Goal: Task Accomplishment & Management: Manage account settings

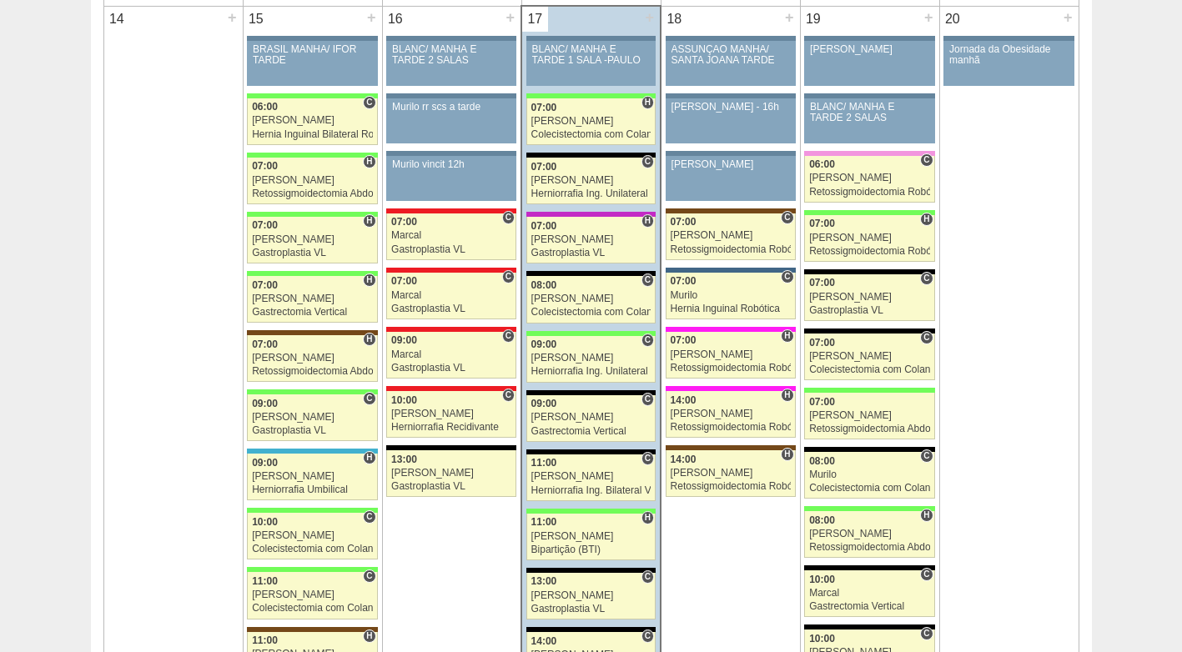
scroll to position [1668, 0]
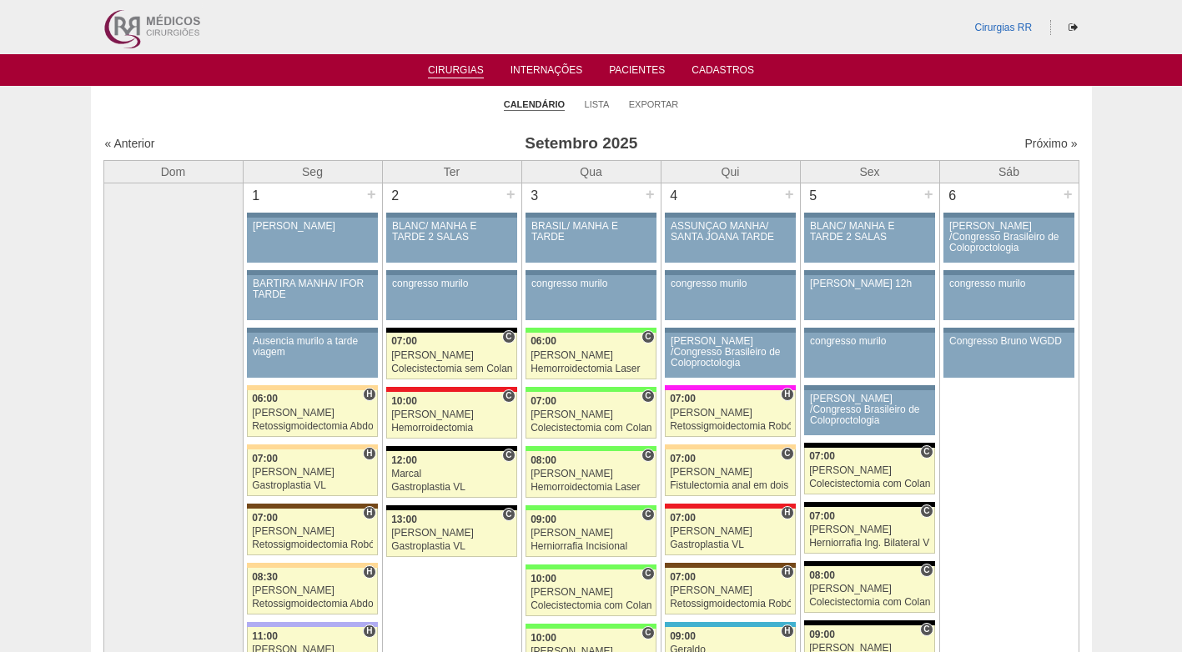
scroll to position [1668, 0]
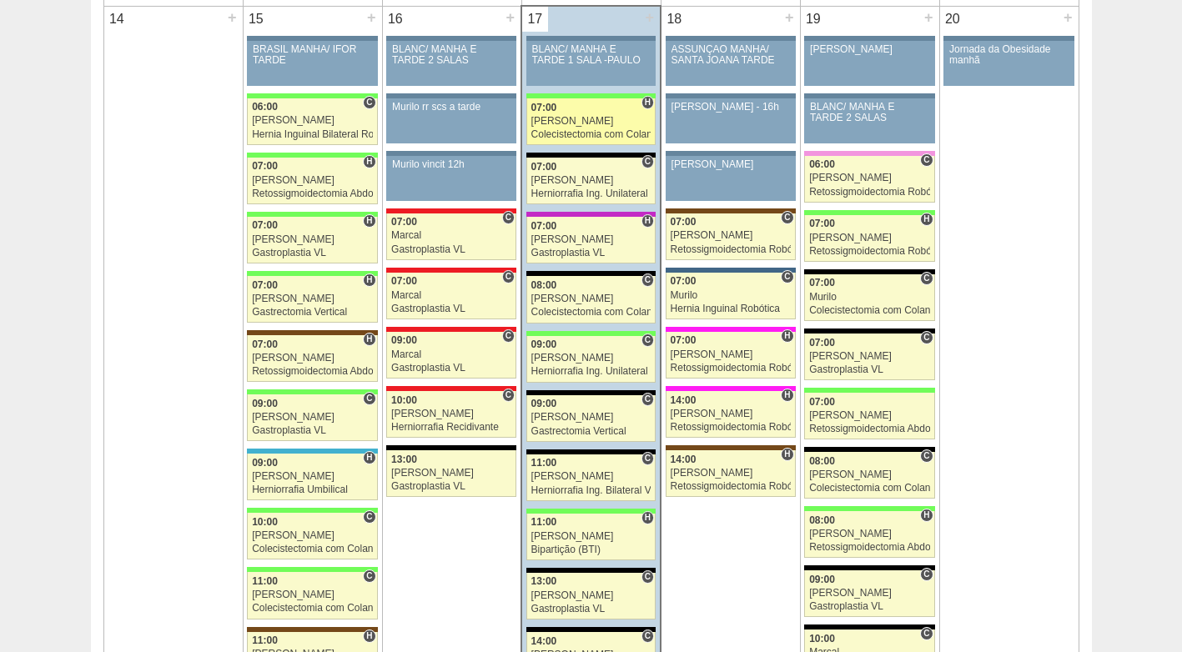
click at [585, 121] on div "Ricardo Fernandes" at bounding box center [591, 121] width 120 height 11
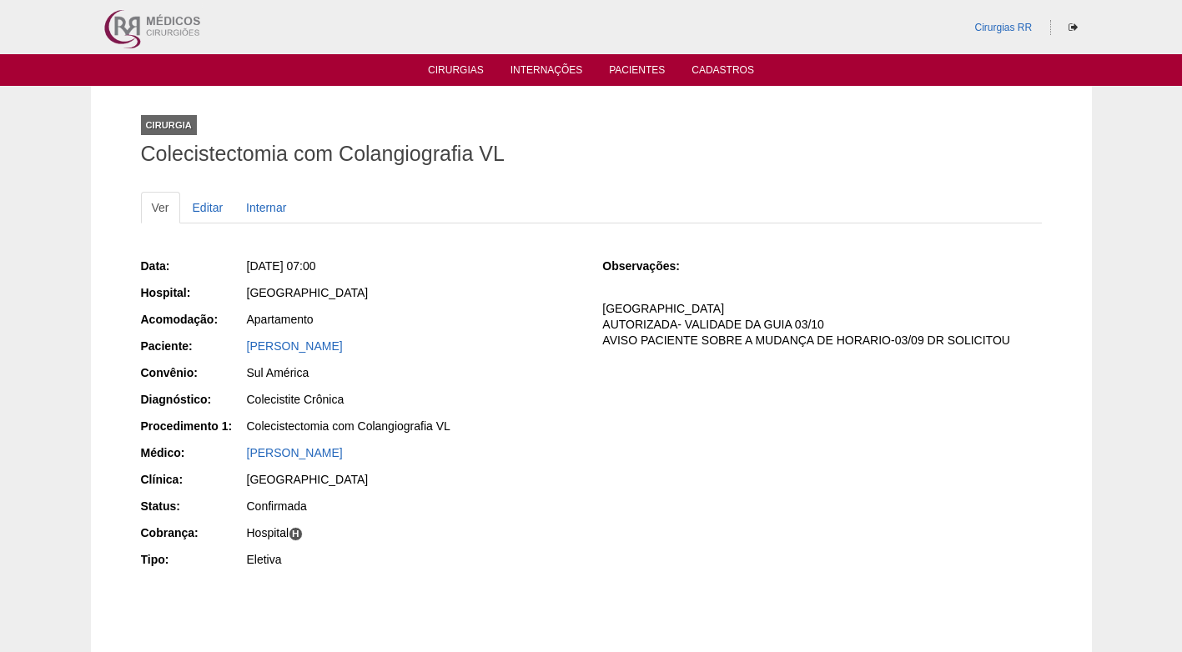
click at [368, 307] on div "Data: [DATE] 07:00 Hospital: [GEOGRAPHIC_DATA] Acomodação: Apartamento Paciente…" at bounding box center [360, 415] width 439 height 326
click at [343, 349] on link "[PERSON_NAME]" at bounding box center [295, 345] width 96 height 13
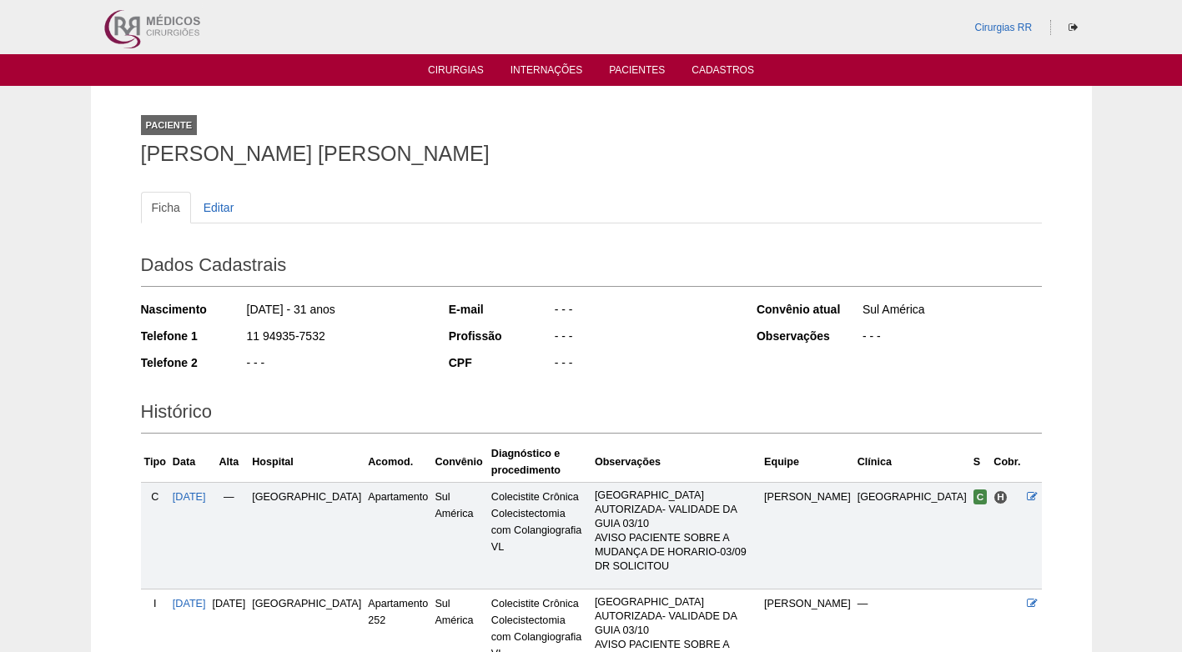
drag, startPoint x: 331, startPoint y: 338, endPoint x: 234, endPoint y: 341, distance: 96.8
click at [234, 341] on div "Telefone 1 11 94935-7532" at bounding box center [283, 338] width 285 height 21
copy div "11 94935-7532"
click at [391, 344] on div "11 94935-7532" at bounding box center [335, 338] width 181 height 21
click at [405, 205] on ul "Ficha Editar" at bounding box center [591, 208] width 901 height 32
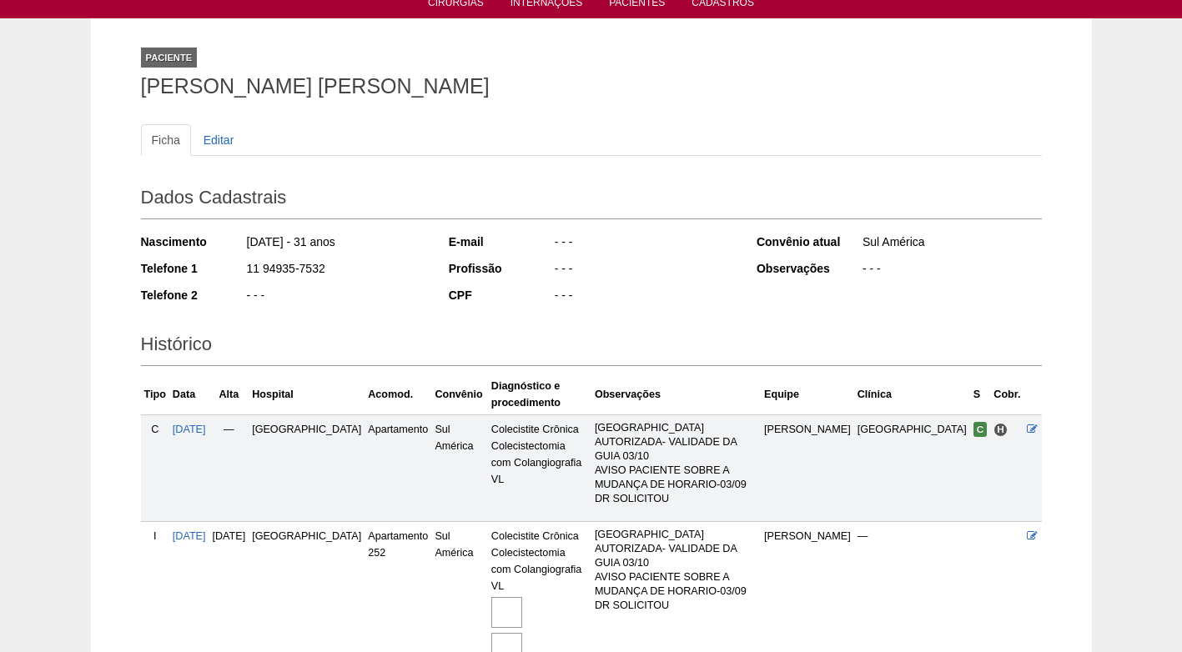
scroll to position [186, 0]
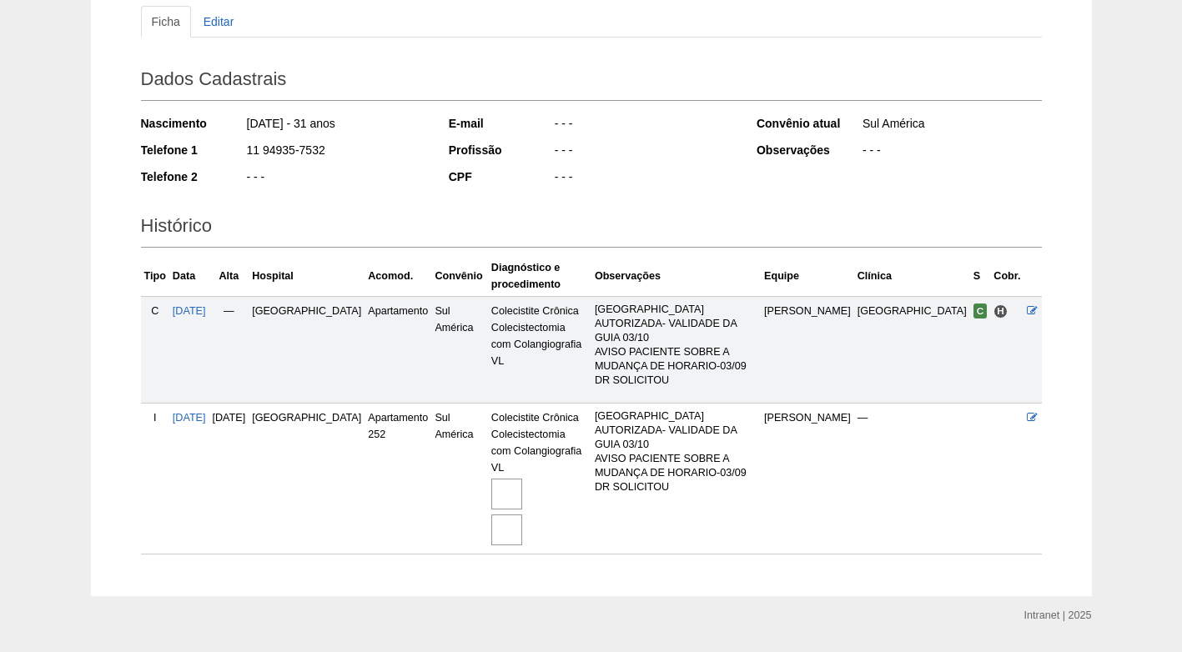
click at [491, 514] on img at bounding box center [506, 529] width 31 height 31
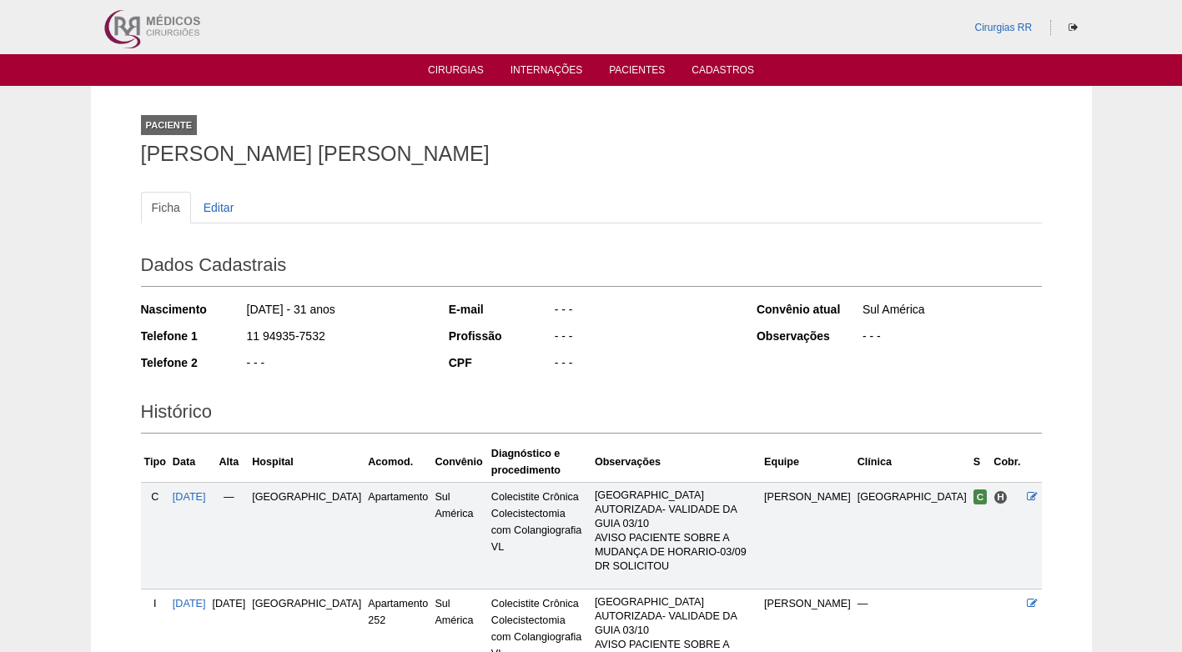
scroll to position [186, 0]
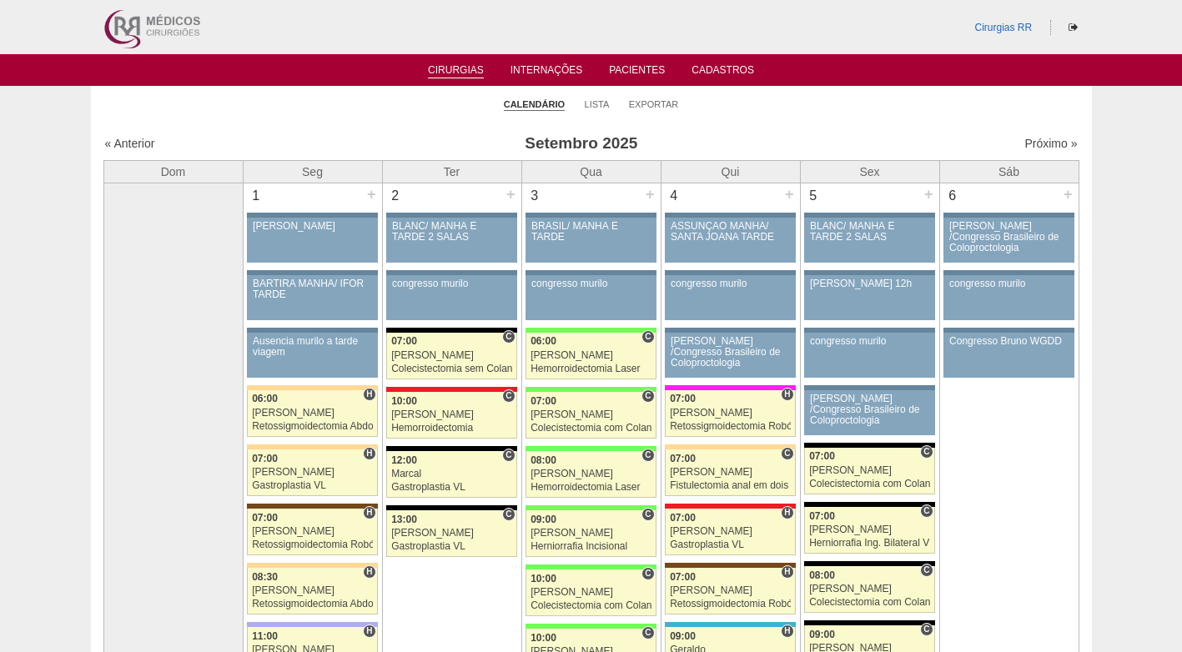
scroll to position [1668, 0]
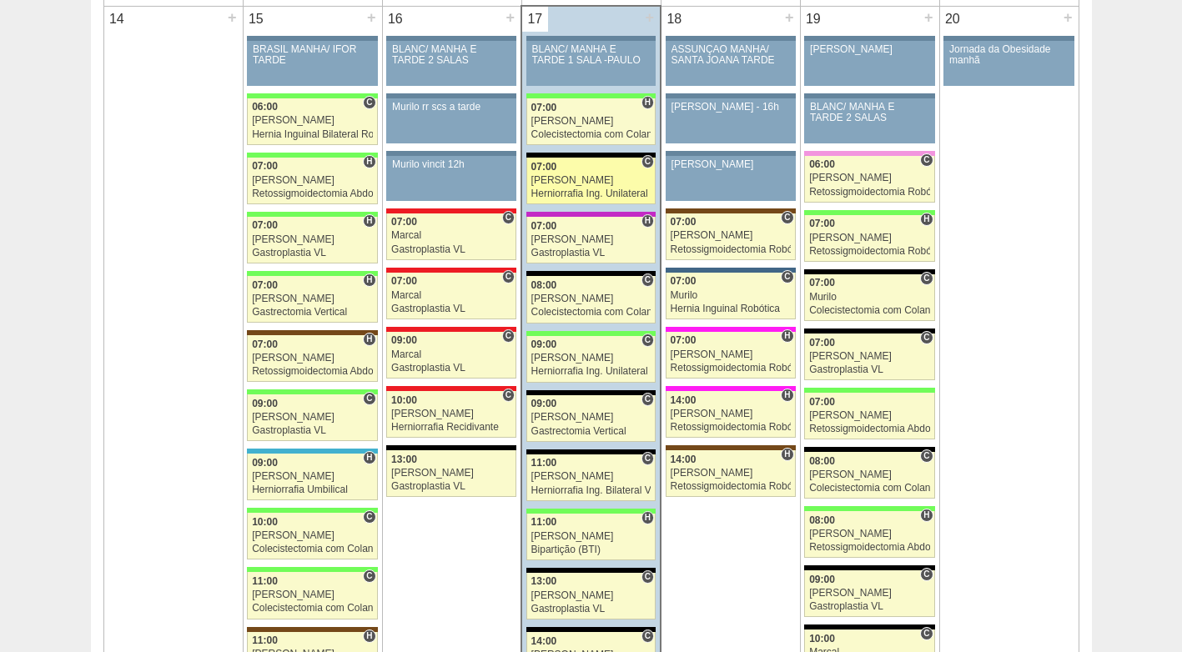
click at [582, 186] on div "[PERSON_NAME]" at bounding box center [591, 180] width 120 height 11
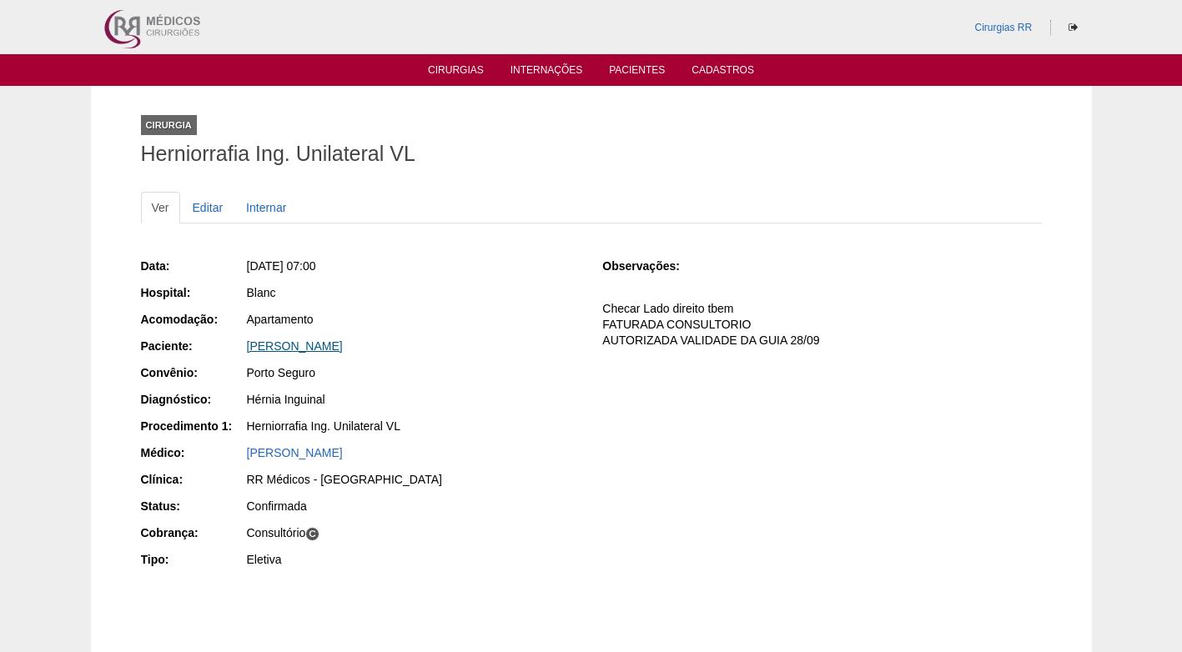
click at [325, 346] on link "[PERSON_NAME]" at bounding box center [295, 345] width 96 height 13
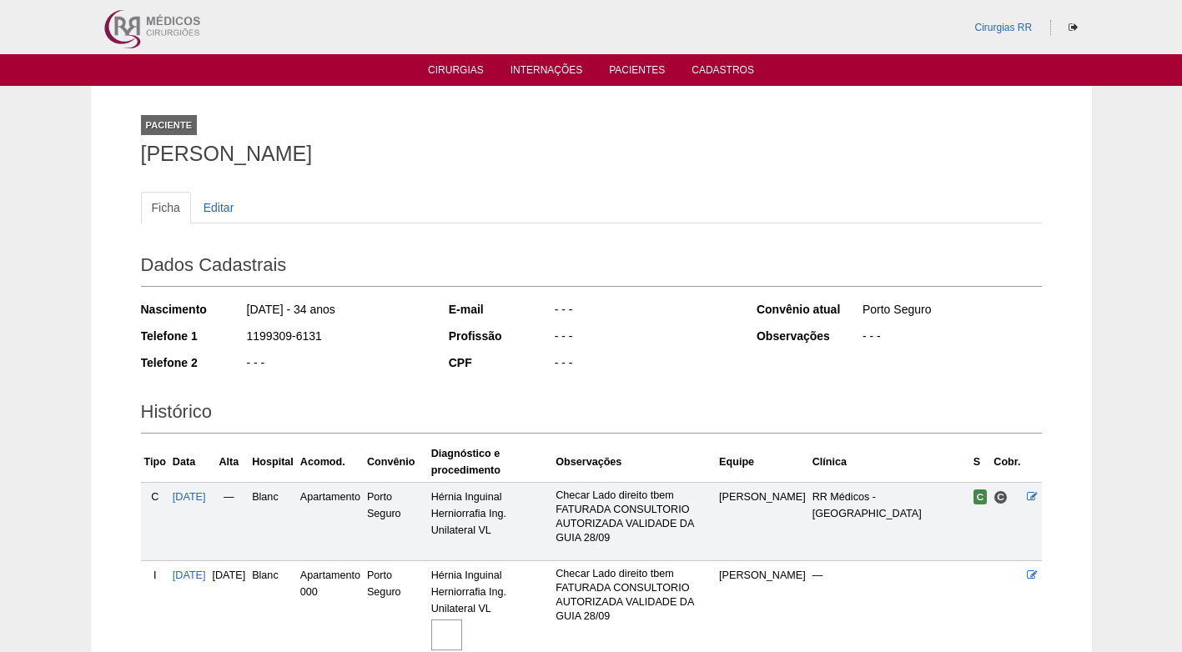
drag, startPoint x: 320, startPoint y: 334, endPoint x: 247, endPoint y: 337, distance: 73.4
click at [247, 337] on div "1199309-6131" at bounding box center [335, 338] width 181 height 21
copy div "1199309-6131"
click at [369, 336] on div "1199309-6131" at bounding box center [335, 338] width 181 height 21
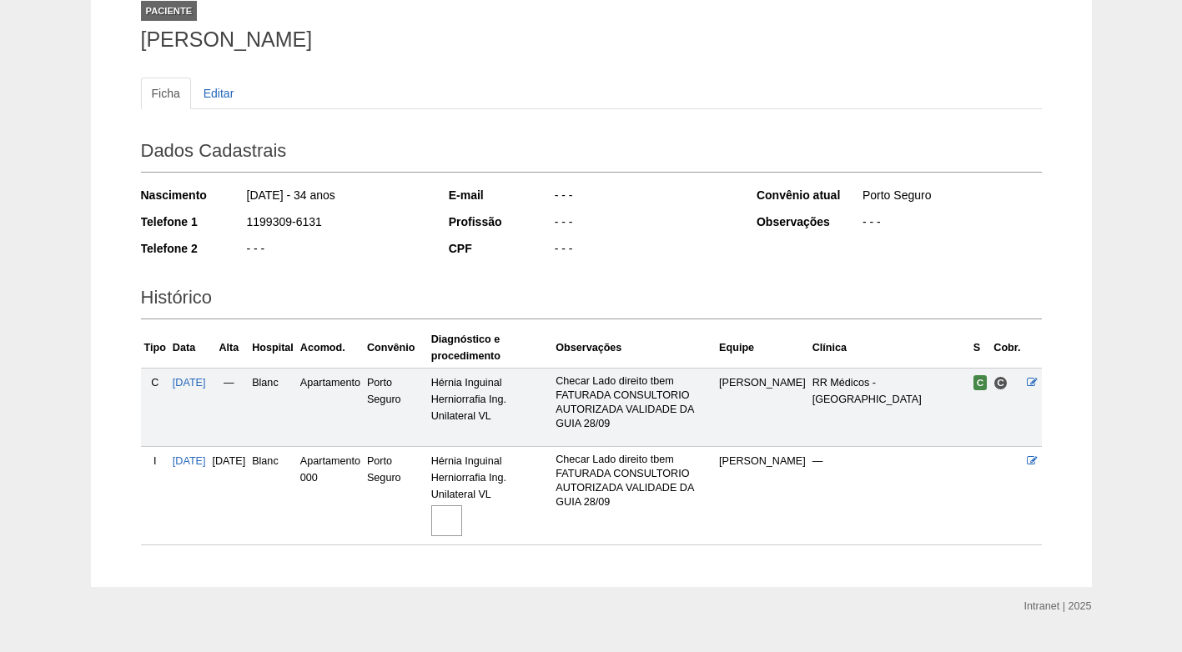
scroll to position [150, 0]
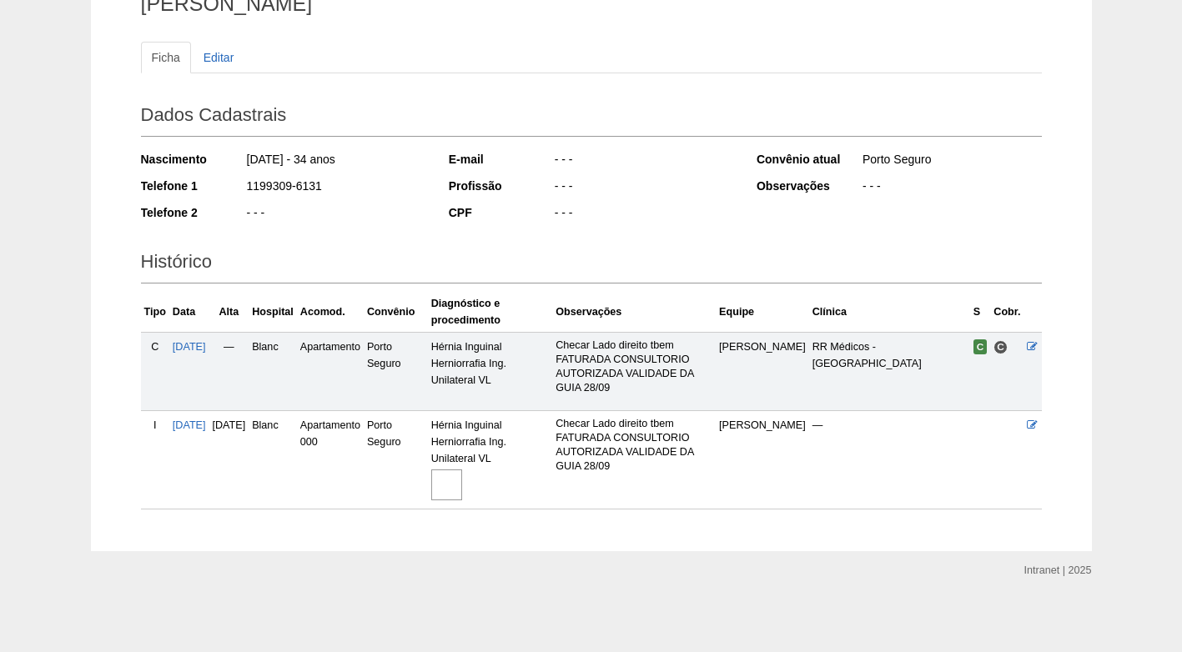
click at [462, 489] on img at bounding box center [446, 484] width 31 height 31
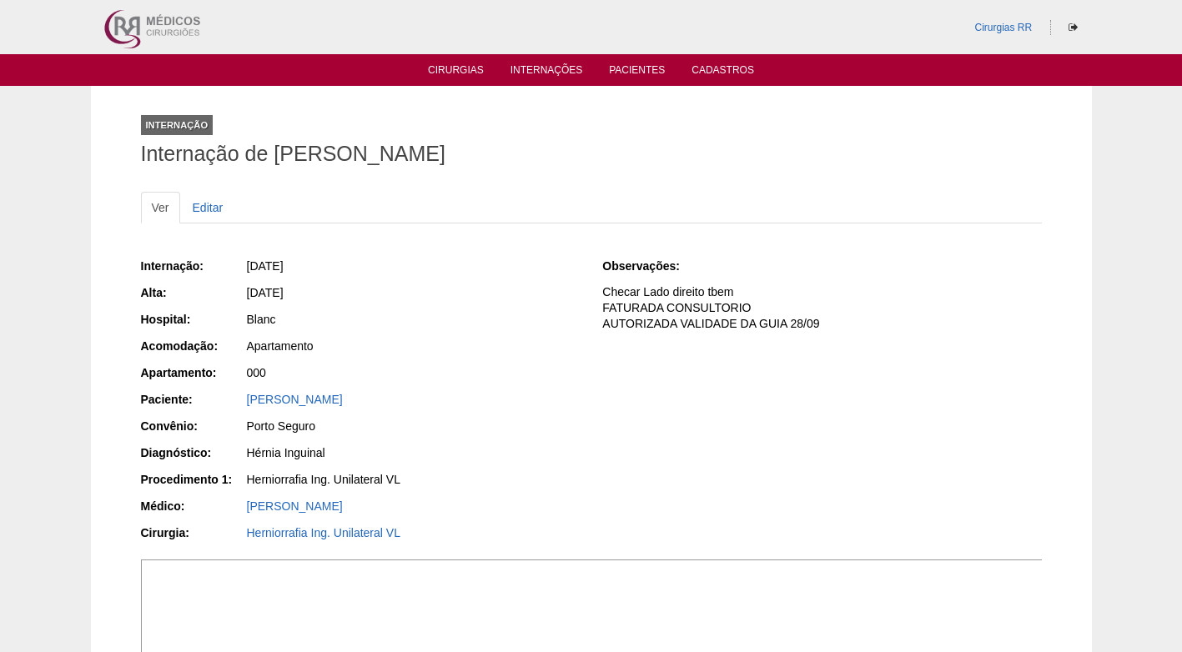
click at [562, 429] on div "Porto Seguro" at bounding box center [413, 426] width 333 height 17
drag, startPoint x: 564, startPoint y: 397, endPoint x: 459, endPoint y: 297, distance: 145.1
click at [562, 396] on div "[PERSON_NAME]" at bounding box center [413, 399] width 333 height 17
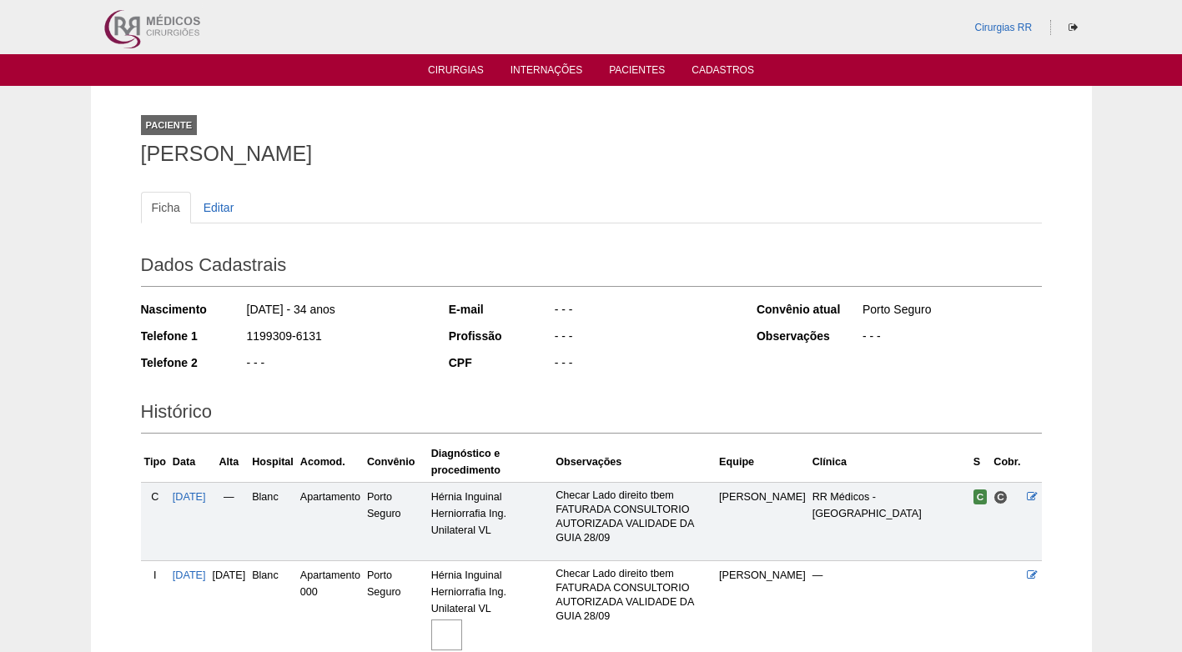
scroll to position [150, 0]
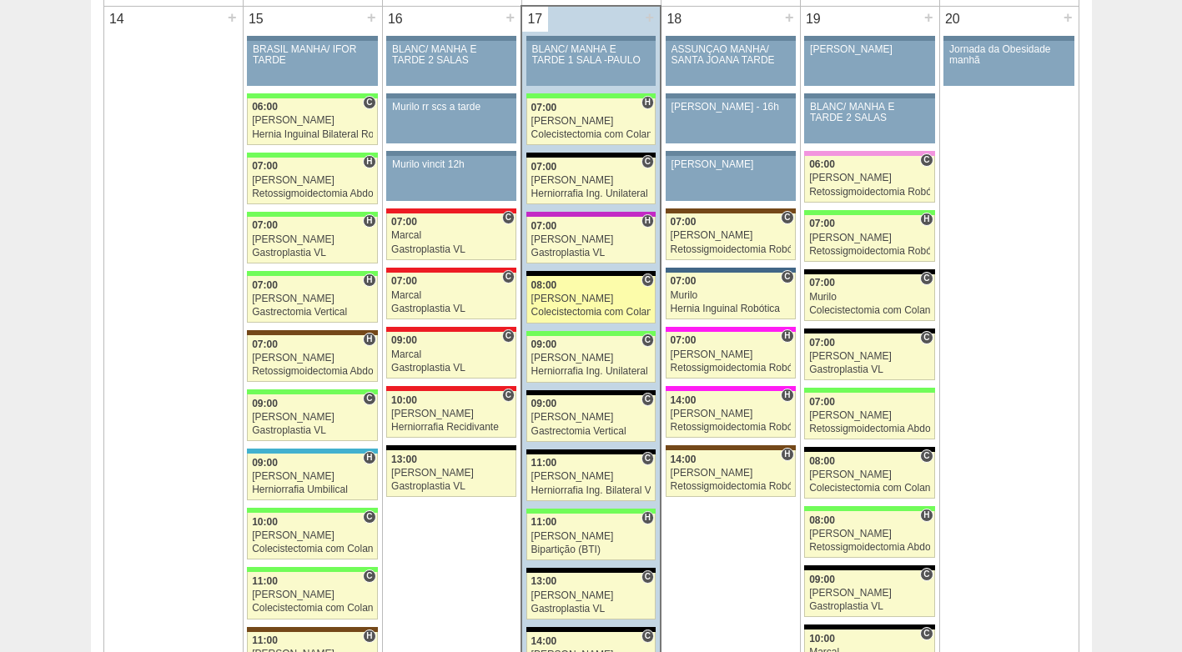
scroll to position [1668, 0]
click at [567, 291] on div "08:00" at bounding box center [591, 285] width 120 height 11
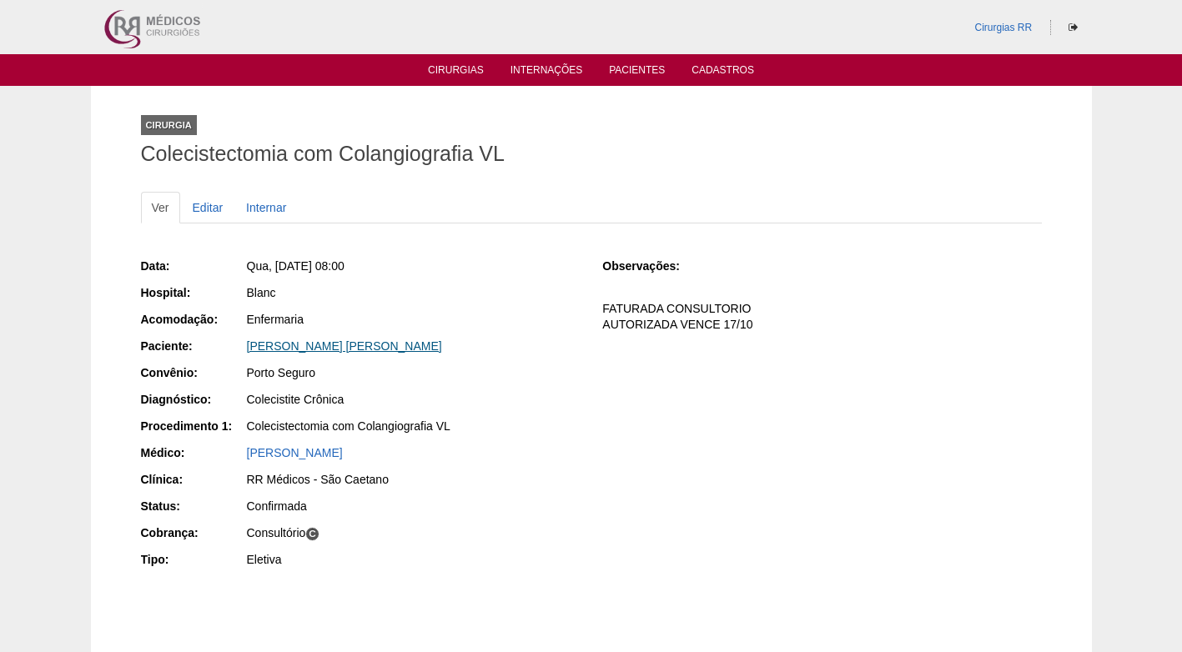
click at [276, 348] on link "[PERSON_NAME] [PERSON_NAME]" at bounding box center [344, 345] width 195 height 13
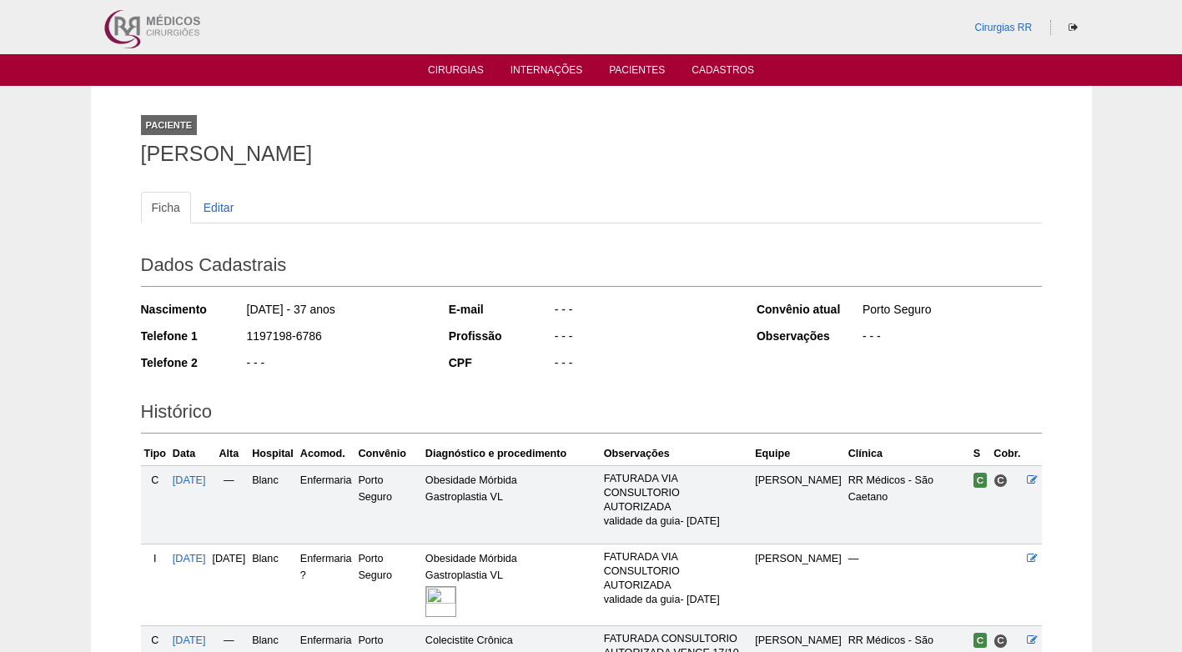
drag, startPoint x: 320, startPoint y: 339, endPoint x: 208, endPoint y: 339, distance: 111.7
click at [208, 339] on div "Telefone 1 1197198-6786" at bounding box center [283, 338] width 285 height 21
copy div "1197198-6786"
click at [388, 344] on div "1197198-6786" at bounding box center [335, 338] width 181 height 21
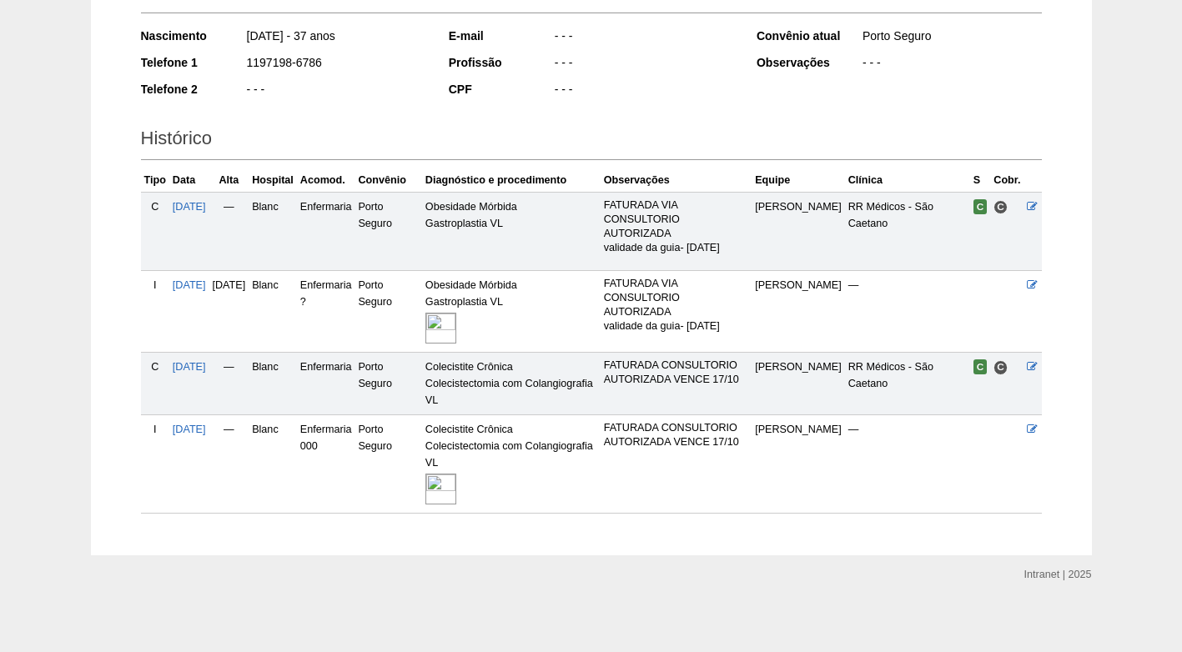
scroll to position [278, 0]
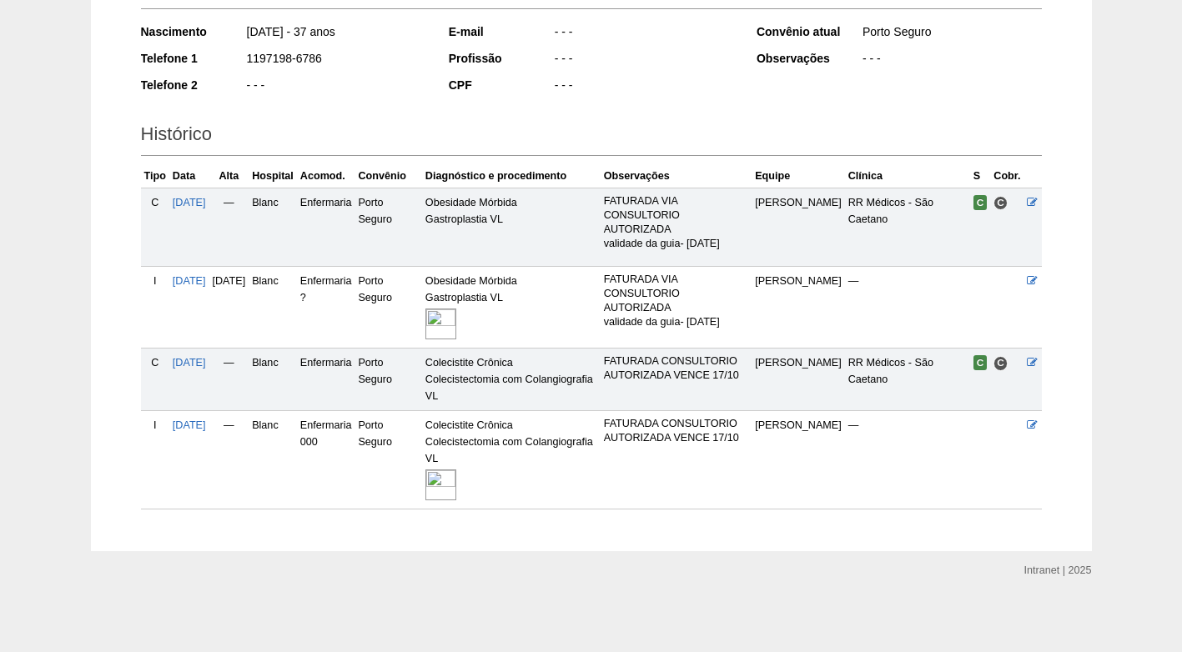
click at [456, 487] on img at bounding box center [440, 484] width 31 height 31
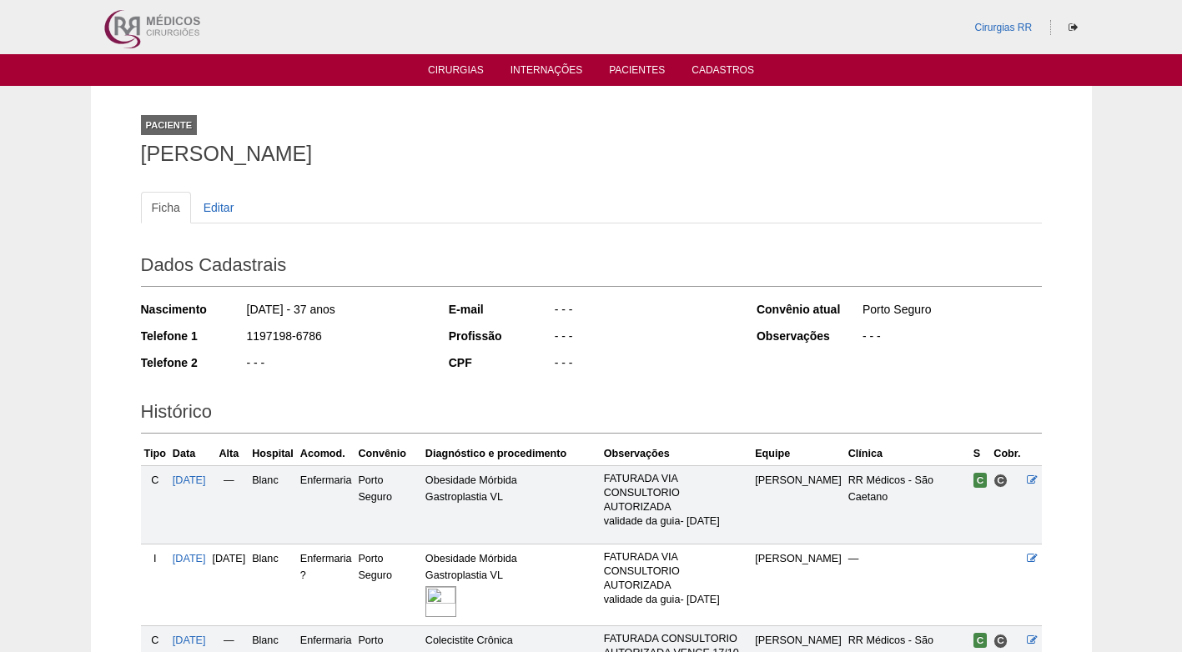
click at [404, 126] on div "Paciente Paloma Batista Palma" at bounding box center [591, 136] width 901 height 77
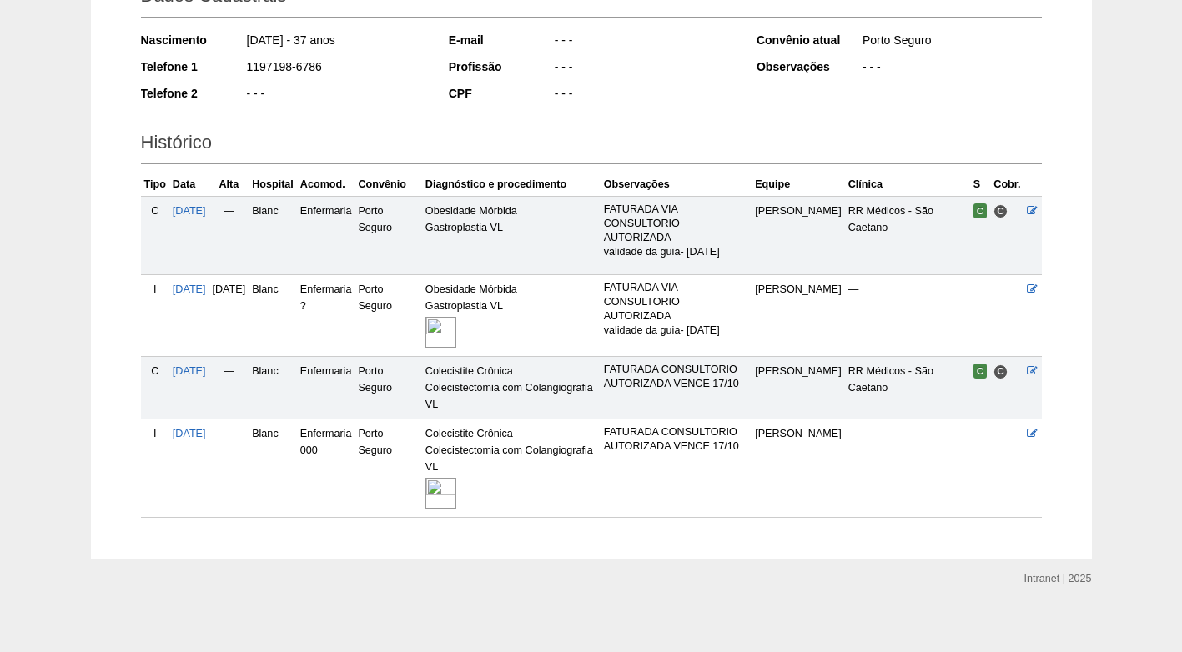
scroll to position [278, 0]
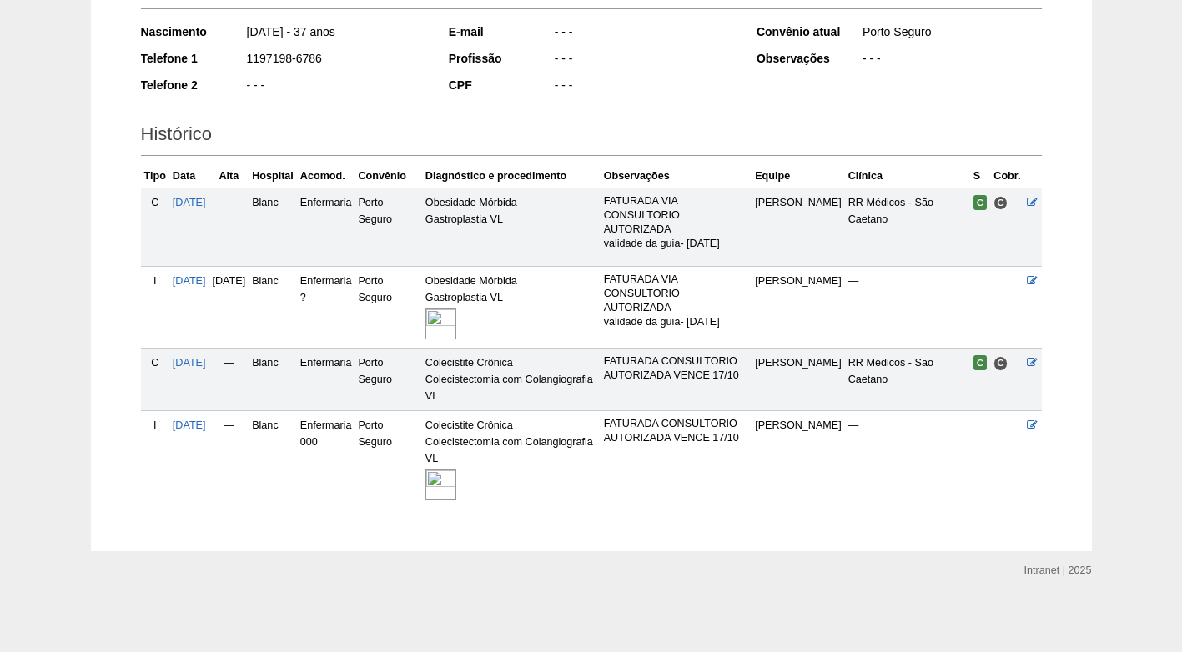
click at [456, 484] on img at bounding box center [440, 484] width 31 height 31
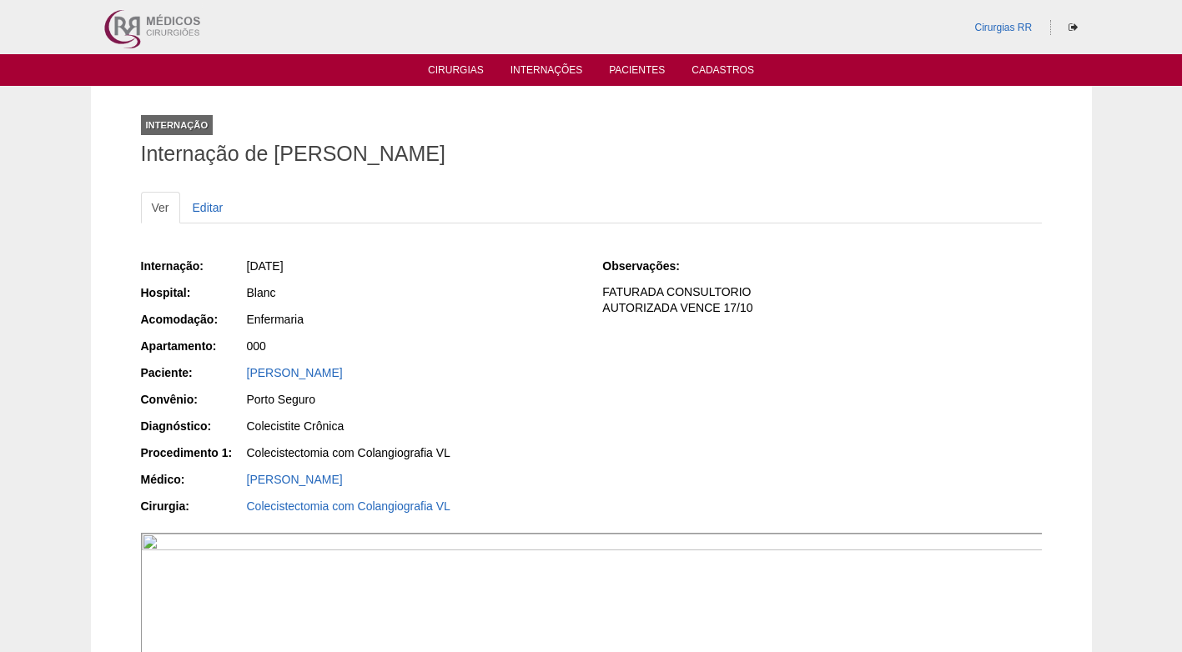
click at [385, 278] on div "[DATE]" at bounding box center [412, 268] width 334 height 21
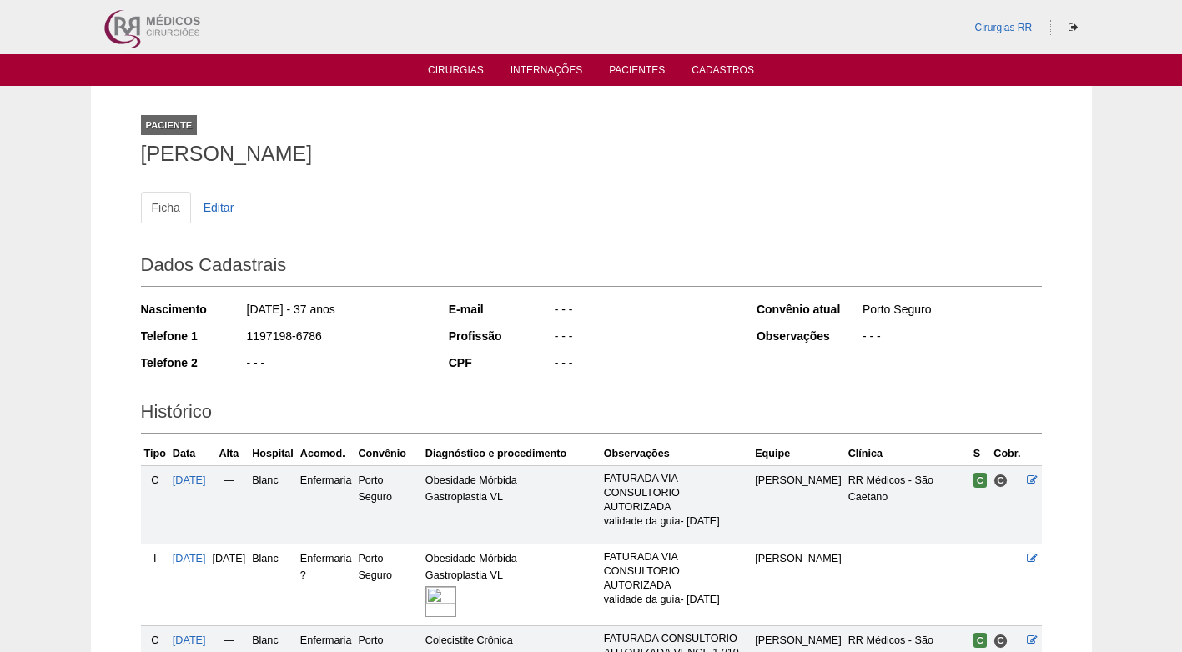
scroll to position [278, 0]
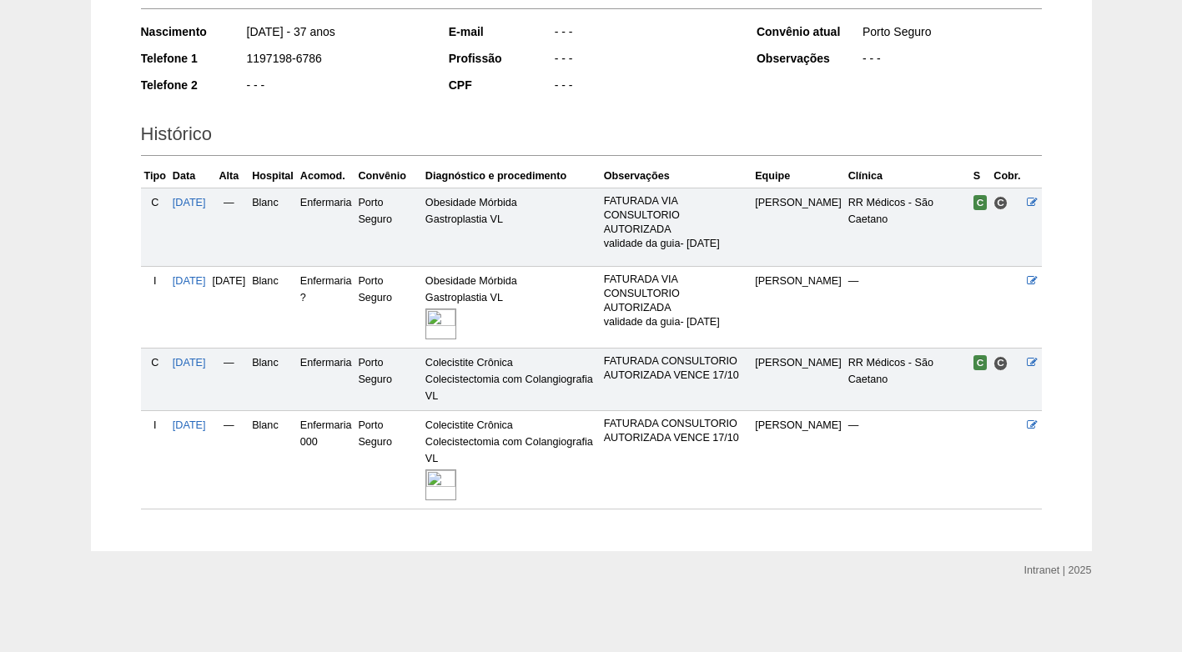
click at [363, 107] on div "Nascimento [DATE] - 37 anos Telefone 1 1197198-6786 Telefone 2 - - -" at bounding box center [283, 64] width 285 height 92
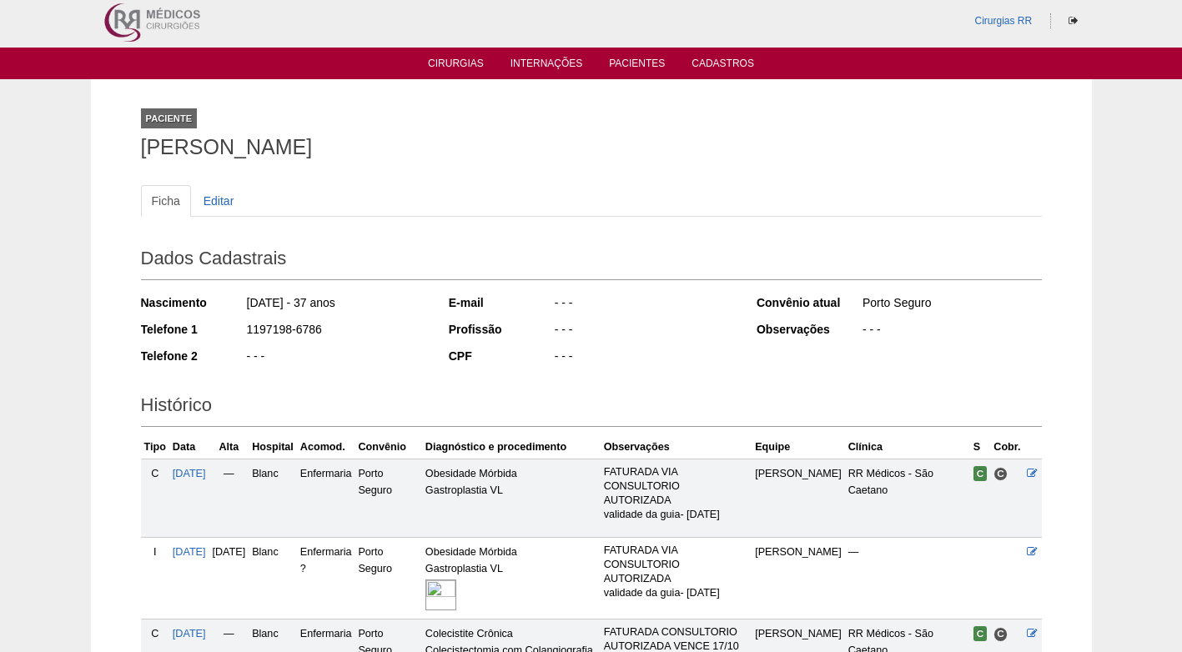
scroll to position [0, 0]
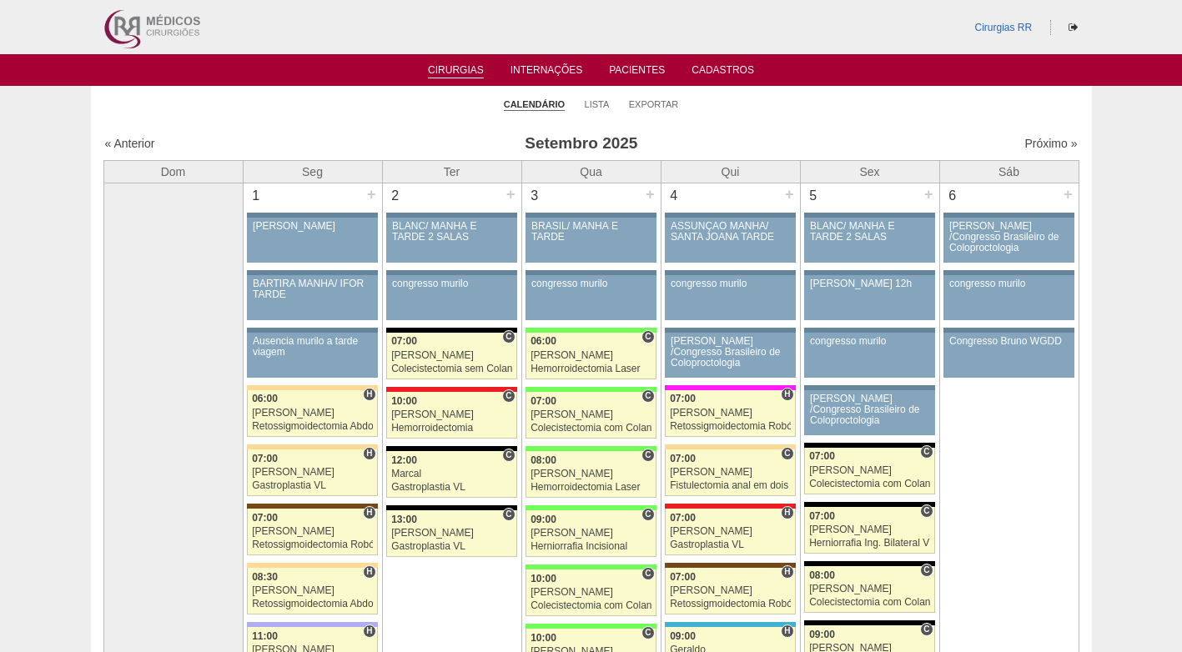
scroll to position [1668, 0]
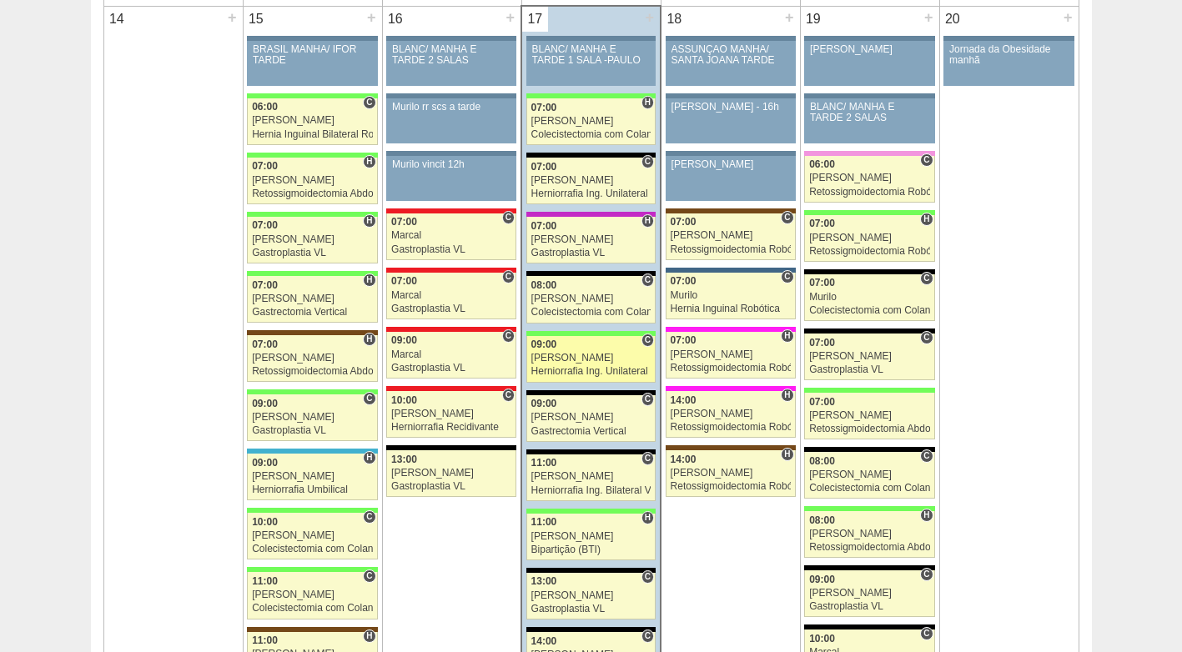
click at [586, 353] on div "[PERSON_NAME]" at bounding box center [591, 358] width 120 height 11
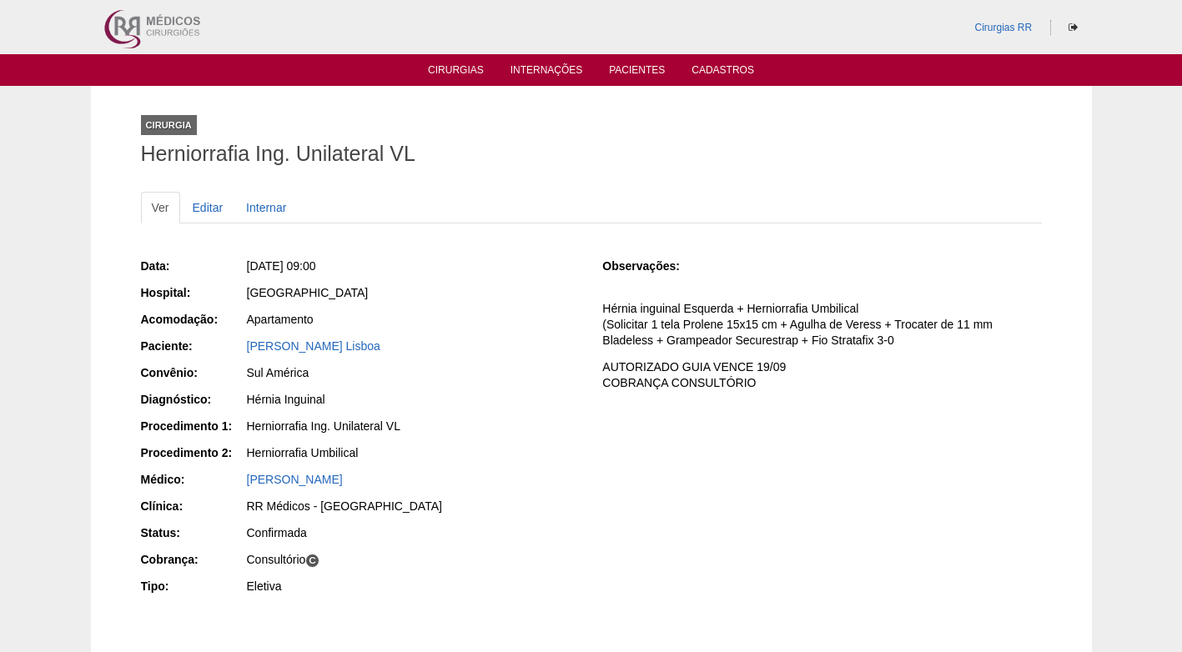
click at [413, 353] on div "[PERSON_NAME] Lisboa" at bounding box center [413, 346] width 333 height 17
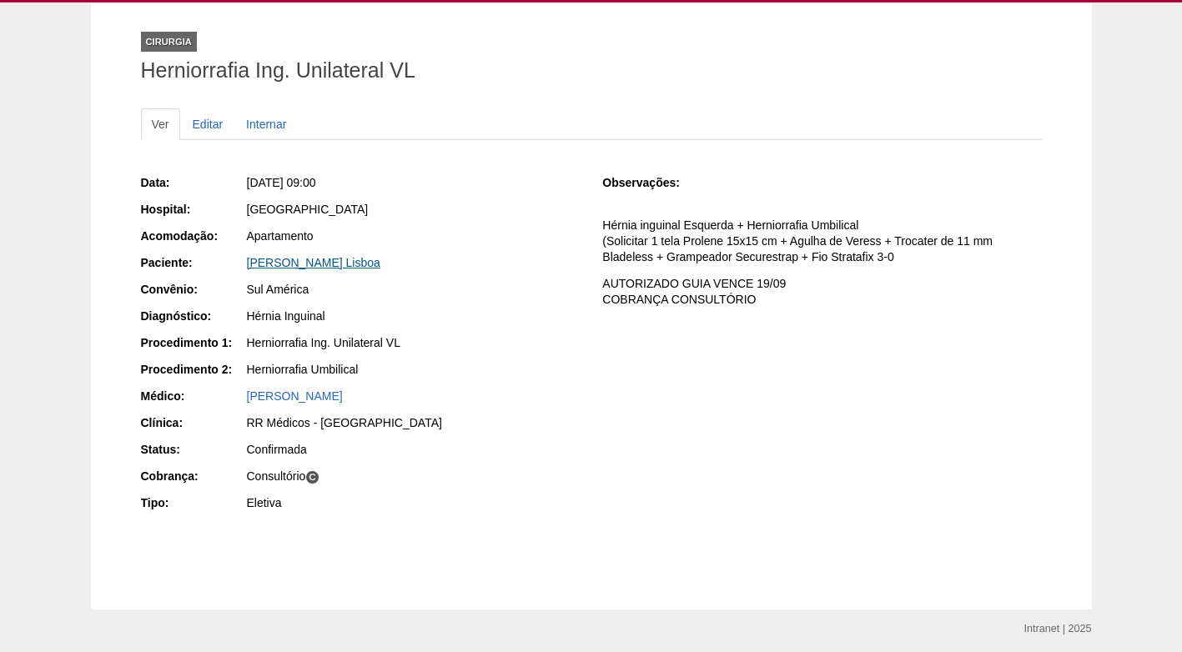
click at [285, 262] on link "[PERSON_NAME] Lisboa" at bounding box center [313, 262] width 133 height 13
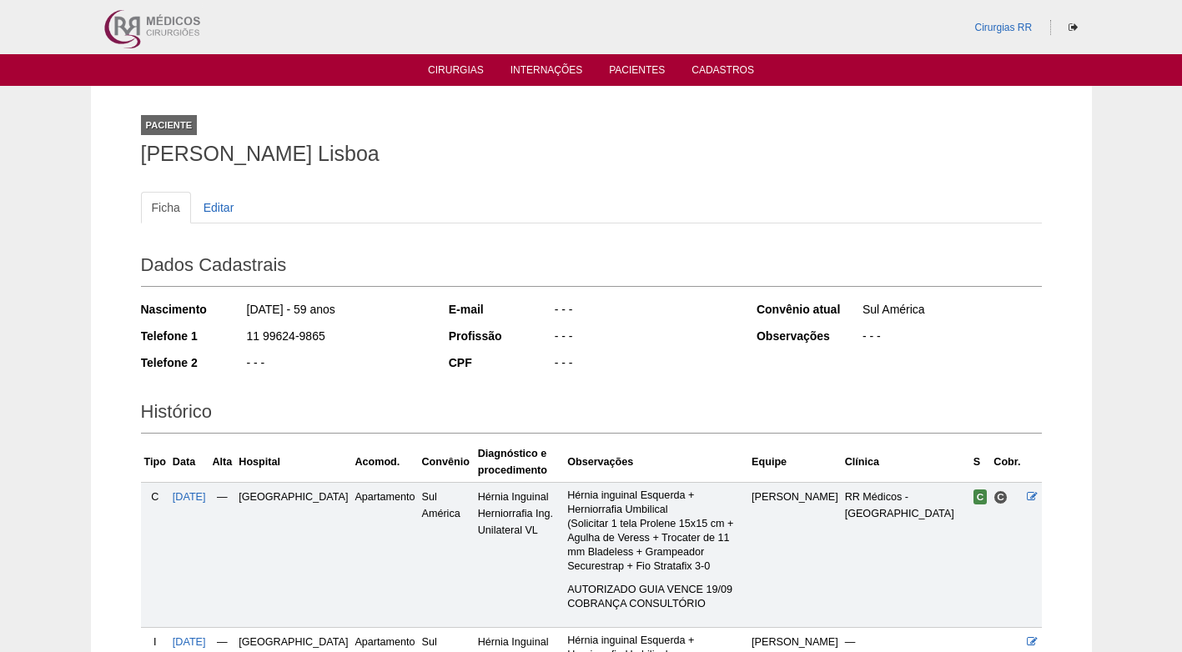
drag, startPoint x: 322, startPoint y: 333, endPoint x: 243, endPoint y: 334, distance: 78.4
click at [243, 334] on div "Telefone 1 11 99624-9865" at bounding box center [283, 338] width 285 height 21
copy div "11 99624-9865"
click at [353, 338] on div "11 99624-9865" at bounding box center [335, 338] width 181 height 21
click at [356, 333] on div "11 99624-9865" at bounding box center [335, 338] width 181 height 21
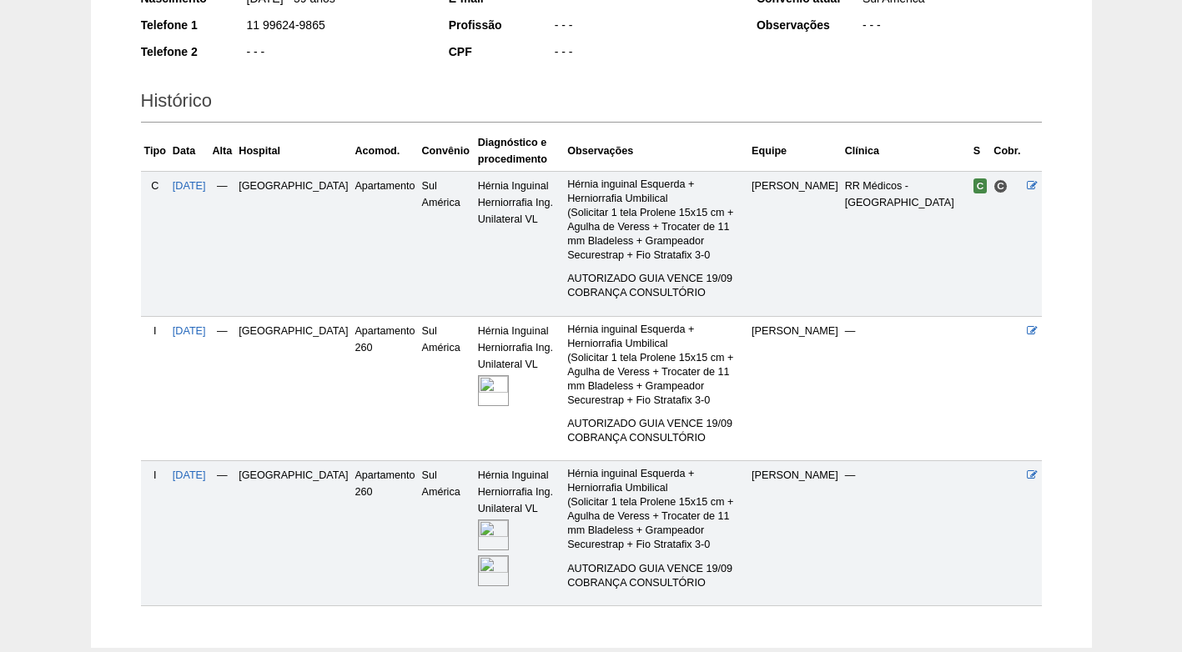
scroll to position [334, 0]
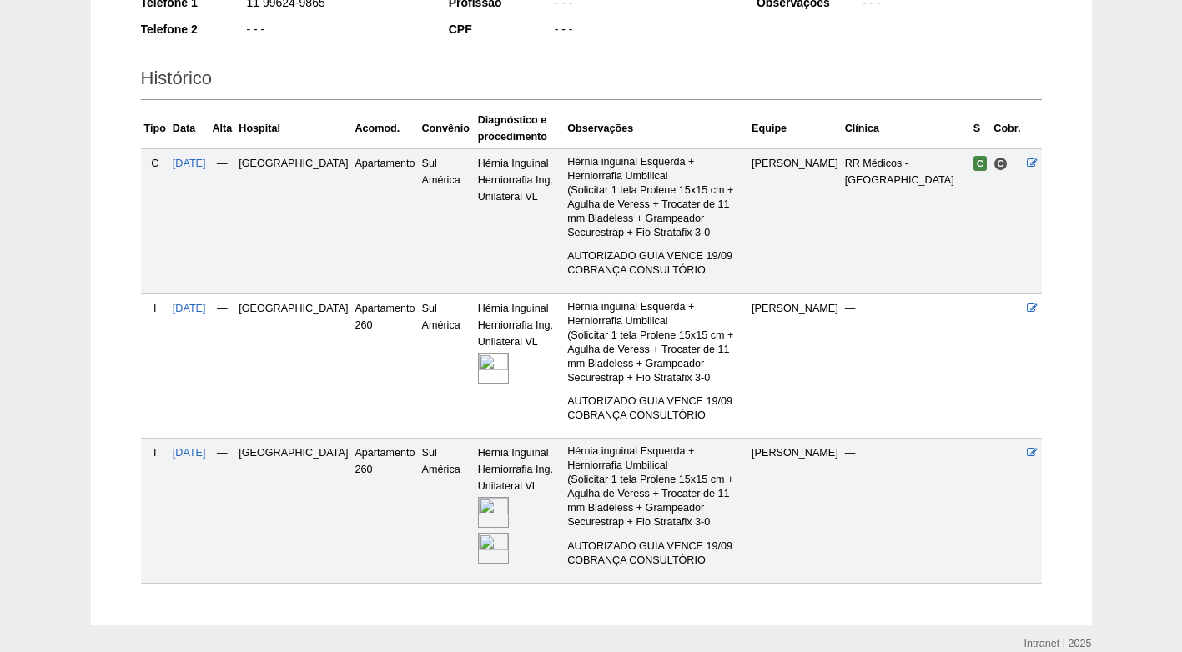
click at [478, 497] on img at bounding box center [493, 512] width 31 height 31
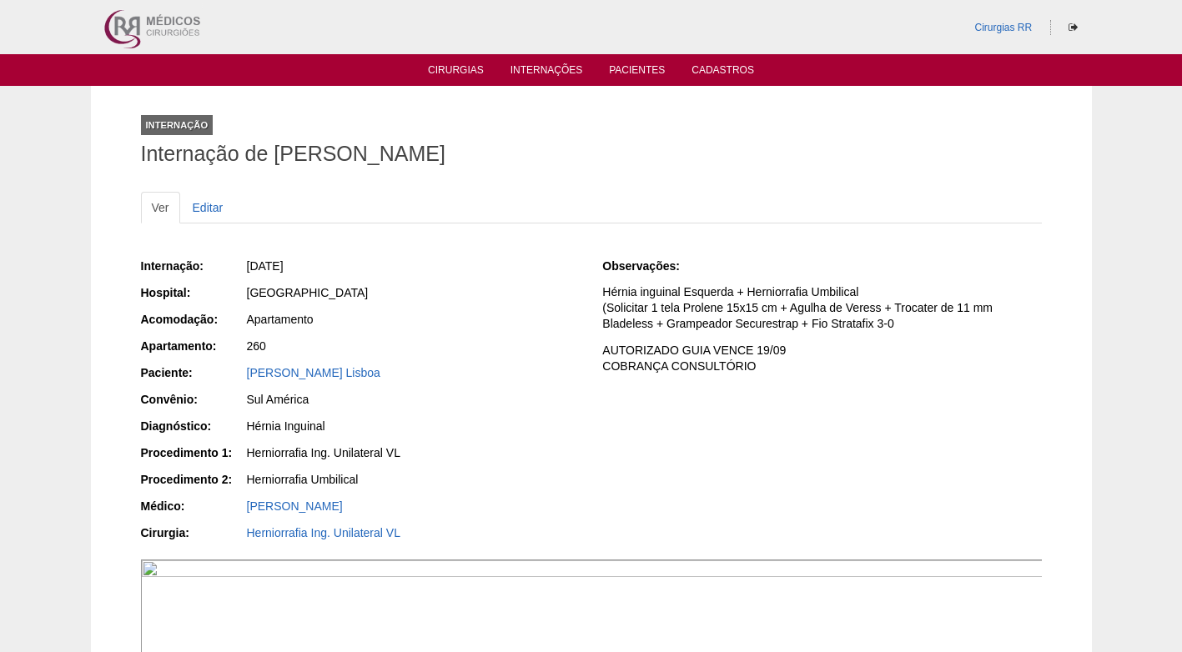
click at [434, 275] on div "[DATE]" at bounding box center [412, 268] width 334 height 21
click at [517, 305] on div "Internação: [DATE] Hospital: [GEOGRAPHIC_DATA] Acomodação: Apartamento Apartame…" at bounding box center [360, 401] width 439 height 299
click at [417, 345] on div "260" at bounding box center [413, 346] width 333 height 17
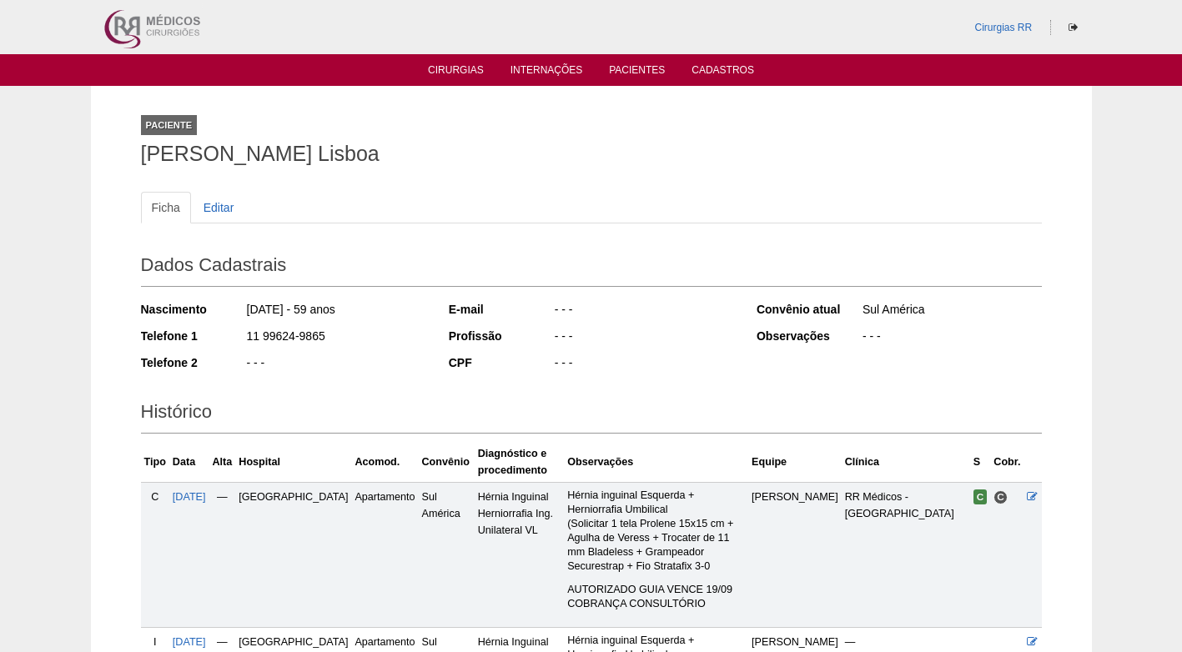
click at [190, 170] on div "Paciente [PERSON_NAME]" at bounding box center [591, 136] width 901 height 77
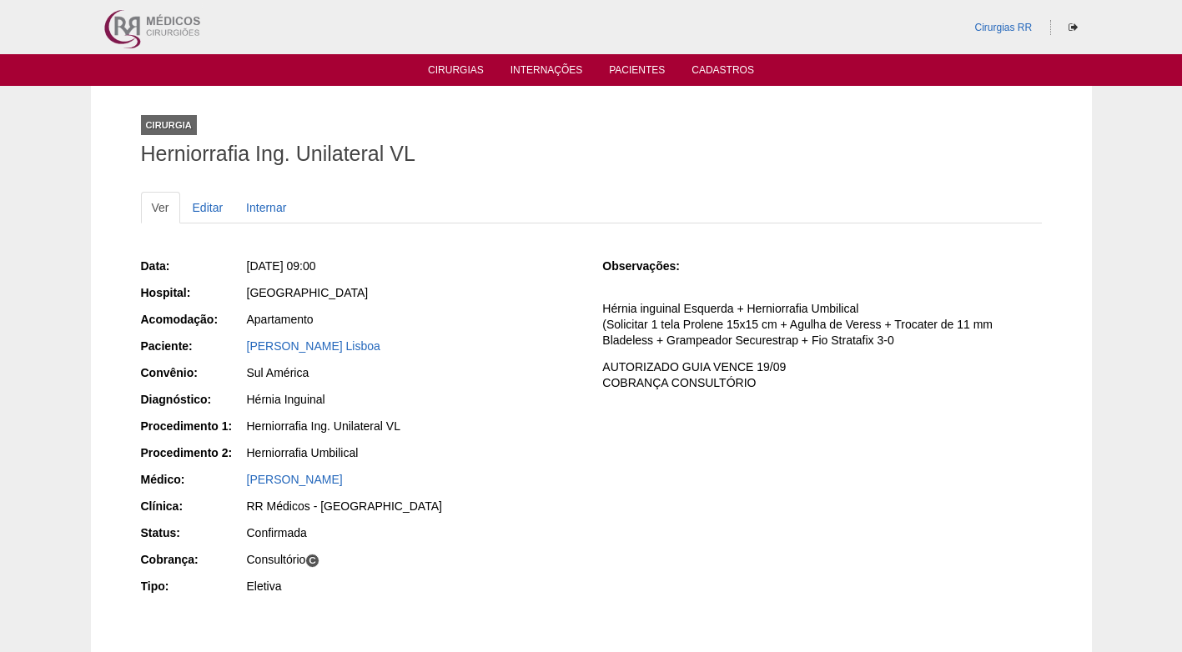
scroll to position [83, 0]
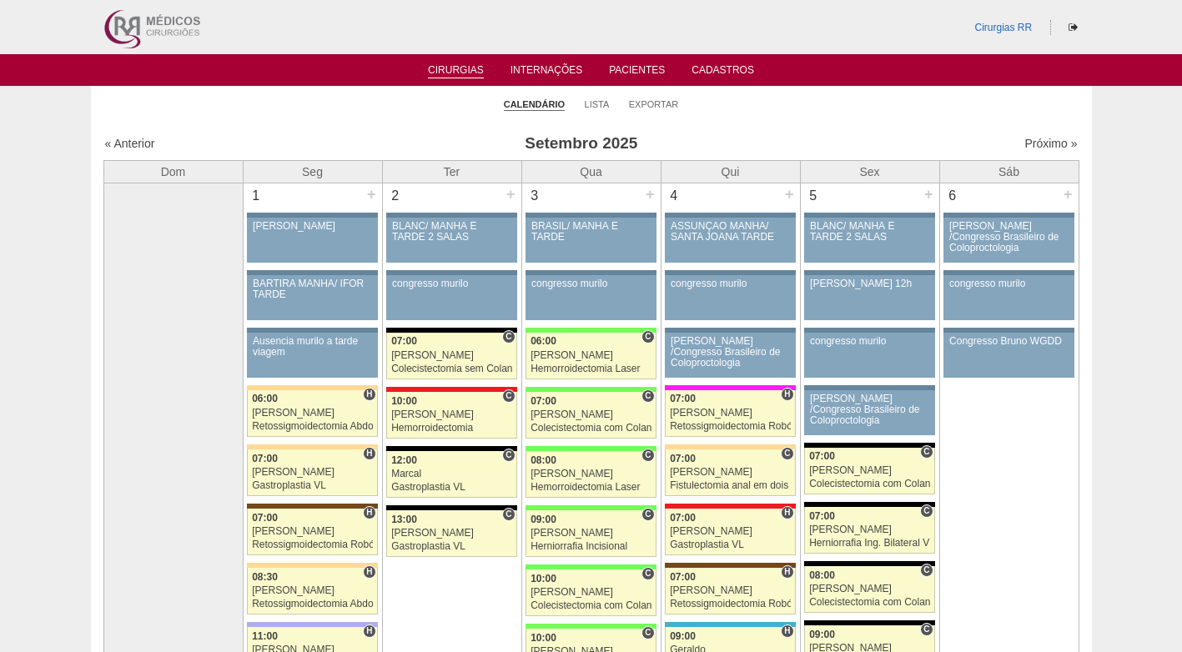
scroll to position [1668, 0]
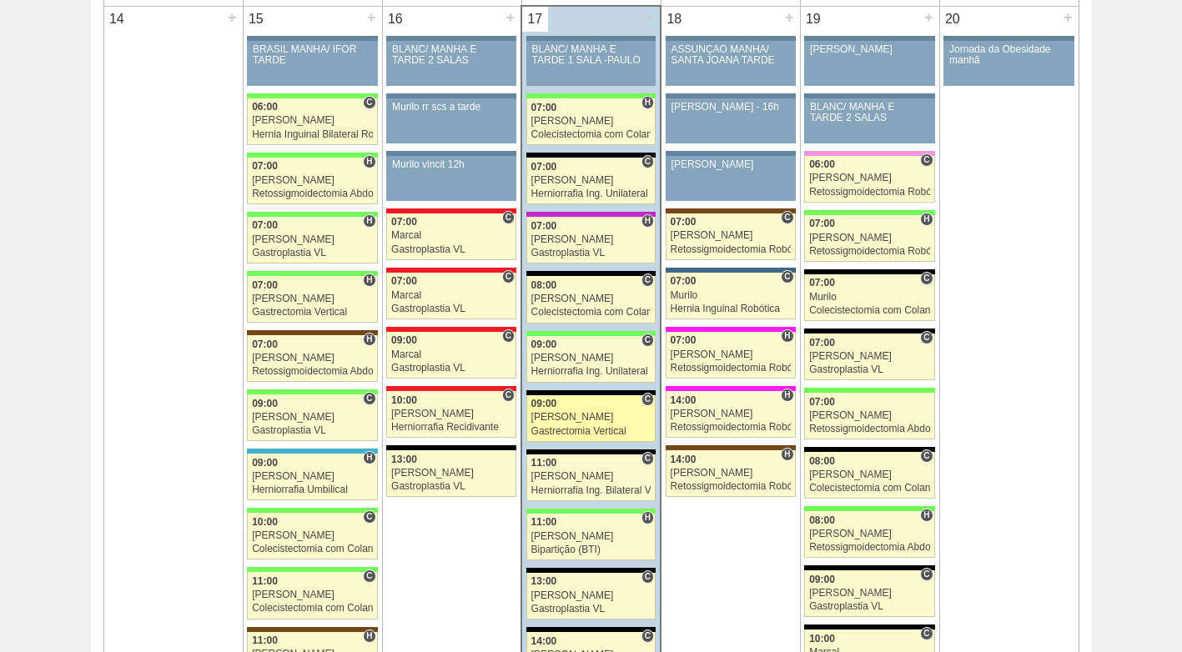
click at [560, 408] on div "09:00" at bounding box center [591, 404] width 120 height 11
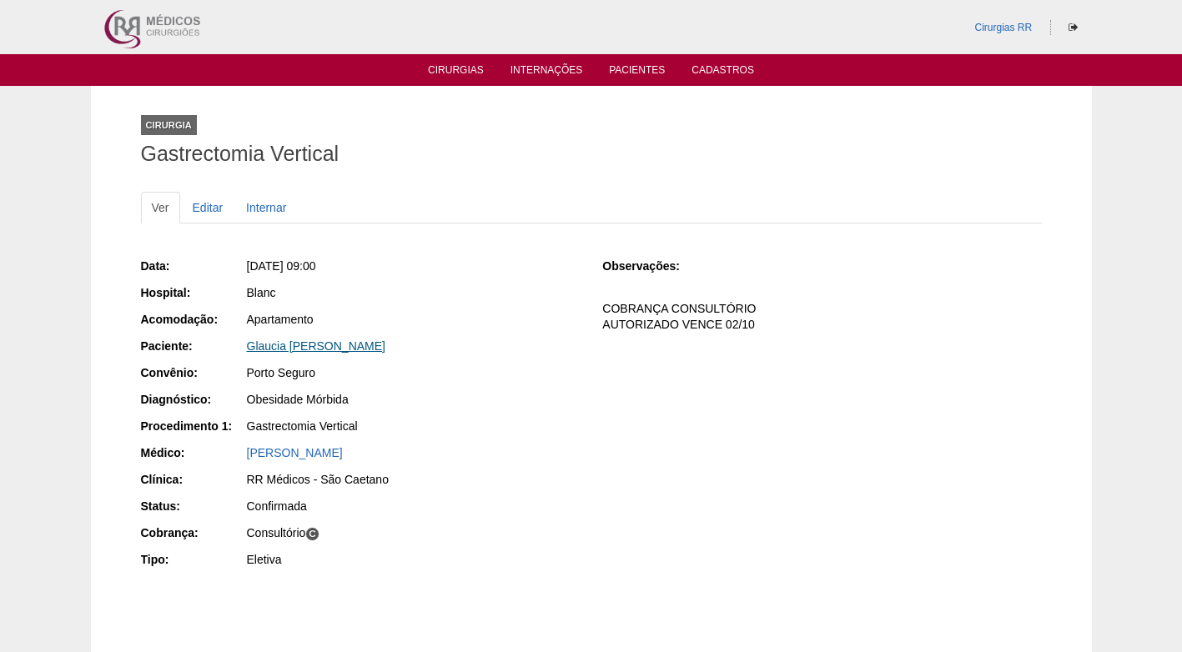
click at [302, 347] on link "Glaucia [PERSON_NAME]" at bounding box center [316, 345] width 139 height 13
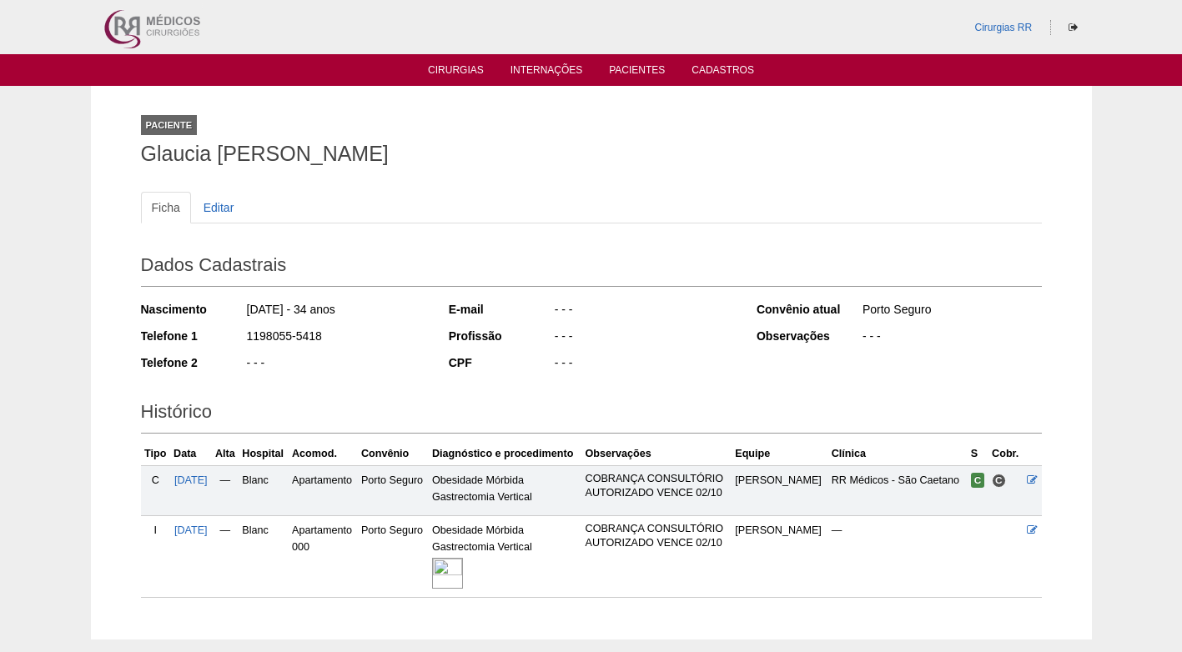
drag, startPoint x: 322, startPoint y: 336, endPoint x: 246, endPoint y: 338, distance: 75.9
click at [246, 338] on div "1198055-5418" at bounding box center [335, 338] width 181 height 21
copy div "1198055-5418"
click at [359, 344] on div "1198055-5418" at bounding box center [335, 338] width 181 height 21
click at [352, 339] on div "1198055-5418" at bounding box center [335, 338] width 181 height 21
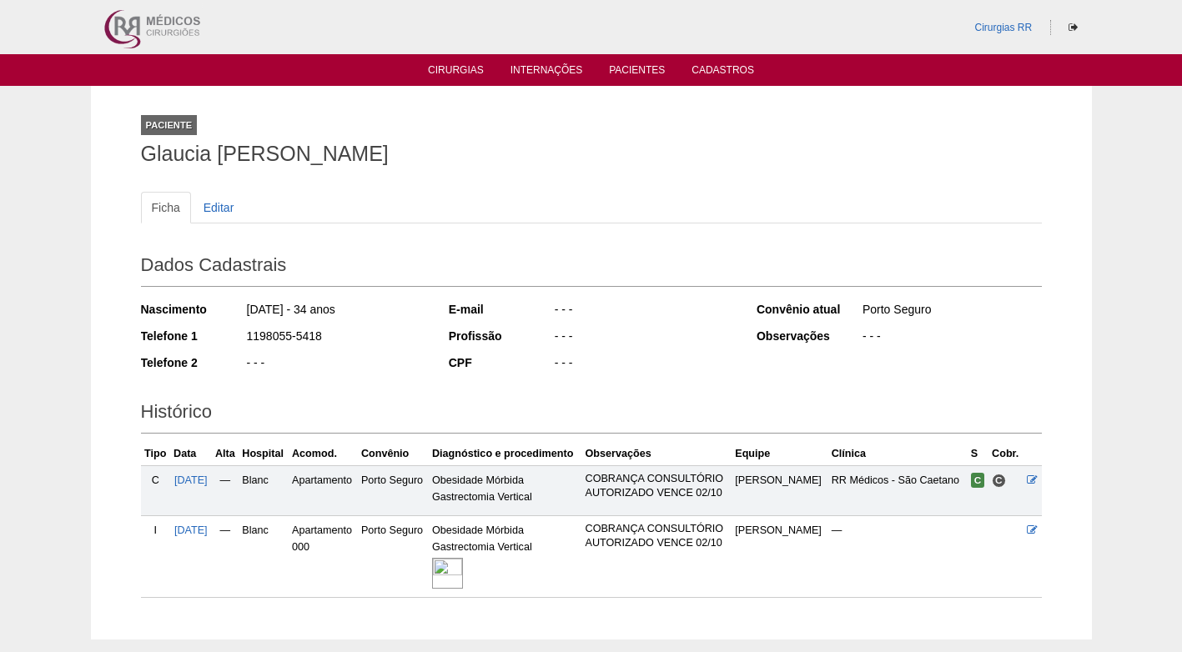
drag, startPoint x: 319, startPoint y: 336, endPoint x: 233, endPoint y: 335, distance: 85.9
click at [233, 335] on div "Telefone 1 1198055-5418" at bounding box center [283, 338] width 285 height 21
copy div "1198055-5418"
click at [345, 334] on div "1198055-5418" at bounding box center [335, 338] width 181 height 21
click at [354, 352] on div "Nascimento 08/07/1991 - 34 anos Telefone 1 1198055-5418 Telefone 2 - - -" at bounding box center [283, 341] width 285 height 92
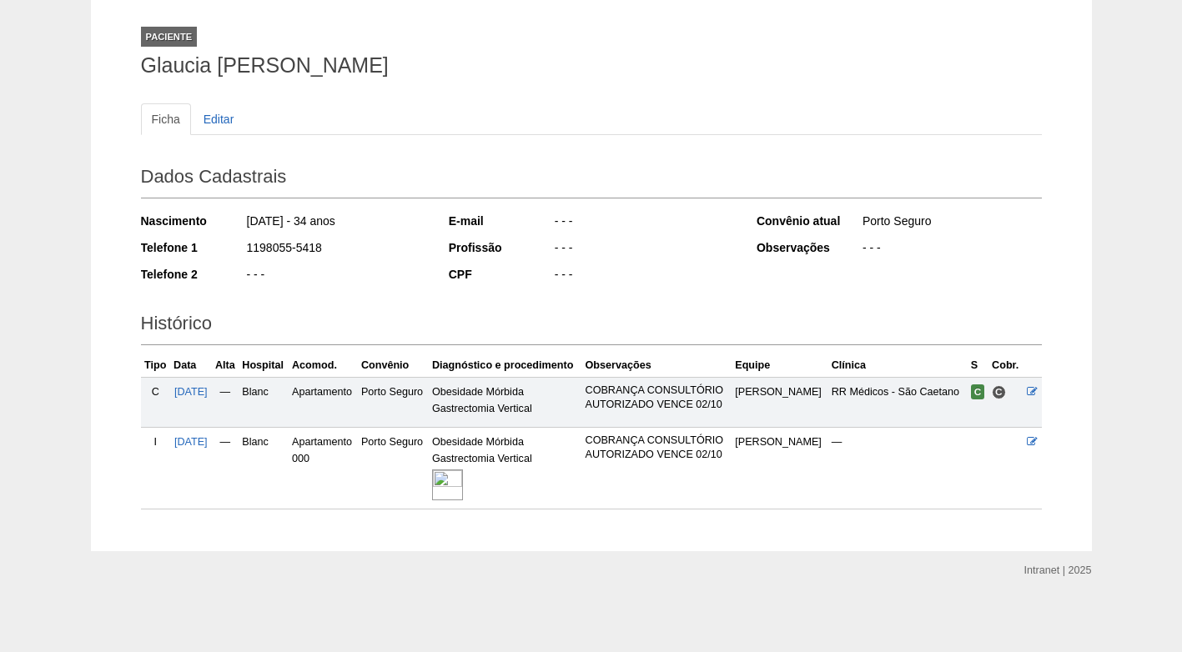
scroll to position [5, 0]
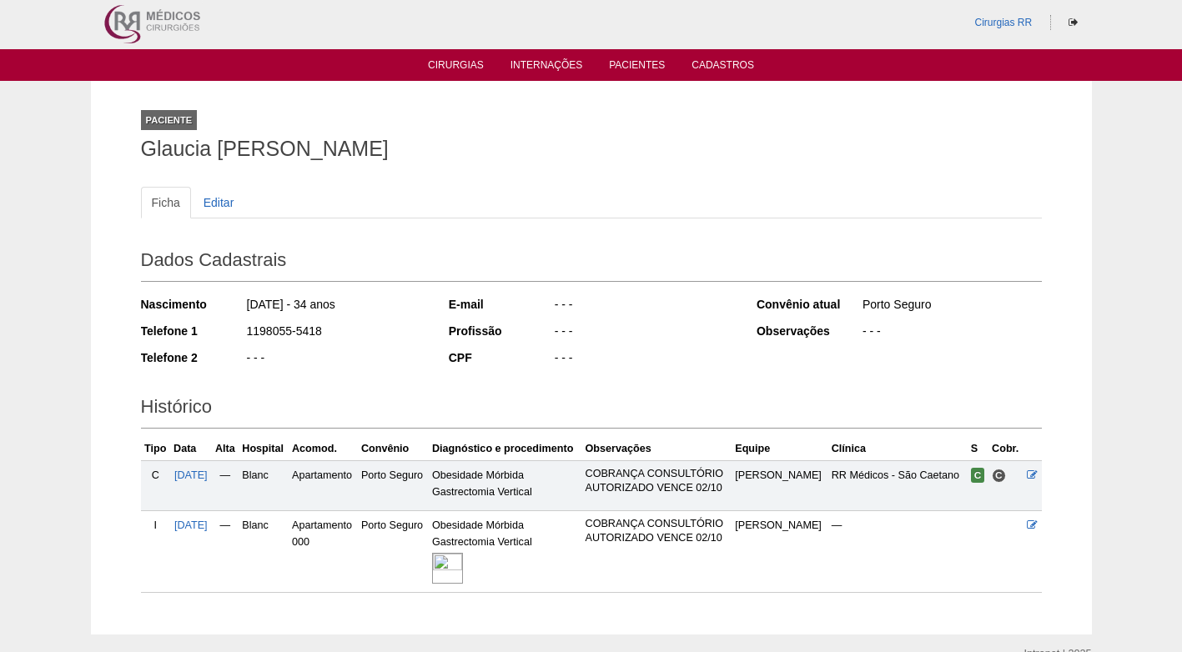
click at [374, 368] on div "- - -" at bounding box center [335, 359] width 181 height 21
click at [382, 392] on h2 "Histórico" at bounding box center [591, 409] width 901 height 38
click at [463, 570] on img at bounding box center [447, 568] width 31 height 31
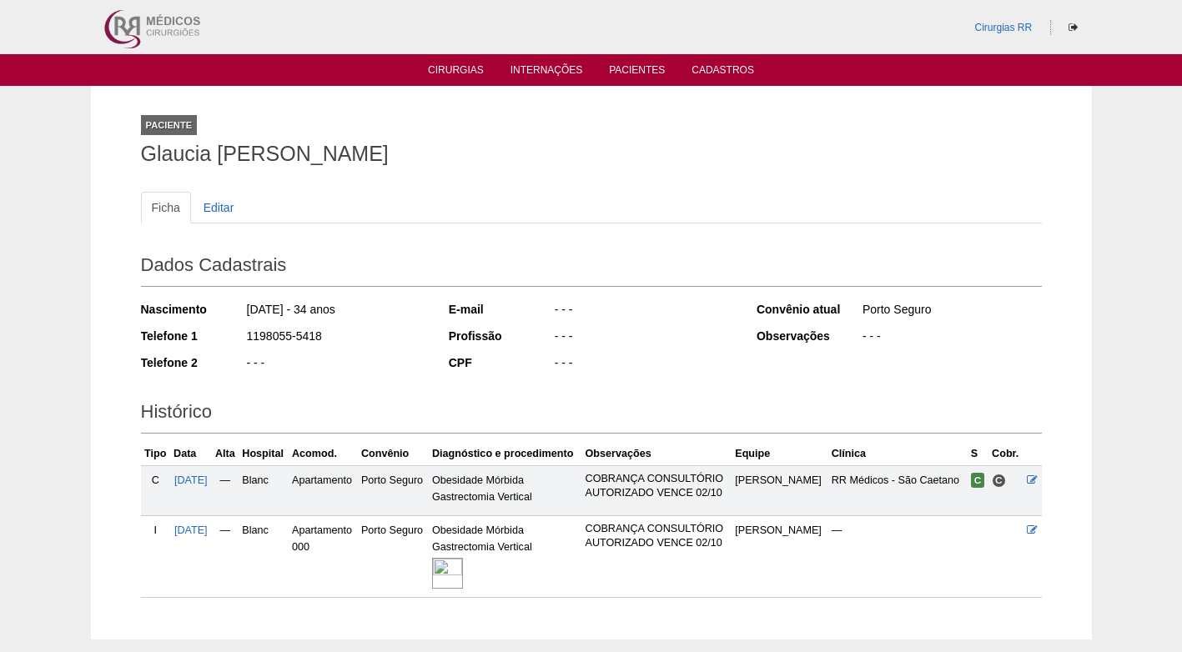
scroll to position [5, 0]
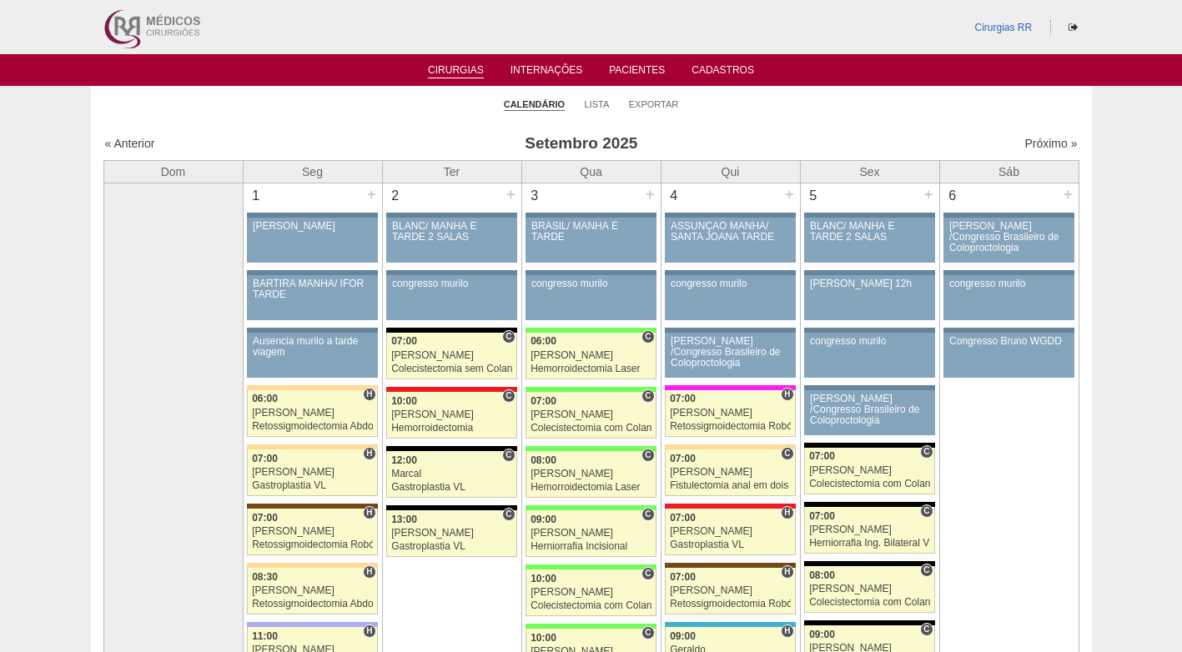
scroll to position [1668, 0]
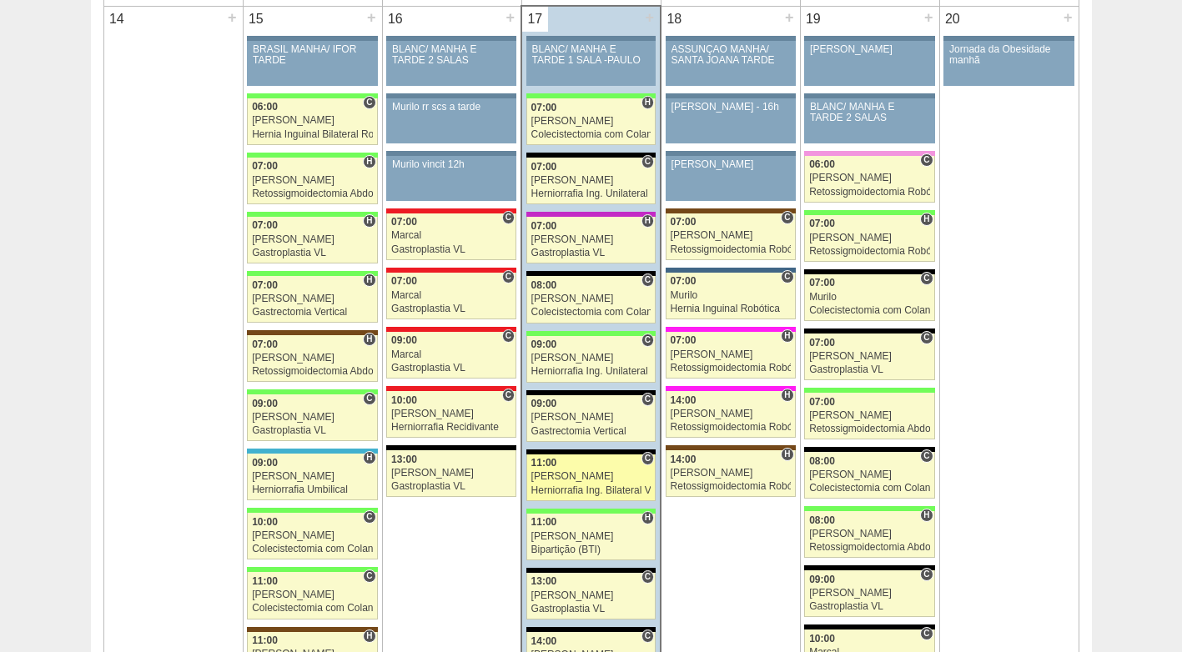
click at [572, 477] on div "[PERSON_NAME]" at bounding box center [591, 476] width 120 height 11
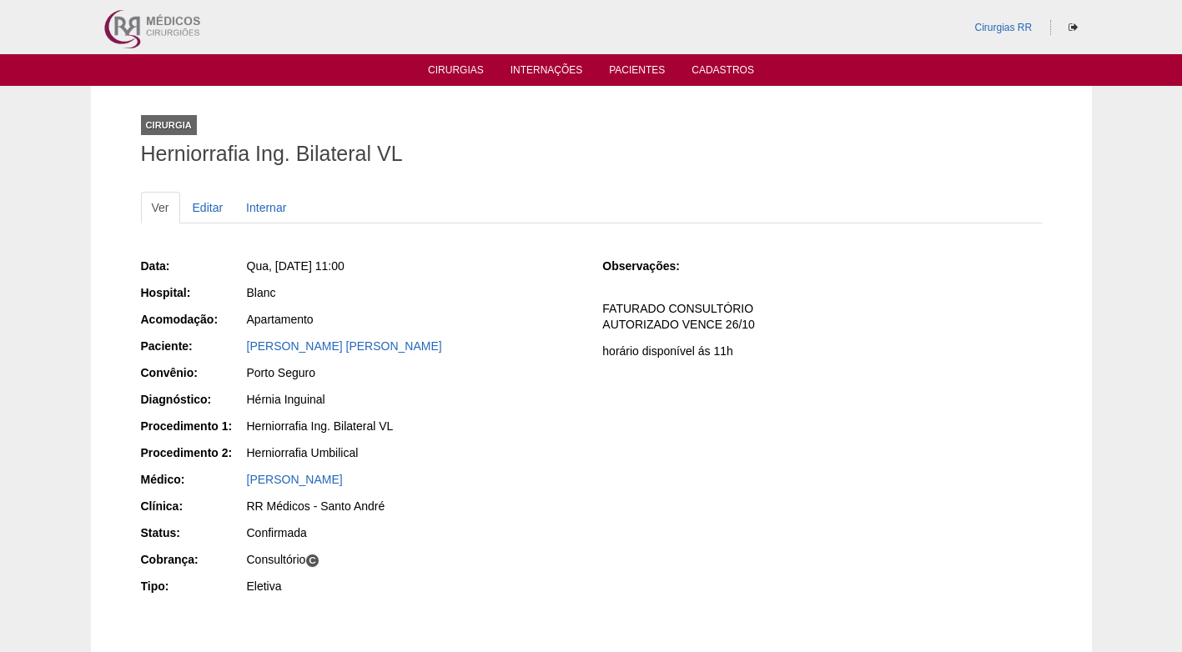
click at [454, 382] on div "Porto Seguro" at bounding box center [412, 374] width 334 height 21
click at [328, 347] on link "Anderson Cleiton Galardi" at bounding box center [344, 345] width 195 height 13
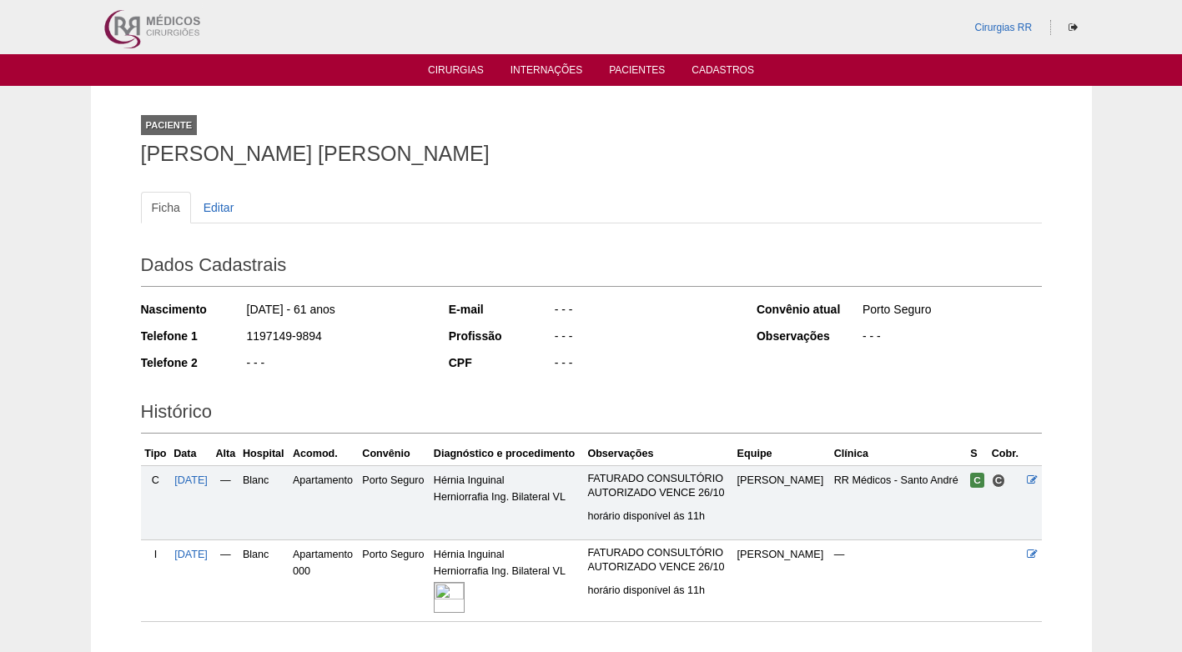
drag, startPoint x: 268, startPoint y: 337, endPoint x: 235, endPoint y: 339, distance: 33.4
click at [235, 339] on div "Telefone 1 1197149-9894" at bounding box center [283, 338] width 285 height 21
copy div "1197149-9894"
click at [401, 349] on div "Nascimento 28/02/1964 - 61 anos Telefone 1 1197149-9894 Telefone 2 - - -" at bounding box center [283, 341] width 285 height 92
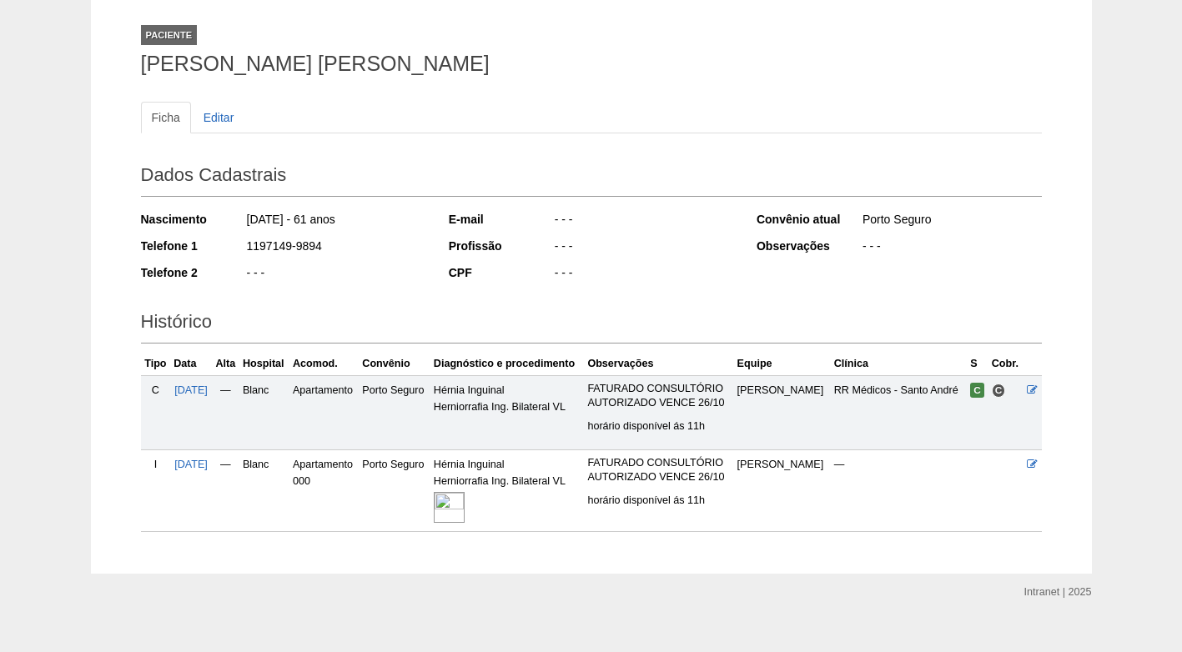
scroll to position [112, 0]
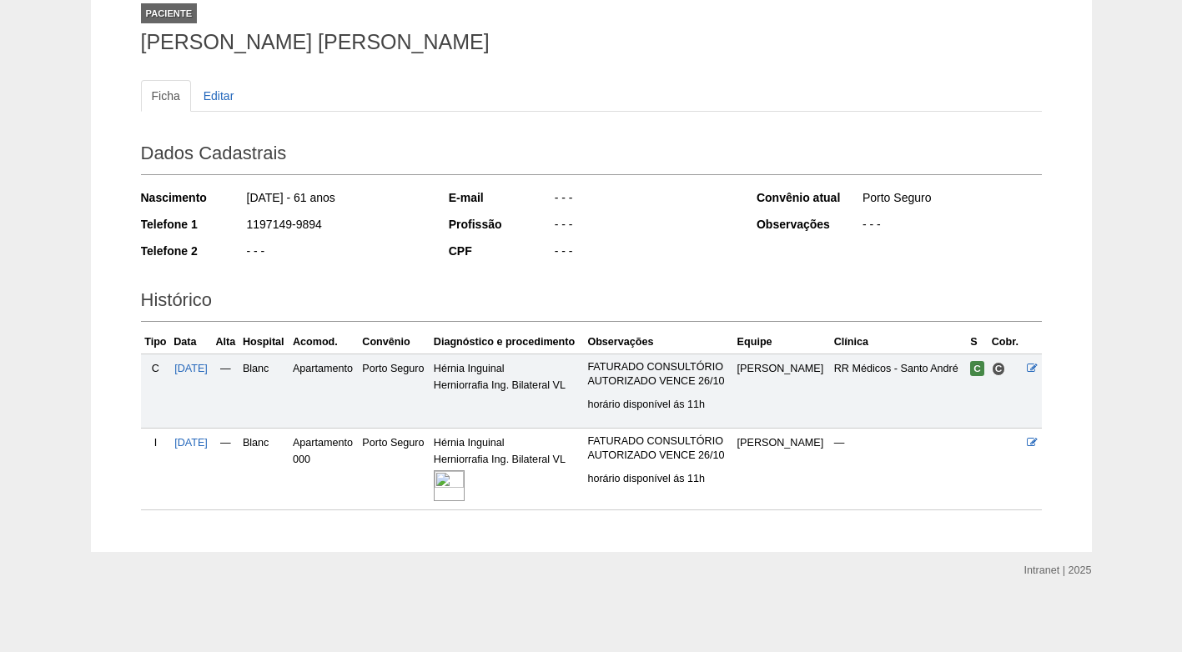
click at [464, 484] on img at bounding box center [449, 485] width 31 height 31
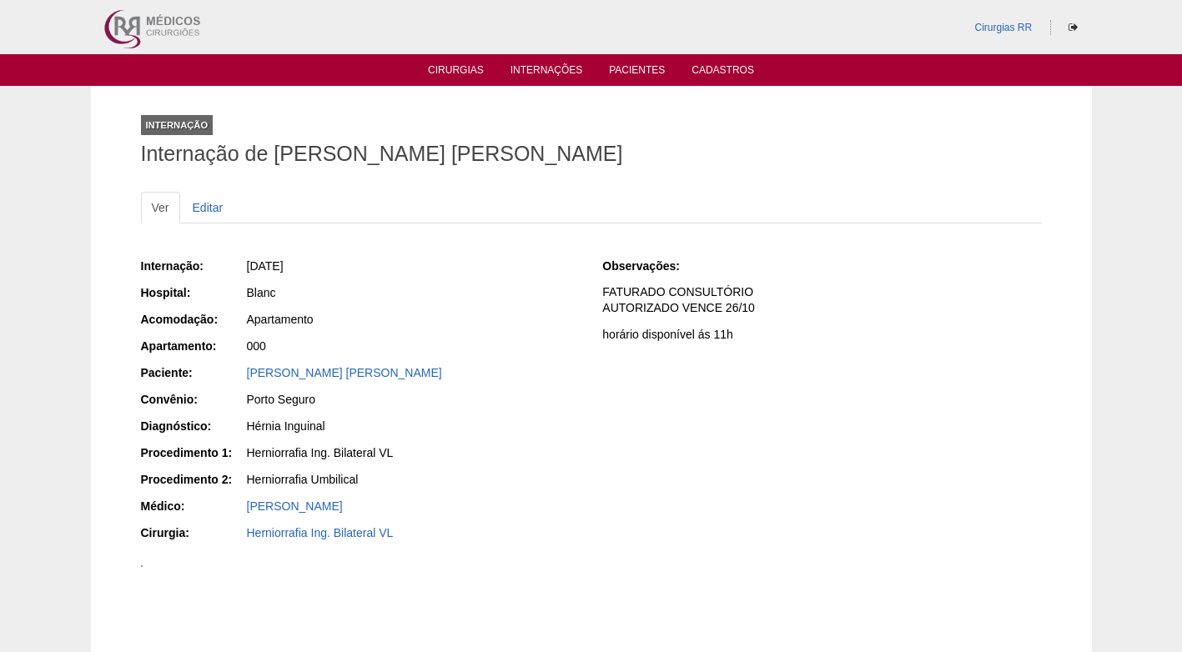
click at [449, 409] on div "Porto Seguro" at bounding box center [412, 401] width 334 height 21
click at [425, 396] on div "Porto Seguro" at bounding box center [413, 399] width 333 height 17
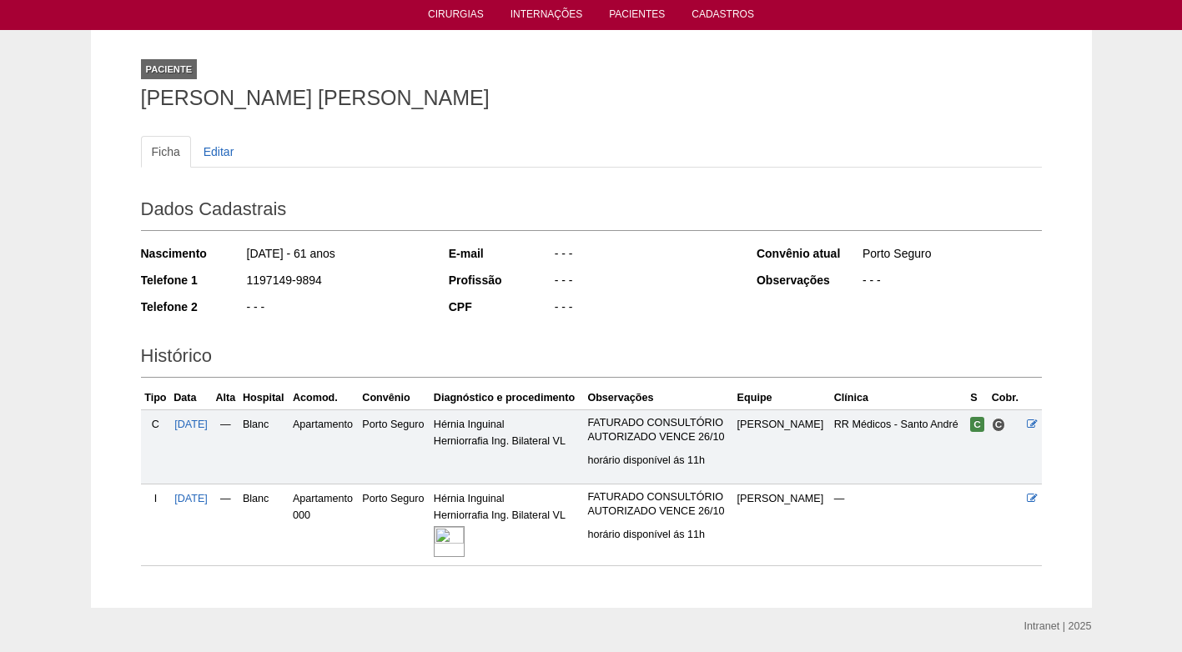
scroll to position [83, 0]
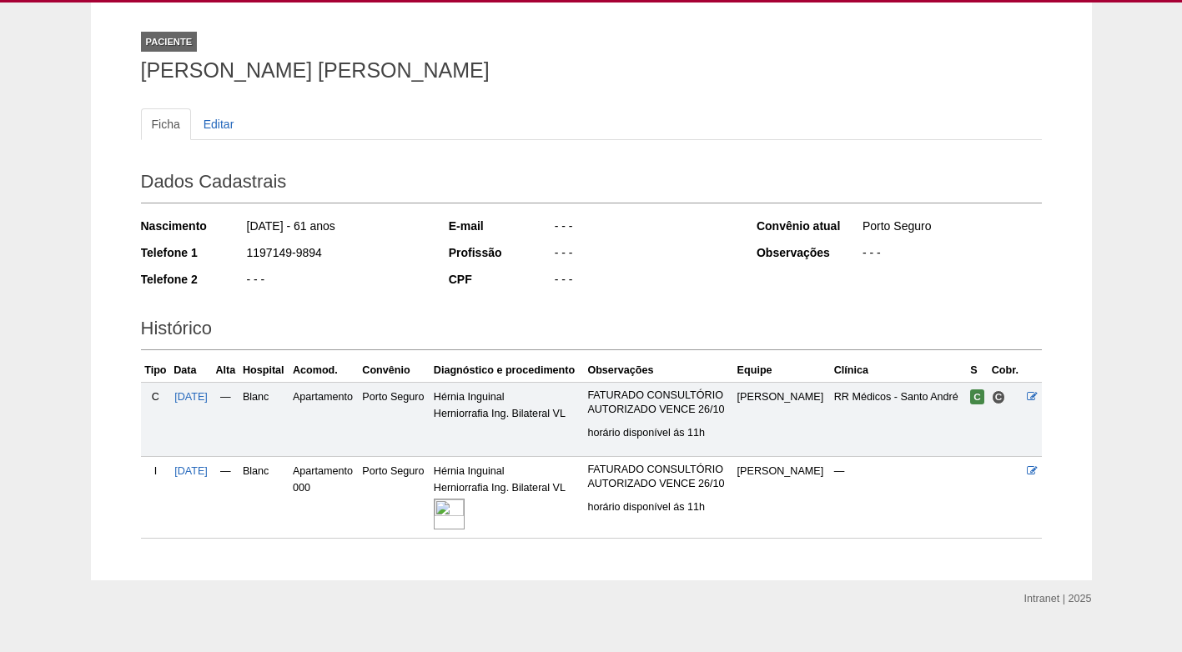
click at [401, 263] on div "1197149-9894" at bounding box center [335, 254] width 181 height 21
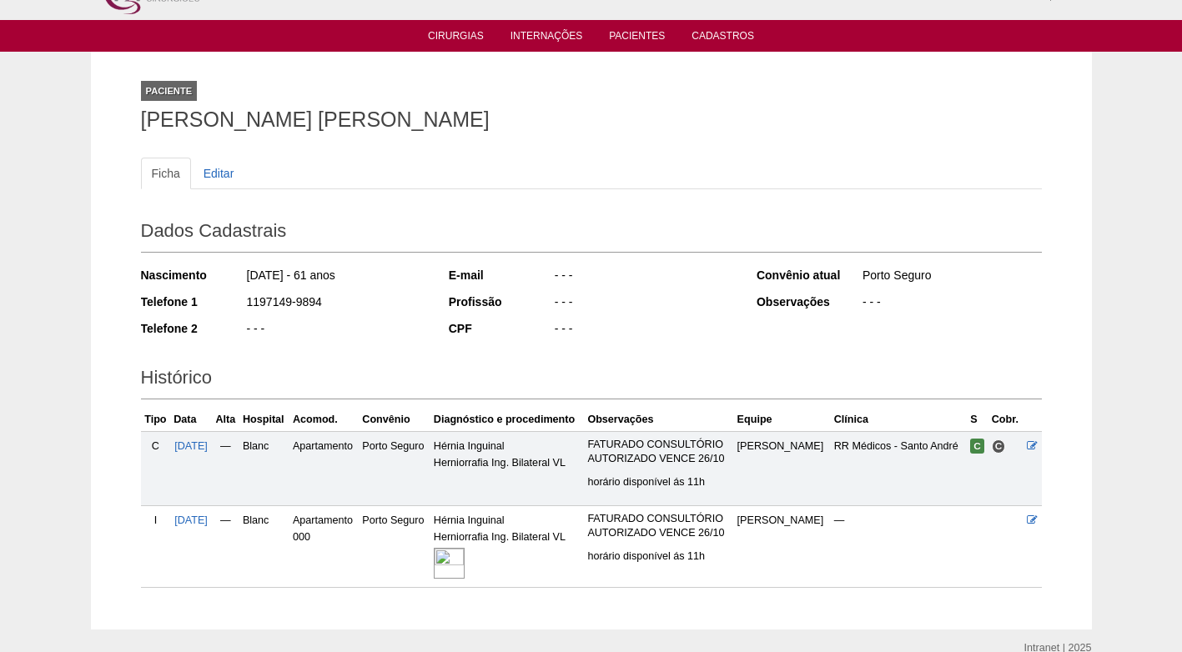
scroll to position [0, 0]
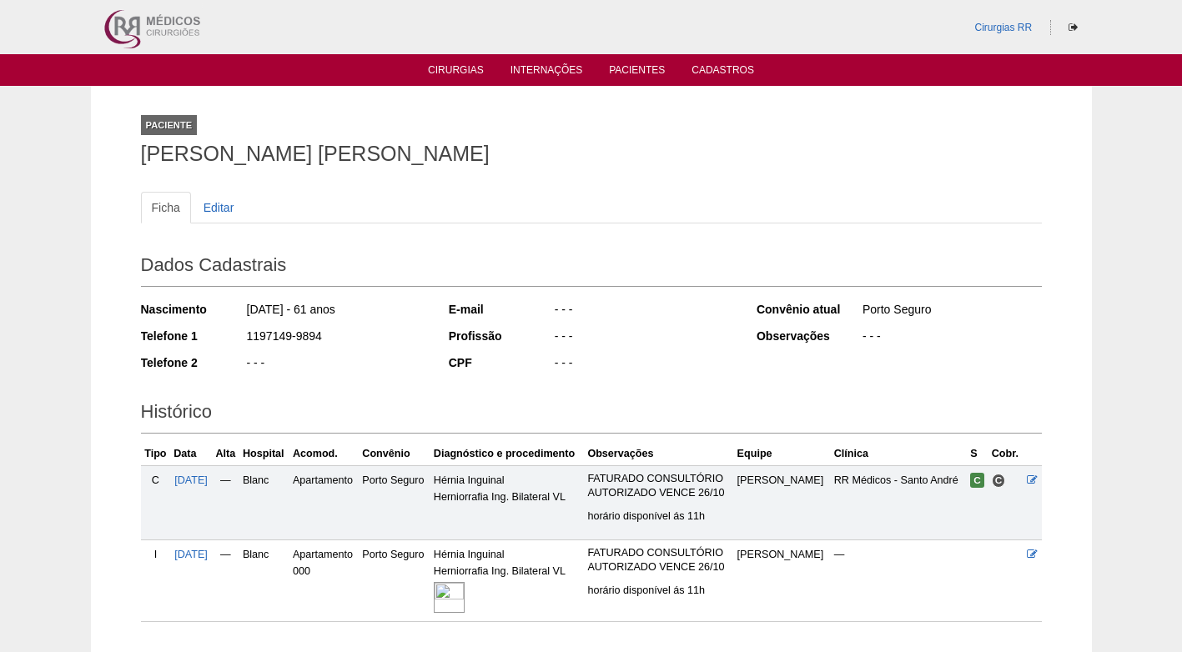
click at [533, 171] on div "Paciente Anderson Cleiton Galardi" at bounding box center [591, 136] width 901 height 77
drag, startPoint x: 274, startPoint y: 178, endPoint x: 261, endPoint y: 188, distance: 16.7
click at [272, 186] on div "Ficha Editar Dados Cadastrais Nascimento 28/02/1964 - 61 anos Telefone 1 119714…" at bounding box center [591, 398] width 901 height 447
click at [464, 599] on img at bounding box center [449, 597] width 31 height 31
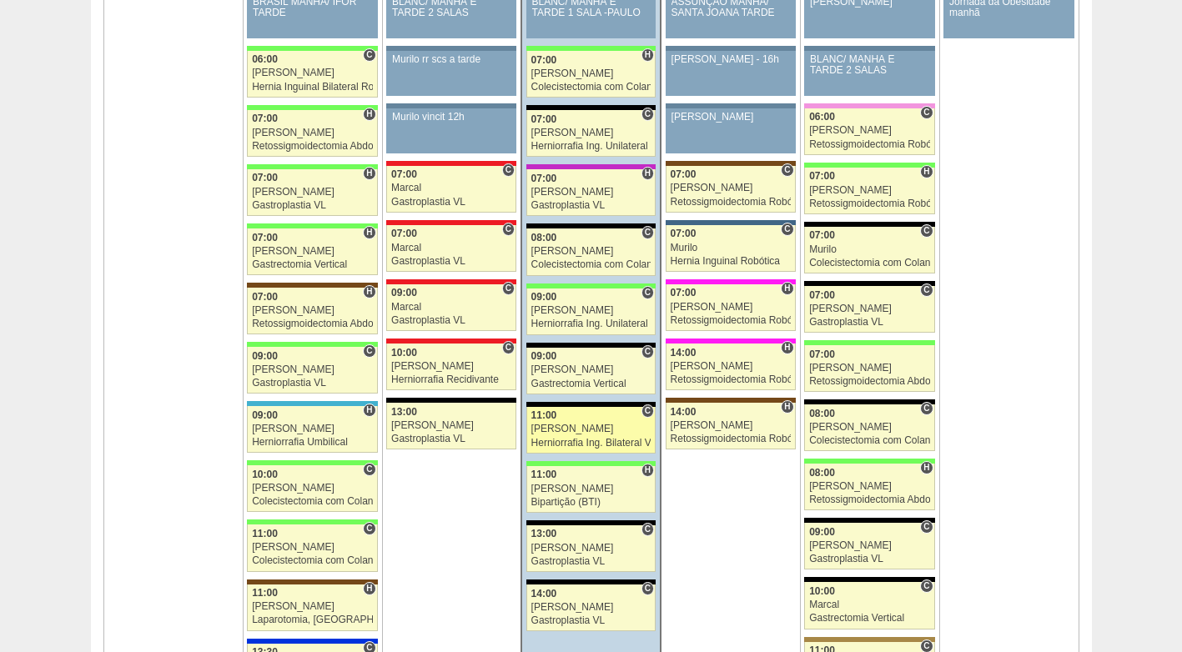
scroll to position [1751, 0]
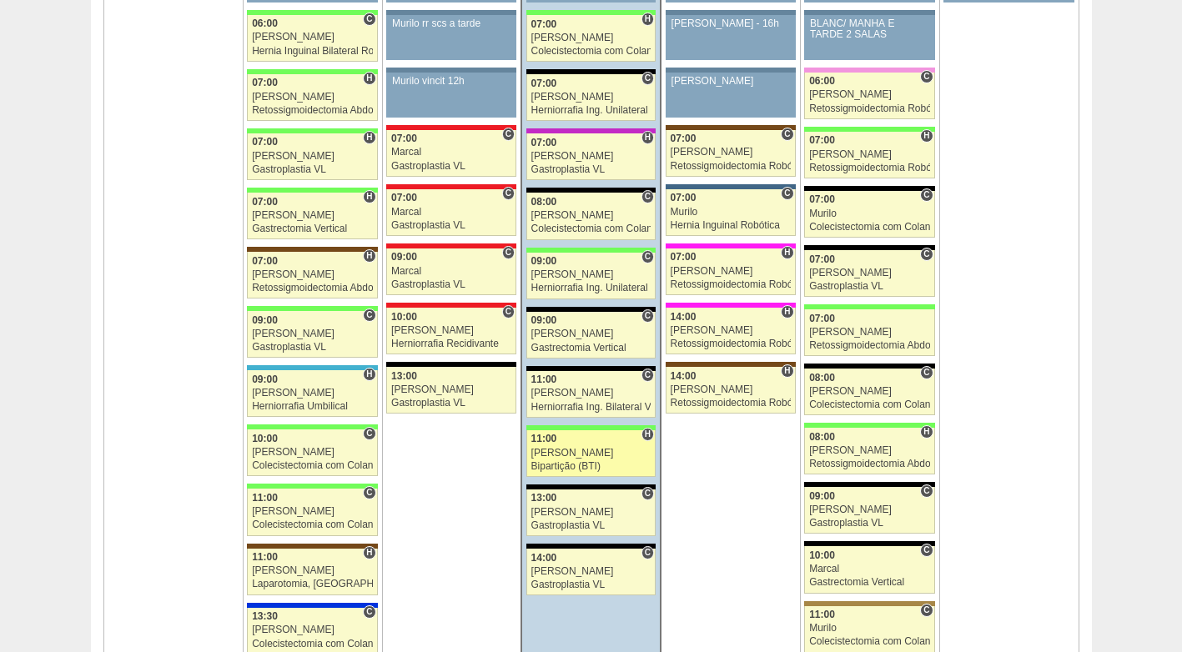
click at [585, 456] on div "[PERSON_NAME]" at bounding box center [591, 453] width 120 height 11
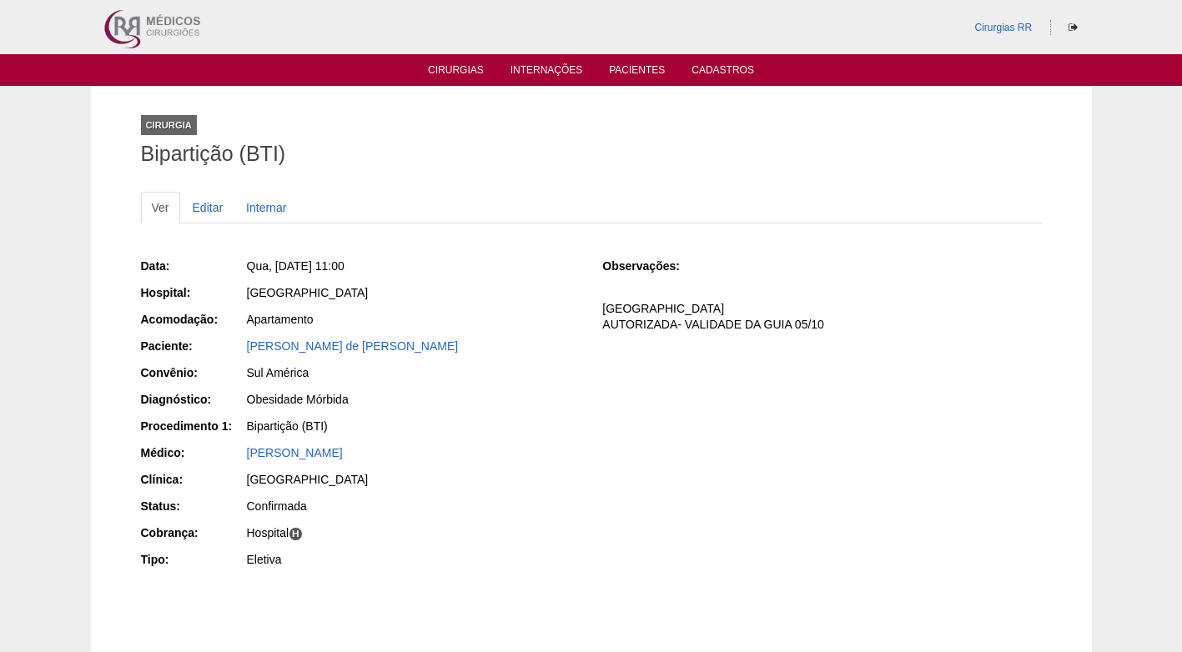
click at [555, 451] on div "[PERSON_NAME]" at bounding box center [413, 452] width 333 height 17
click at [424, 411] on div "Obesidade Mórbida" at bounding box center [412, 401] width 334 height 21
click at [431, 397] on div "Obesidade Mórbida" at bounding box center [413, 399] width 333 height 17
drag, startPoint x: 406, startPoint y: 346, endPoint x: 327, endPoint y: 349, distance: 79.3
click at [327, 349] on div "[PERSON_NAME] de [PERSON_NAME]" at bounding box center [413, 346] width 333 height 17
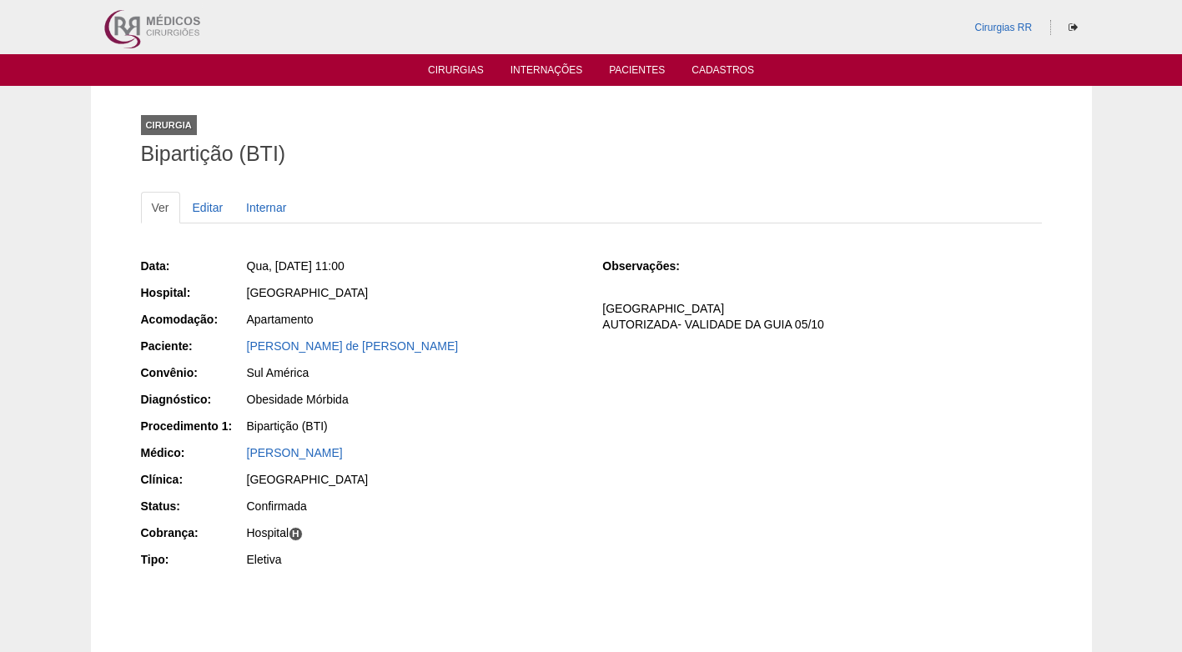
click at [351, 383] on div "Sul América" at bounding box center [412, 374] width 334 height 21
click at [335, 349] on link "[PERSON_NAME] de [PERSON_NAME]" at bounding box center [353, 345] width 212 height 13
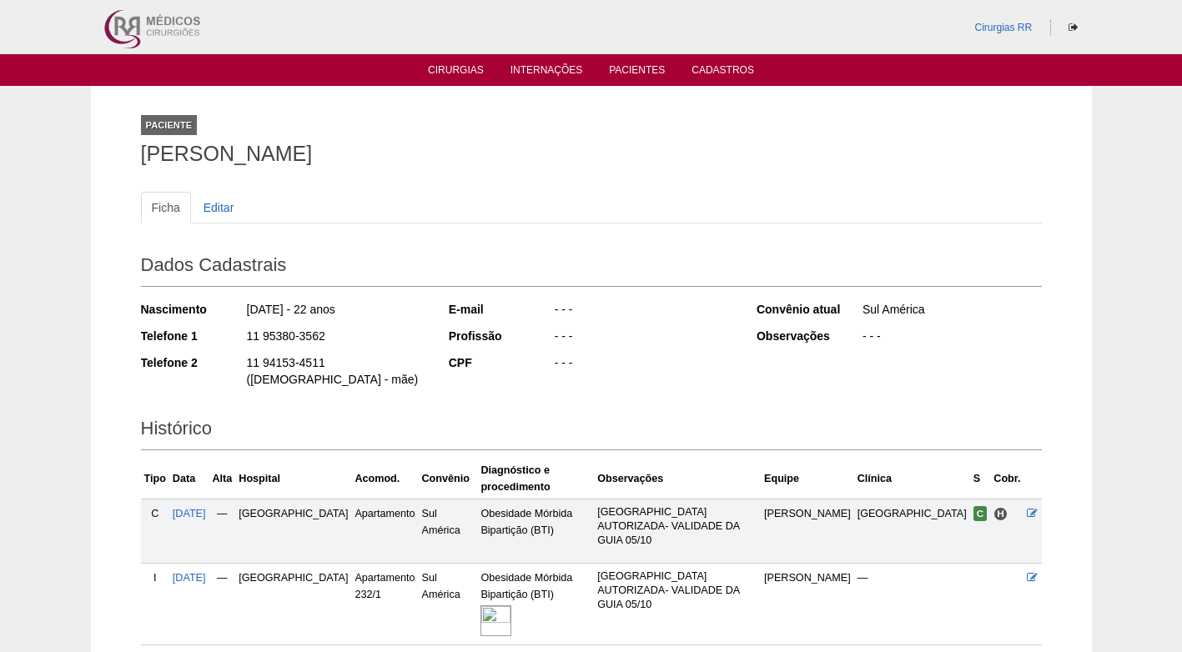
drag, startPoint x: 337, startPoint y: 337, endPoint x: 239, endPoint y: 345, distance: 97.9
click at [239, 345] on div "Telefone 1 11 95380-3562" at bounding box center [283, 338] width 285 height 21
copy div "11 95380-3562"
click at [369, 333] on div "11 95380-3562" at bounding box center [335, 338] width 181 height 21
click at [487, 605] on img at bounding box center [495, 620] width 31 height 31
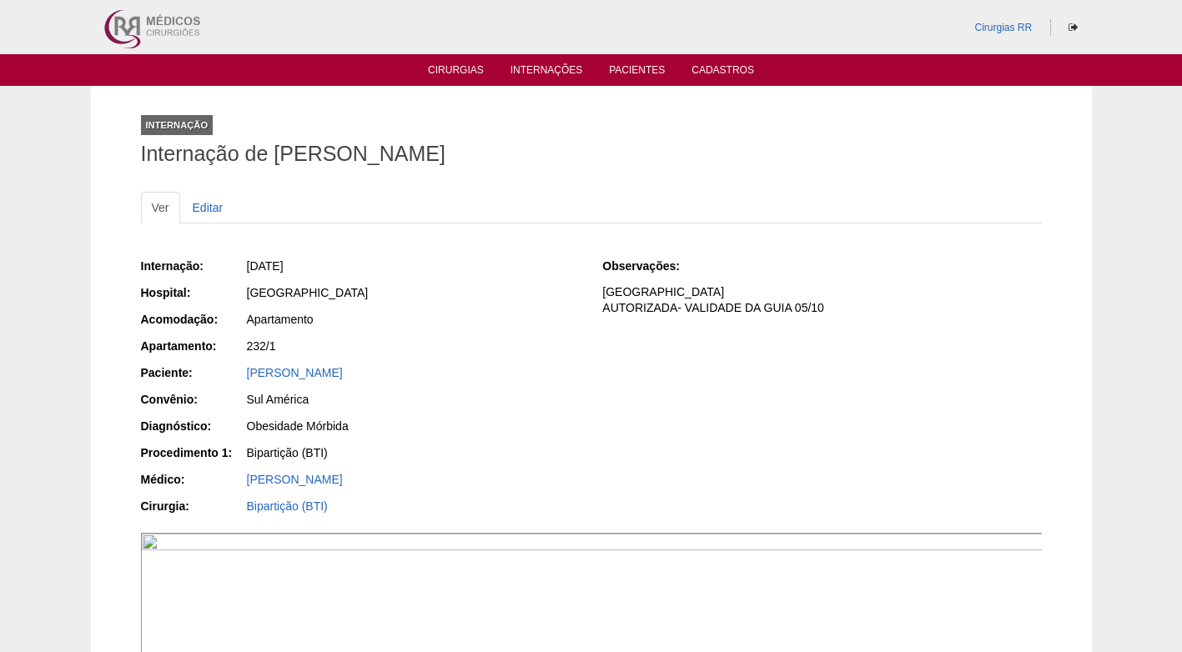
click at [502, 273] on div "[DATE]" at bounding box center [413, 266] width 333 height 17
click at [411, 284] on div "[GEOGRAPHIC_DATA]" at bounding box center [413, 292] width 333 height 17
click at [374, 199] on ul "Ver Editar" at bounding box center [591, 208] width 901 height 32
click at [343, 377] on link "[PERSON_NAME]" at bounding box center [295, 372] width 96 height 13
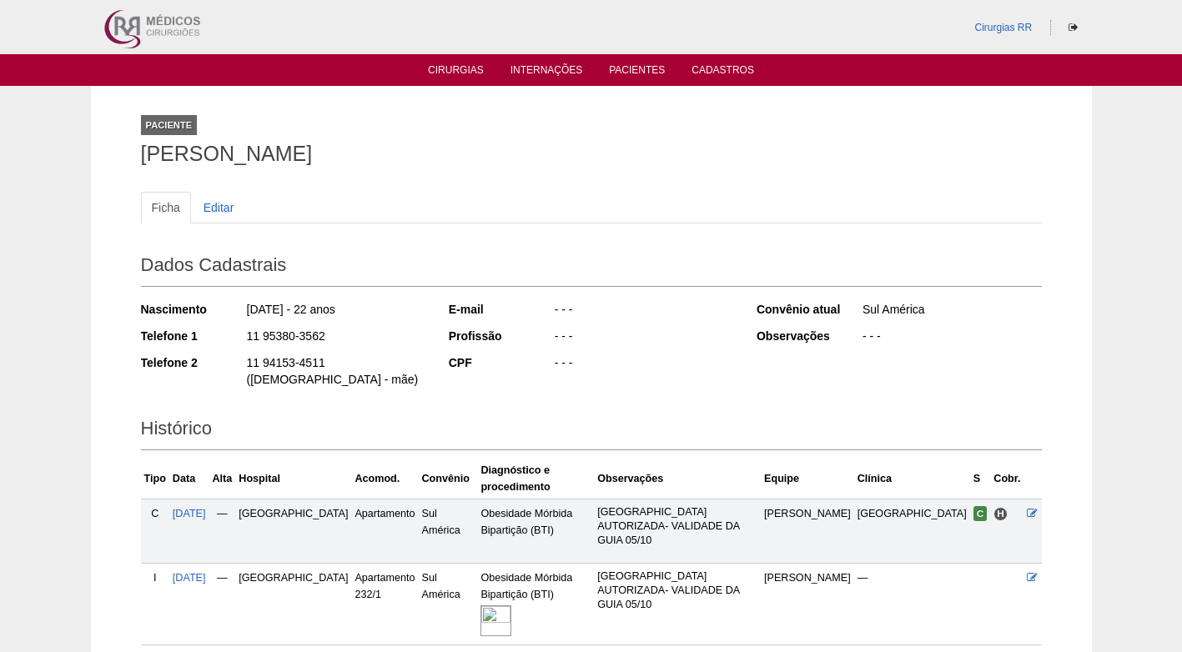
drag, startPoint x: 317, startPoint y: 334, endPoint x: 243, endPoint y: 342, distance: 73.8
click at [243, 342] on div "Telefone 1 11 95380-3562" at bounding box center [283, 338] width 285 height 21
click at [375, 335] on div "11 95380-3562" at bounding box center [335, 338] width 181 height 21
click at [422, 228] on div "Ficha Editar" at bounding box center [591, 216] width 901 height 48
click at [464, 199] on ul "Ficha Editar" at bounding box center [591, 208] width 901 height 32
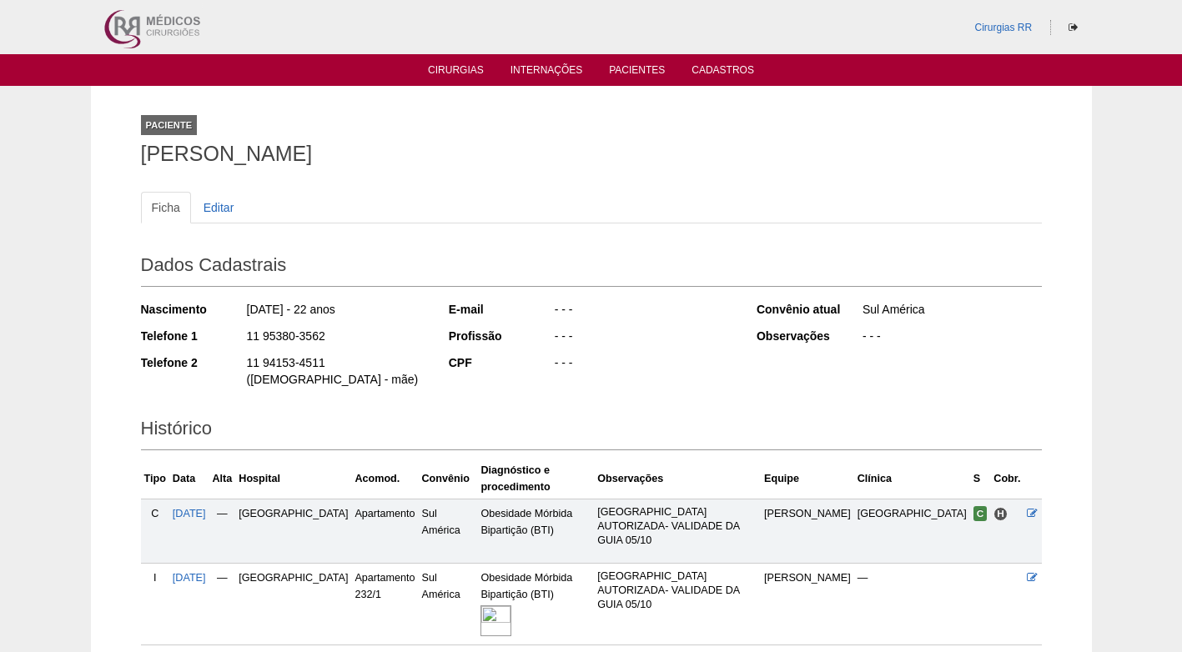
click at [482, 200] on ul "Ficha Editar" at bounding box center [591, 208] width 901 height 32
click at [343, 259] on h2 "Dados Cadastrais" at bounding box center [591, 267] width 901 height 38
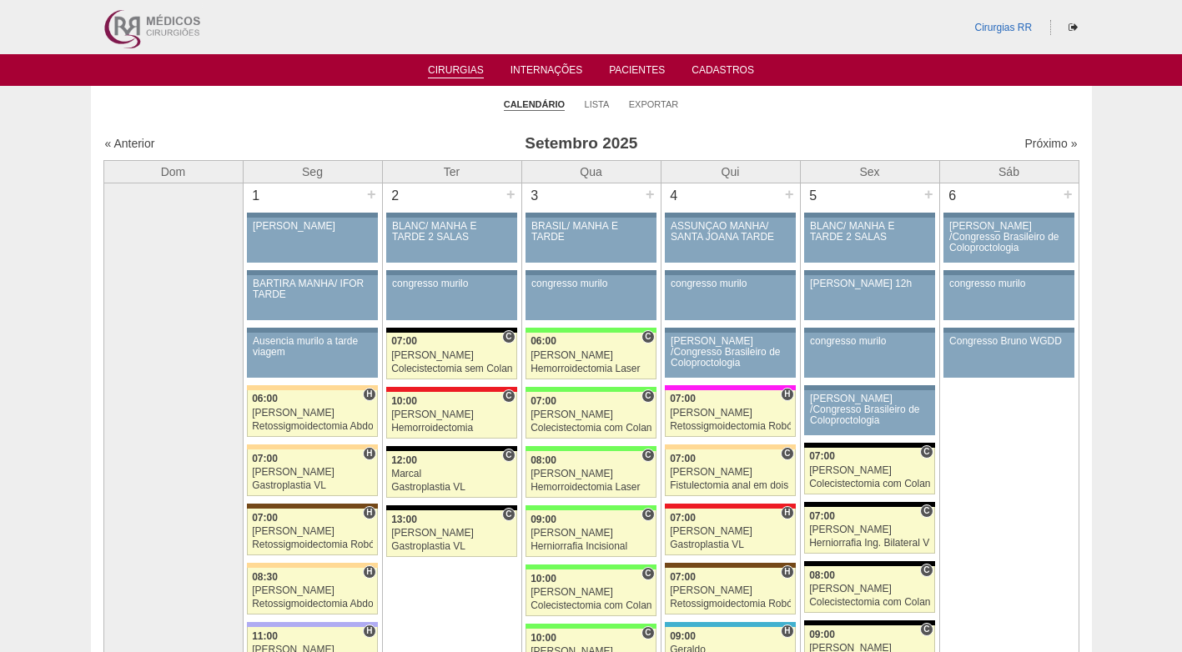
scroll to position [1751, 0]
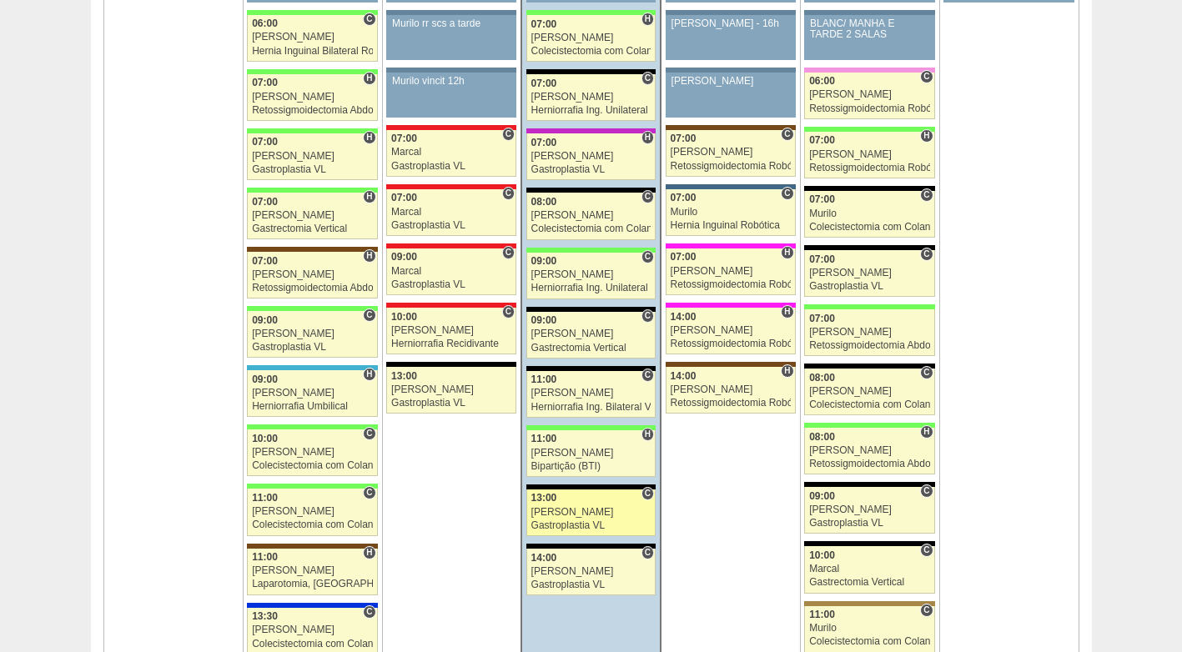
click at [587, 515] on div "[PERSON_NAME]" at bounding box center [591, 512] width 120 height 11
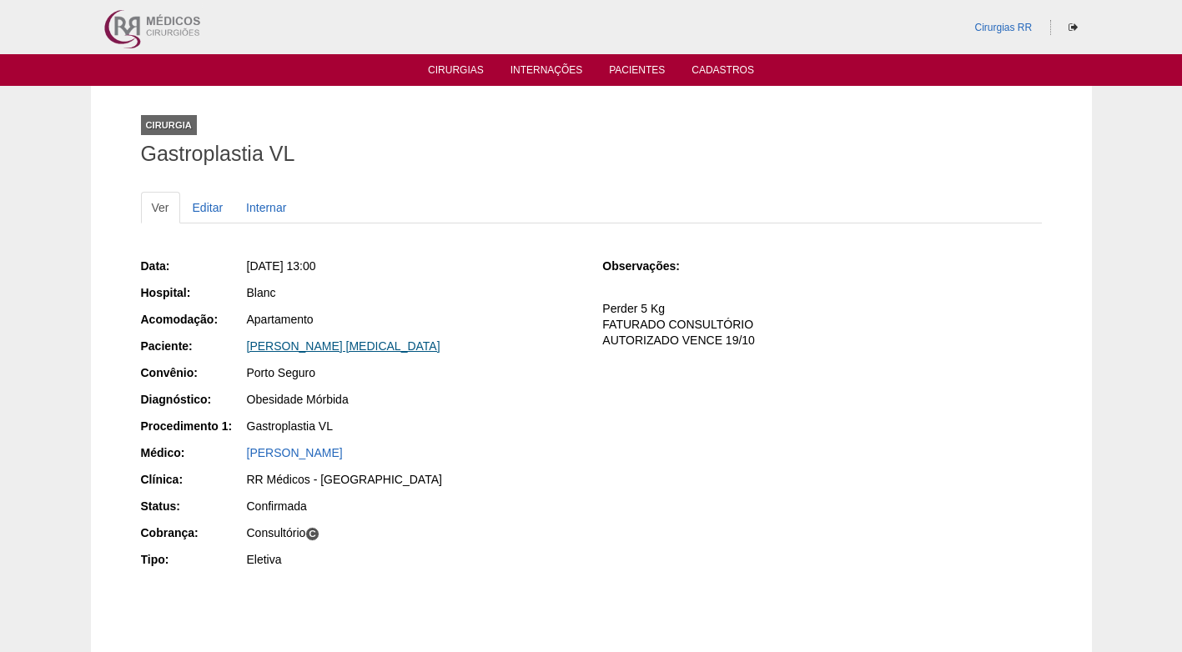
click at [309, 346] on link "[PERSON_NAME] [MEDICAL_DATA]" at bounding box center [343, 345] width 193 height 13
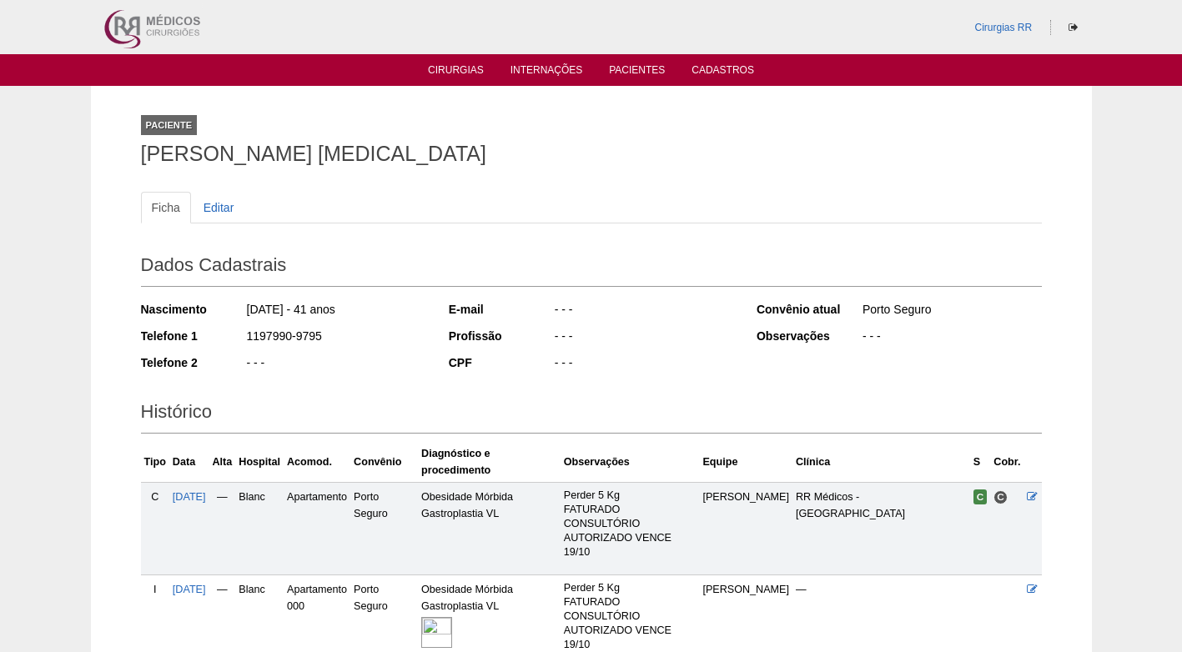
drag, startPoint x: 324, startPoint y: 335, endPoint x: 238, endPoint y: 339, distance: 86.8
click at [238, 339] on div "Telefone 1 1197990-9795" at bounding box center [283, 338] width 285 height 21
copy div "1197990-9795"
click at [389, 352] on div "Nascimento [DATE] - 41 anos Telefone 1 1197990-9795 Telefone 2 - - -" at bounding box center [283, 341] width 285 height 92
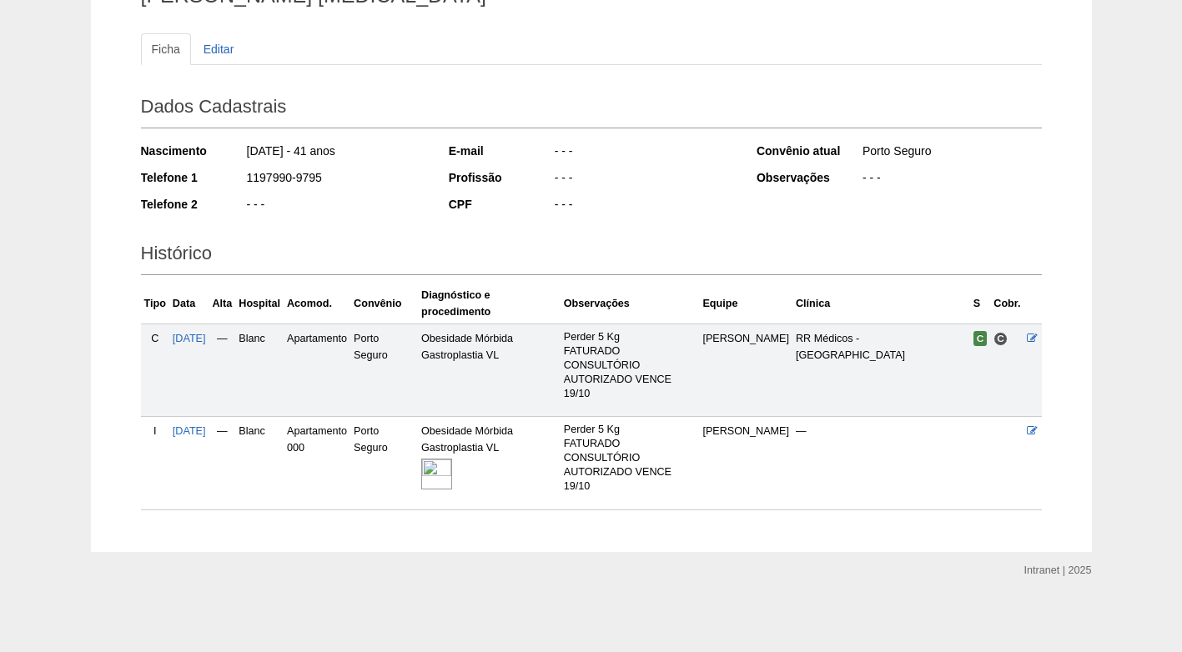
scroll to position [75, 0]
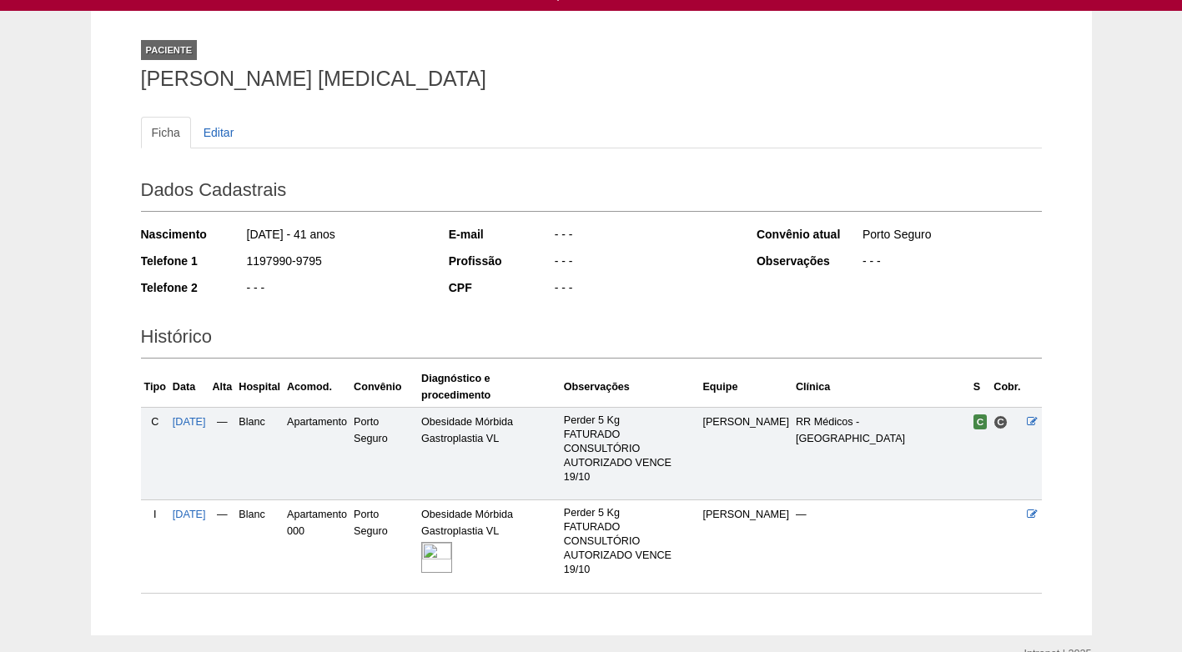
click at [494, 157] on div "Ficha Editar" at bounding box center [591, 141] width 901 height 48
click at [452, 567] on img at bounding box center [436, 557] width 31 height 31
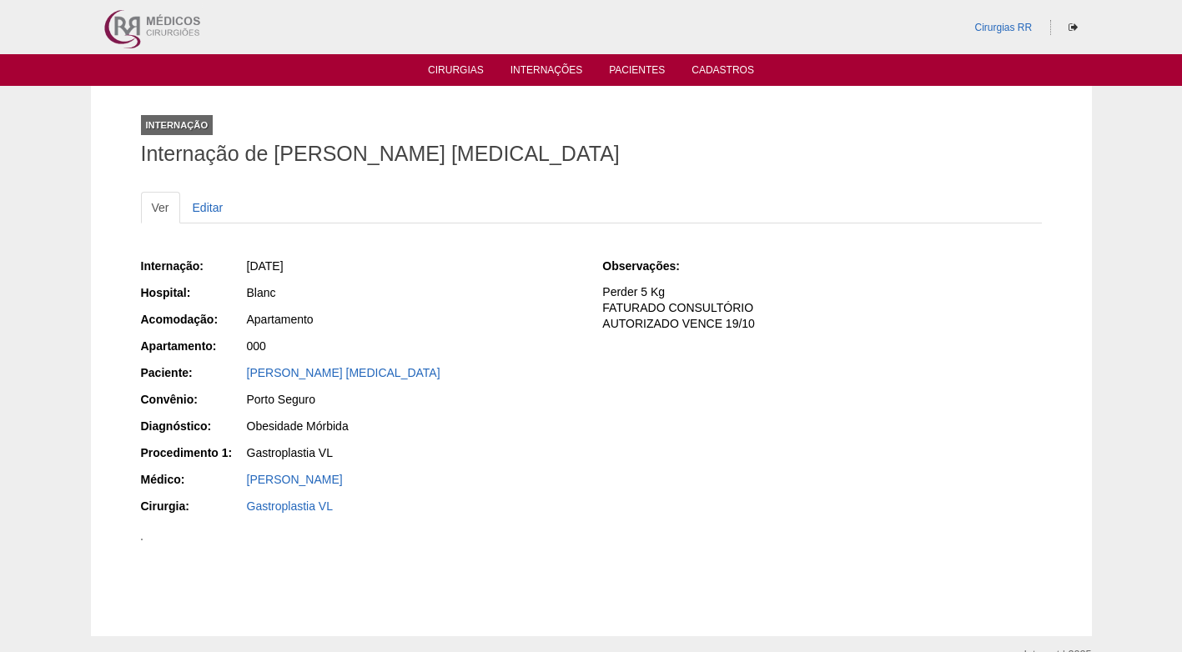
click at [510, 421] on div "Obesidade Mórbida" at bounding box center [413, 426] width 333 height 17
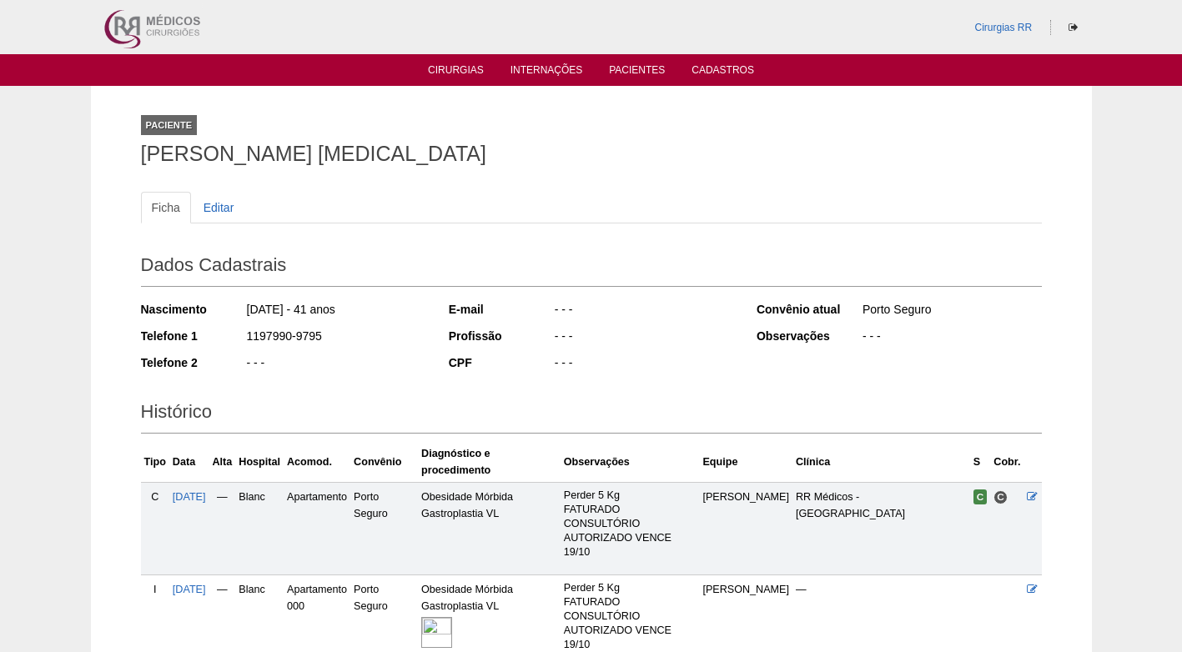
scroll to position [75, 0]
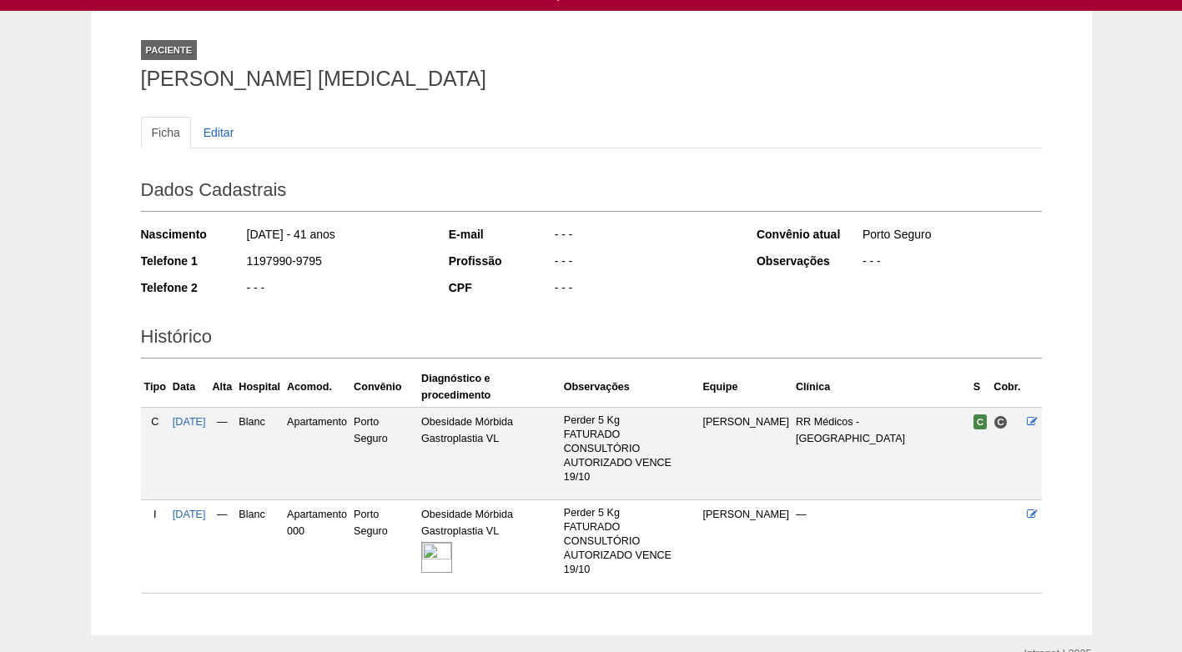
click at [290, 168] on div "Dados Cadastrais Nascimento 28/04/1984 - 41 anos Telefone 1 1197990-9795 Telefo…" at bounding box center [591, 238] width 901 height 147
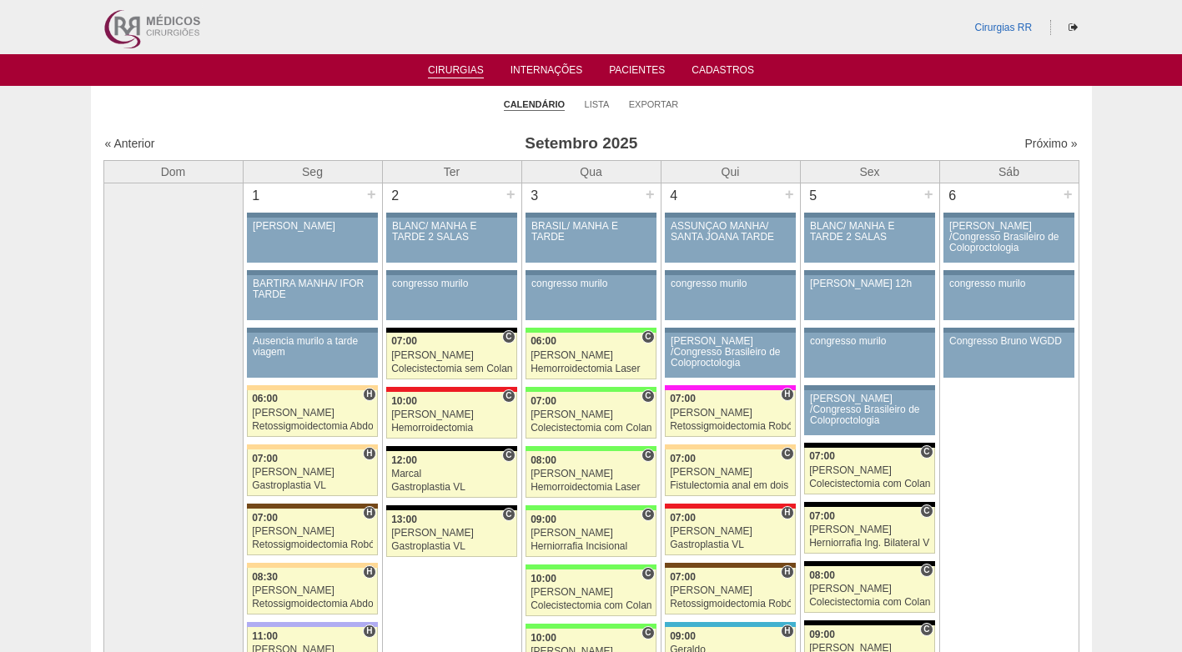
scroll to position [1751, 0]
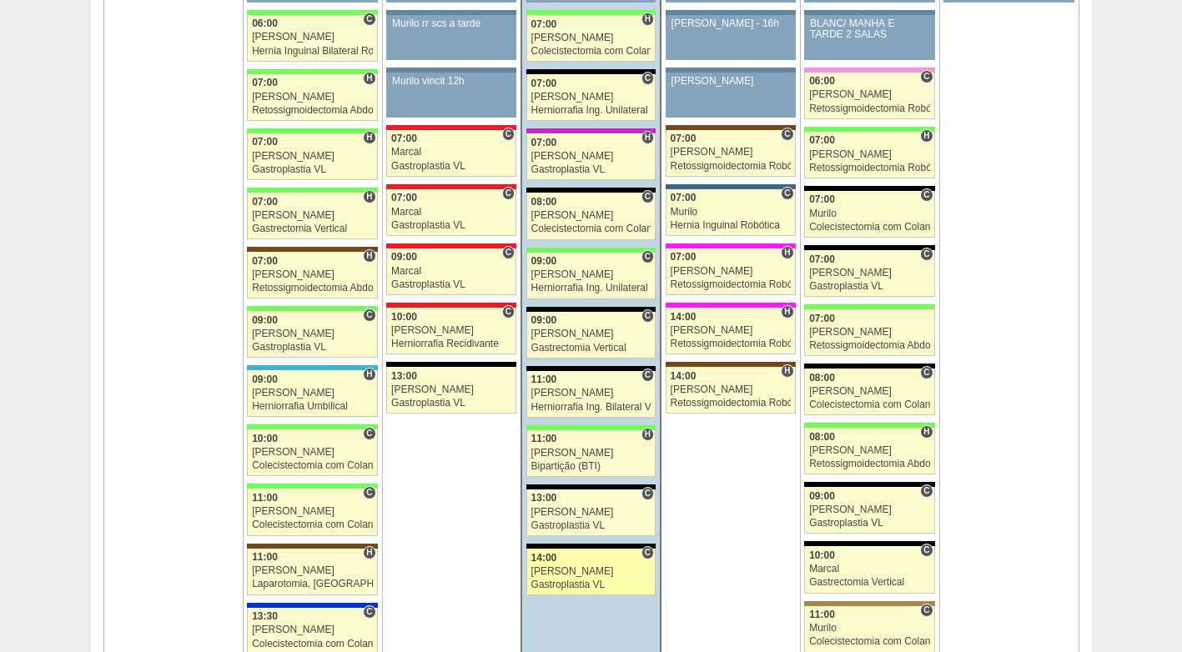
click at [583, 580] on div "Gastroplastia VL" at bounding box center [591, 585] width 120 height 11
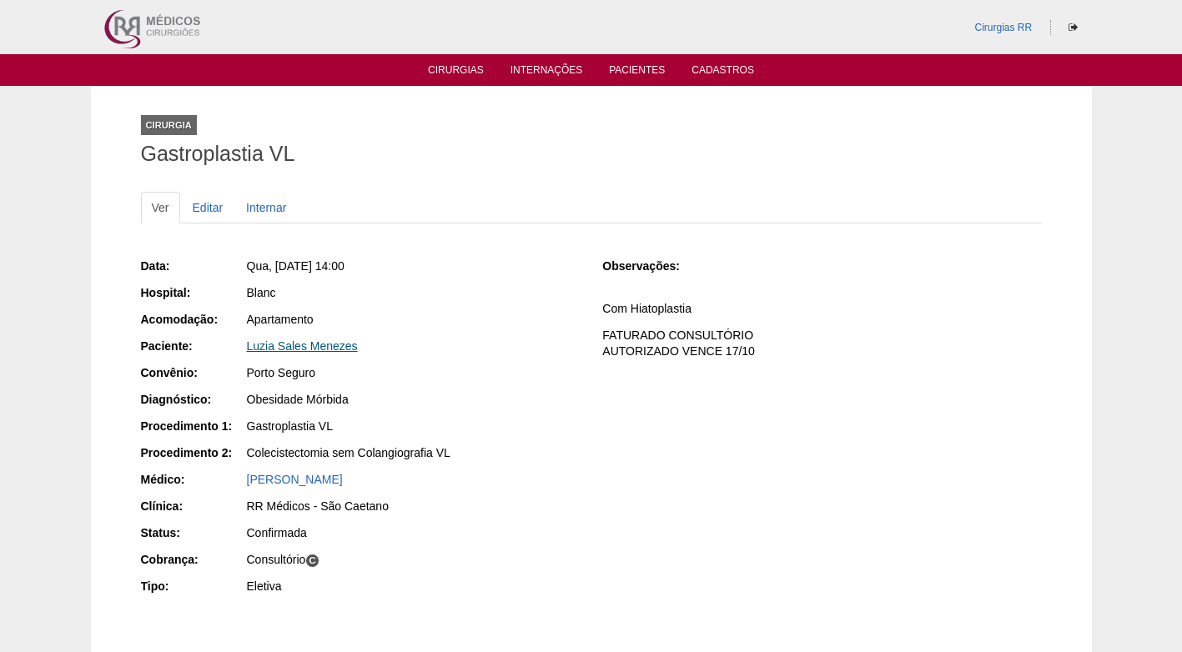
click at [308, 349] on link "Luzia Sales Menezes" at bounding box center [302, 345] width 111 height 13
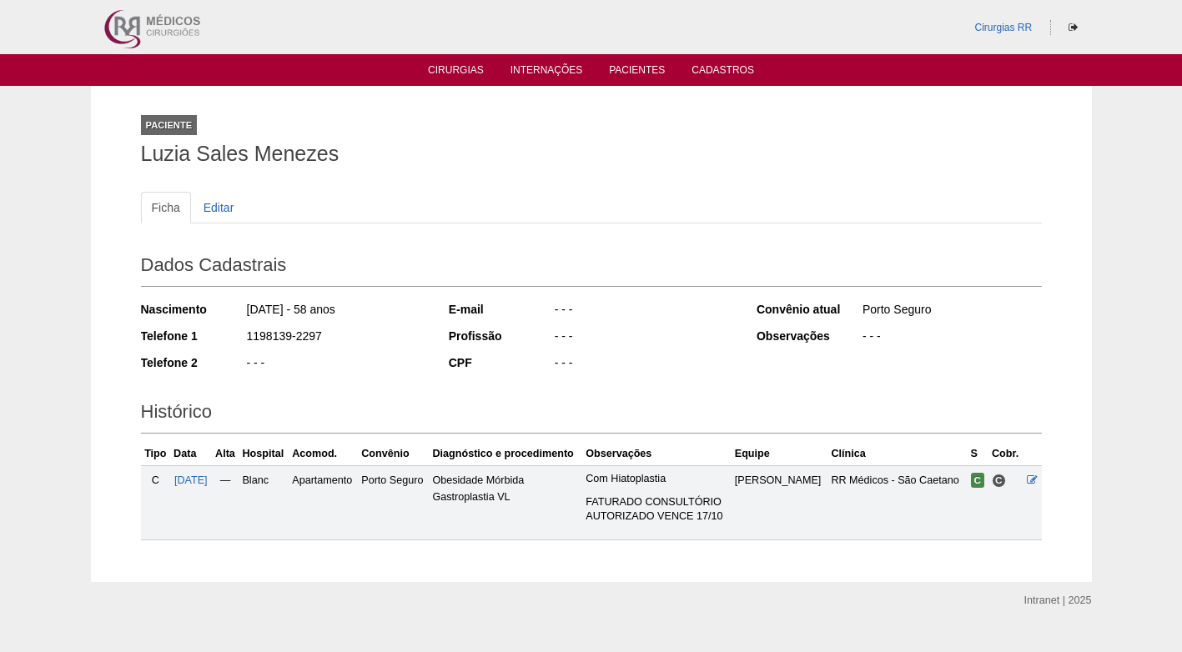
drag, startPoint x: 321, startPoint y: 336, endPoint x: 231, endPoint y: 336, distance: 90.1
click at [231, 336] on div "Telefone 1 1198139-2297" at bounding box center [283, 338] width 285 height 21
copy div "1198139-2297"
click at [370, 346] on div "1198139-2297" at bounding box center [335, 338] width 181 height 21
click at [353, 181] on div "Ficha Editar Dados Cadastrais Nascimento 27/06/1967 - 58 anos Telefone 1 119813…" at bounding box center [591, 357] width 901 height 365
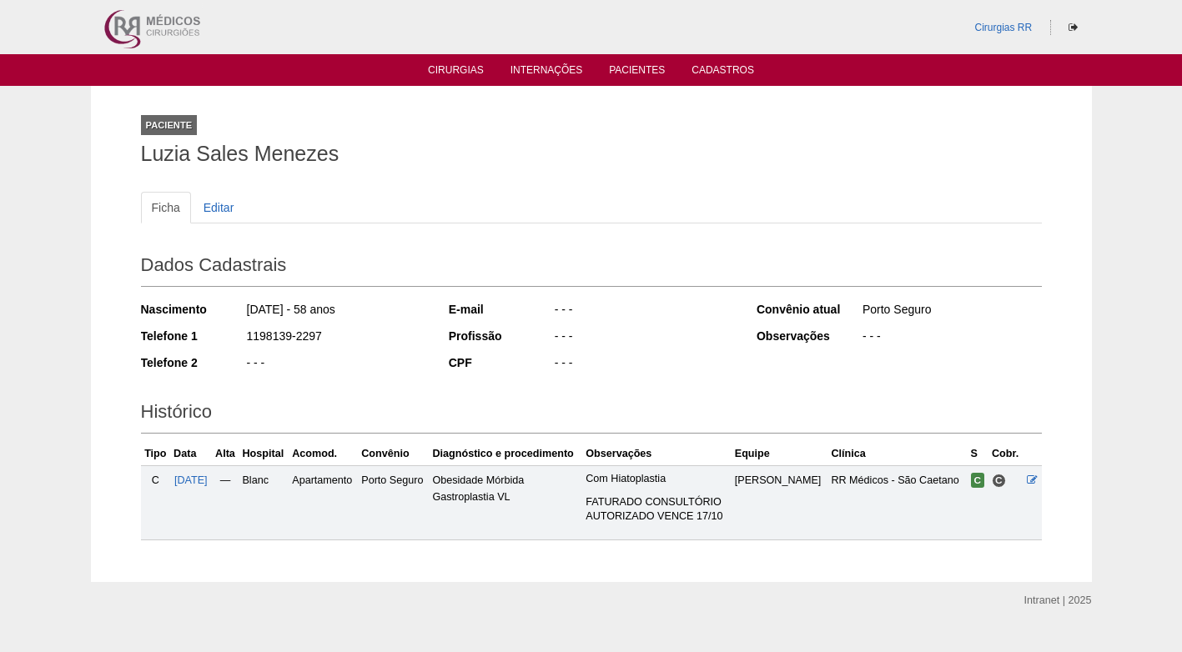
click at [514, 415] on h2 "Histórico" at bounding box center [591, 414] width 901 height 38
drag, startPoint x: 275, startPoint y: 156, endPoint x: 137, endPoint y: 151, distance: 138.5
click at [137, 151] on div "Paciente Luzia Sales Menezes Ficha Editar Dados Cadastrais Nascimento 27/06/196…" at bounding box center [591, 333] width 926 height 495
copy h1 "Luzia Sales Menezes"
click at [460, 163] on h1 "Luzia Sales Menezes" at bounding box center [591, 153] width 901 height 21
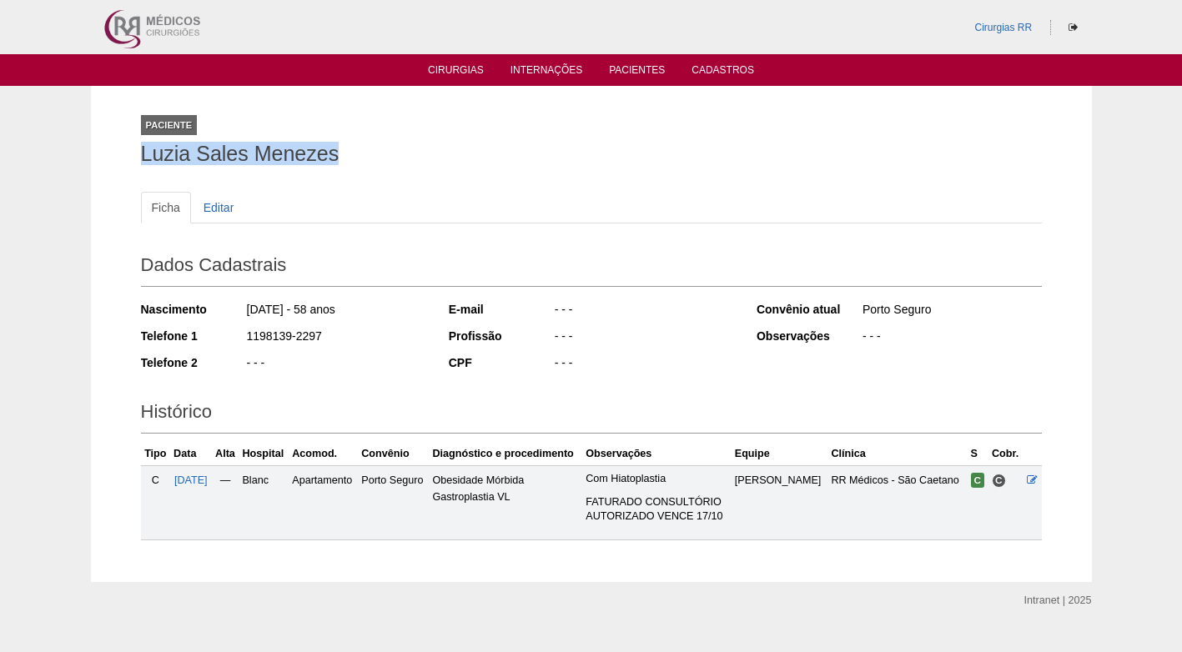
click at [374, 138] on div "Paciente Luzia Sales Menezes" at bounding box center [591, 136] width 901 height 77
click at [353, 262] on h2 "Dados Cadastrais" at bounding box center [591, 267] width 901 height 38
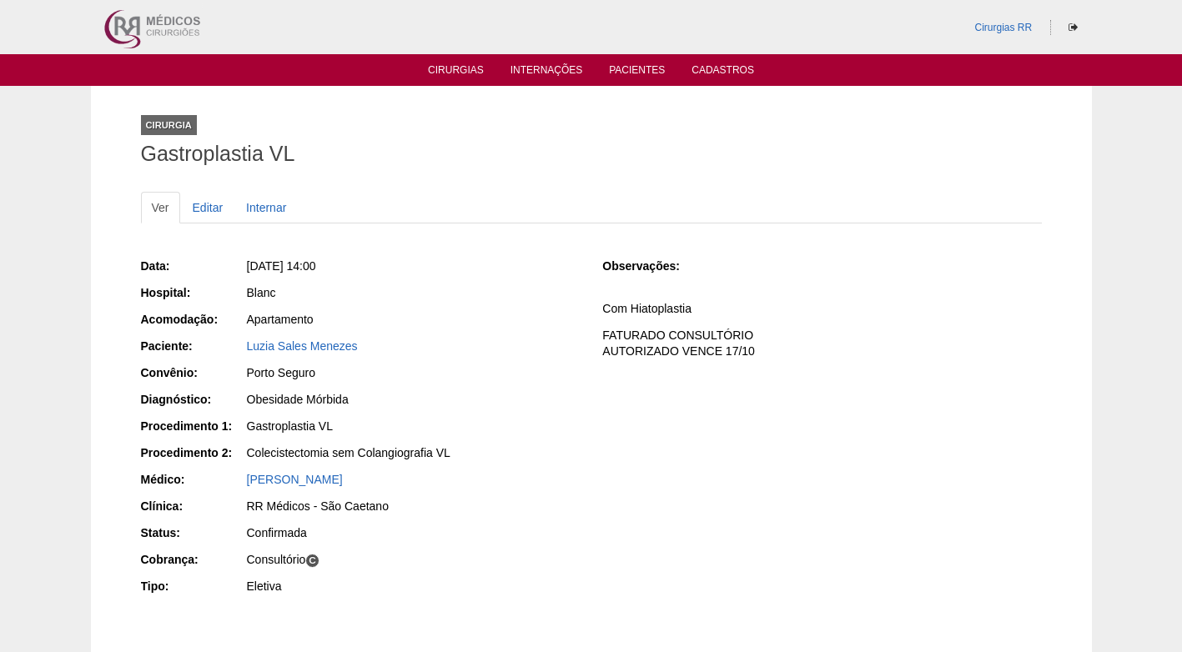
drag, startPoint x: 361, startPoint y: 339, endPoint x: 226, endPoint y: 352, distance: 135.7
click at [226, 352] on div "Paciente: Luzia Sales Menezes" at bounding box center [360, 348] width 439 height 21
copy div "Paciente: Luzia Sales Menezes"
drag, startPoint x: 403, startPoint y: 143, endPoint x: 434, endPoint y: 98, distance: 55.1
click at [407, 140] on div "Cirurgia Gastroplastia VL" at bounding box center [591, 136] width 901 height 77
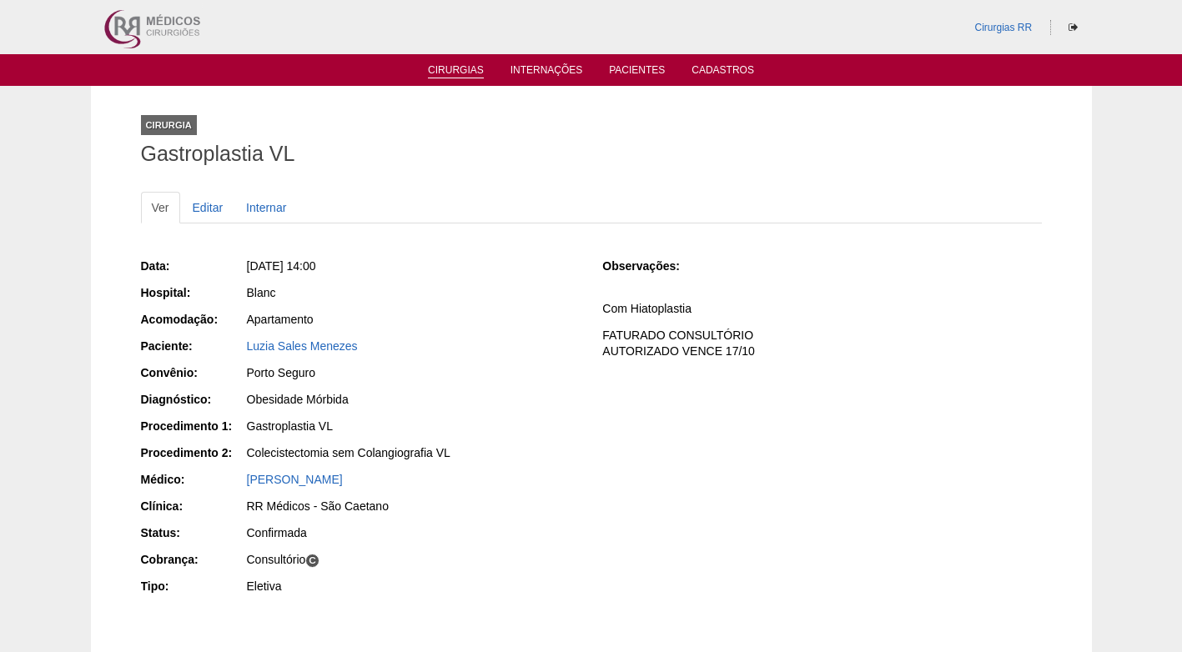
click at [454, 70] on link "Cirurgias" at bounding box center [456, 71] width 56 height 14
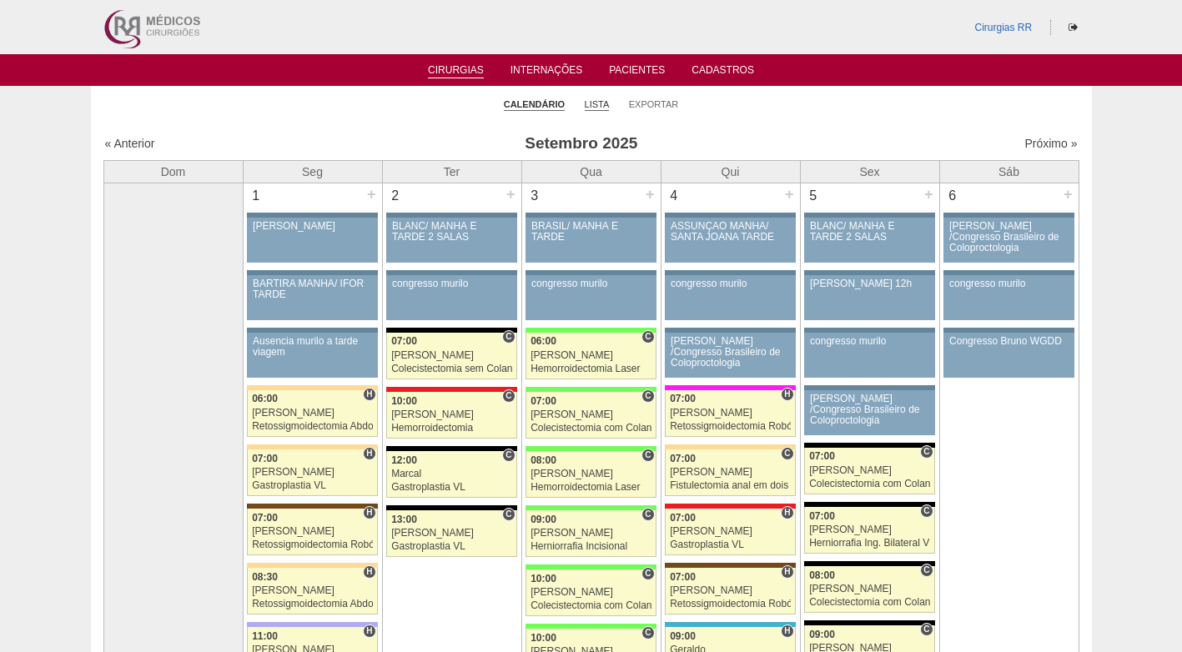
click at [600, 103] on link "Lista" at bounding box center [597, 104] width 25 height 13
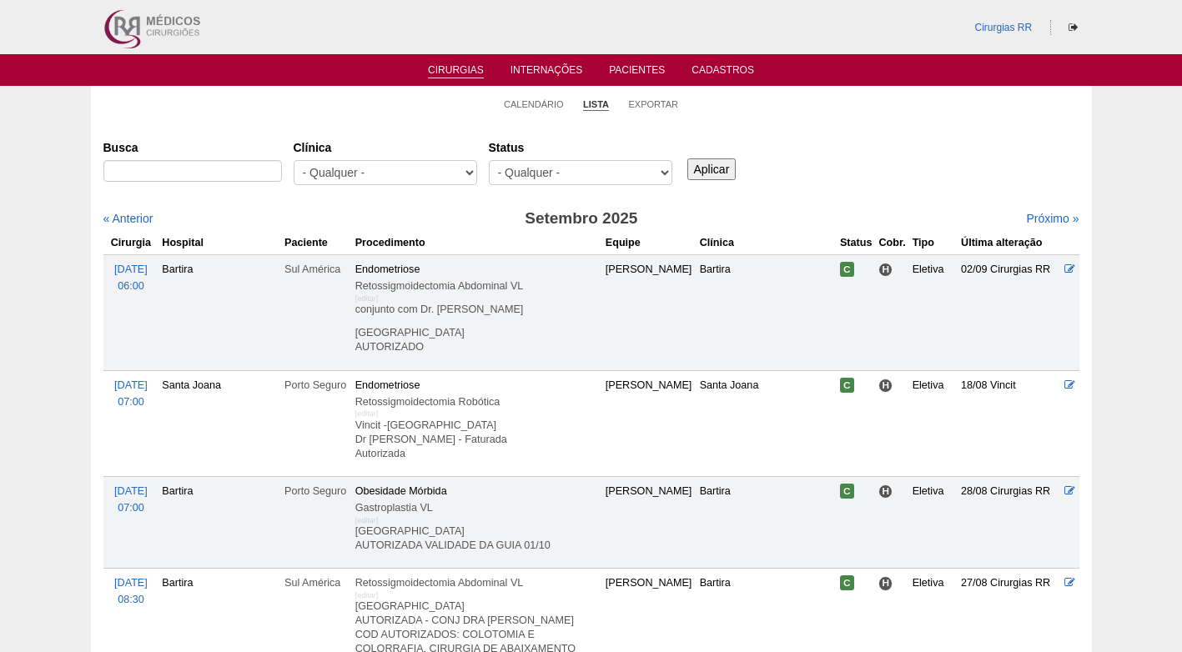
type input "[PHONE_NUMBER]"
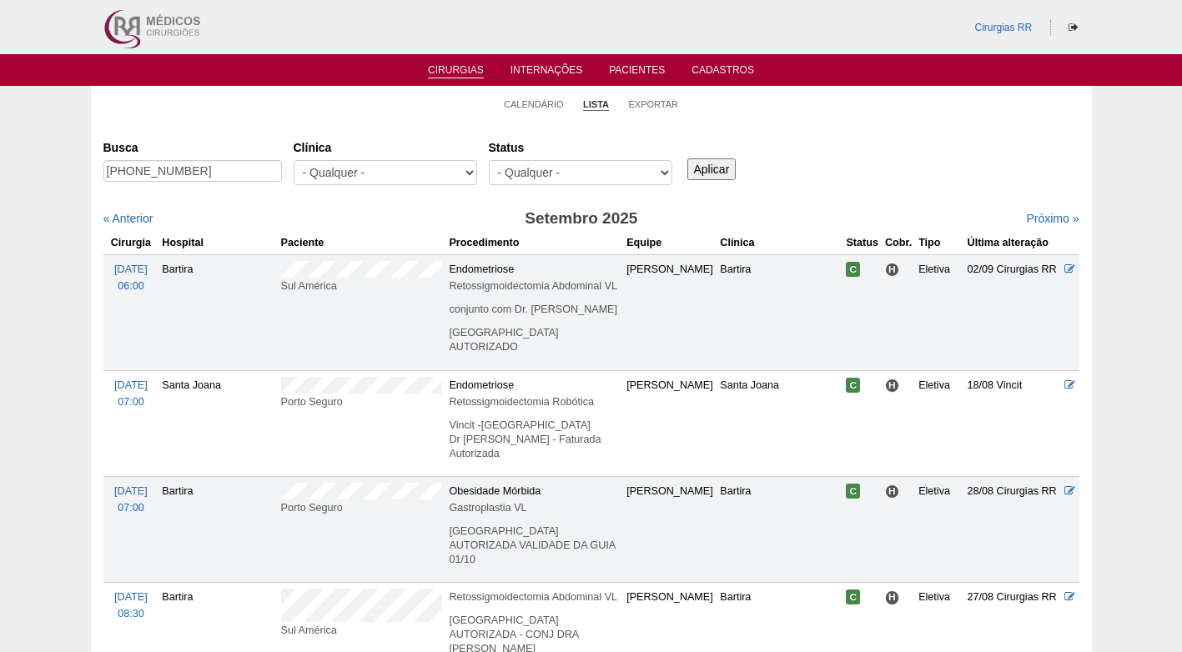
drag, startPoint x: 190, startPoint y: 171, endPoint x: 48, endPoint y: 173, distance: 141.8
drag, startPoint x: 153, startPoint y: 173, endPoint x: 93, endPoint y: 170, distance: 60.1
type input "THIAGO"
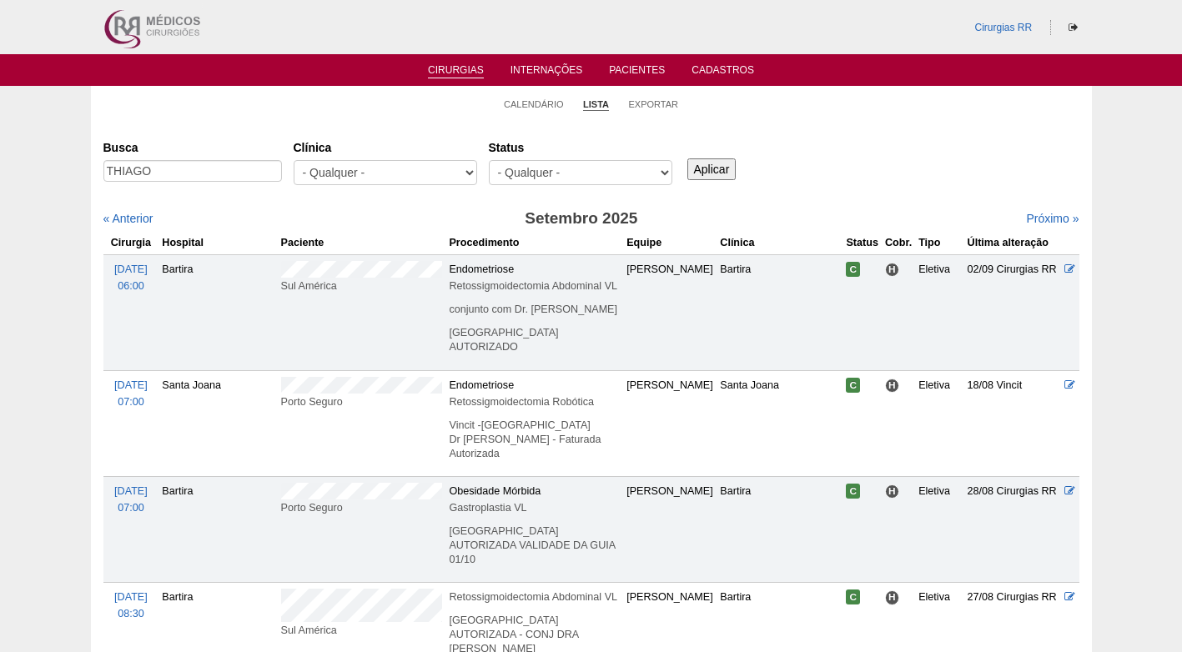
click at [717, 157] on div "Aplicar" at bounding box center [718, 156] width 68 height 46
click at [713, 176] on input "Aplicar" at bounding box center [711, 169] width 49 height 22
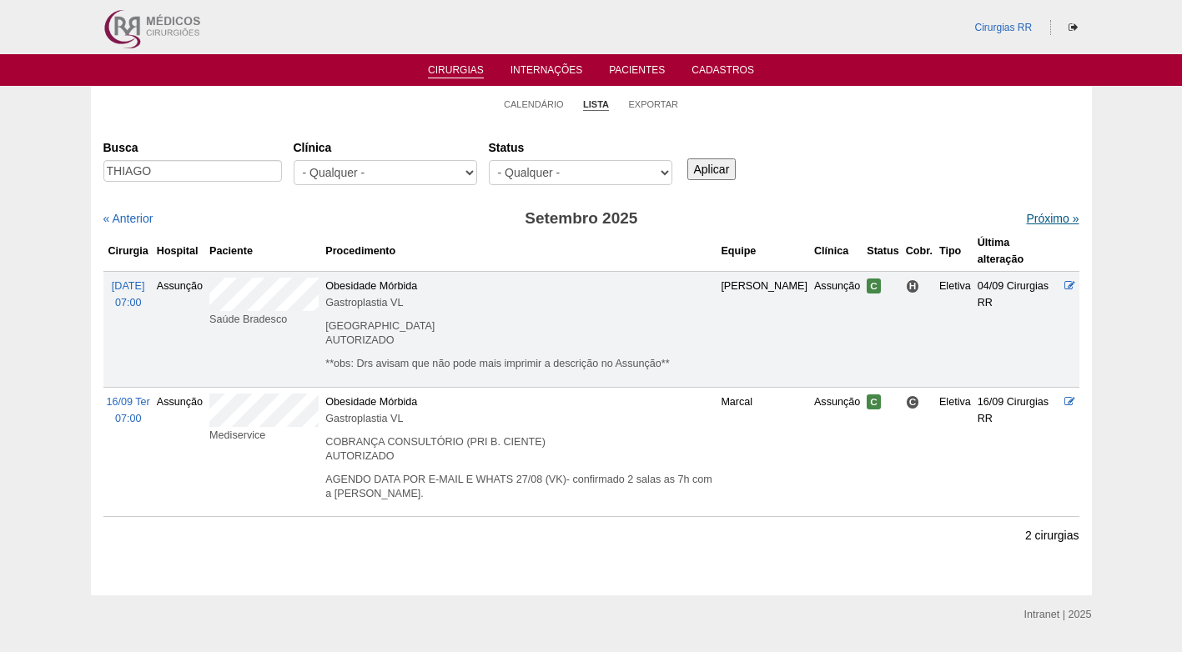
click at [1036, 219] on link "Próximo »" at bounding box center [1052, 218] width 53 height 13
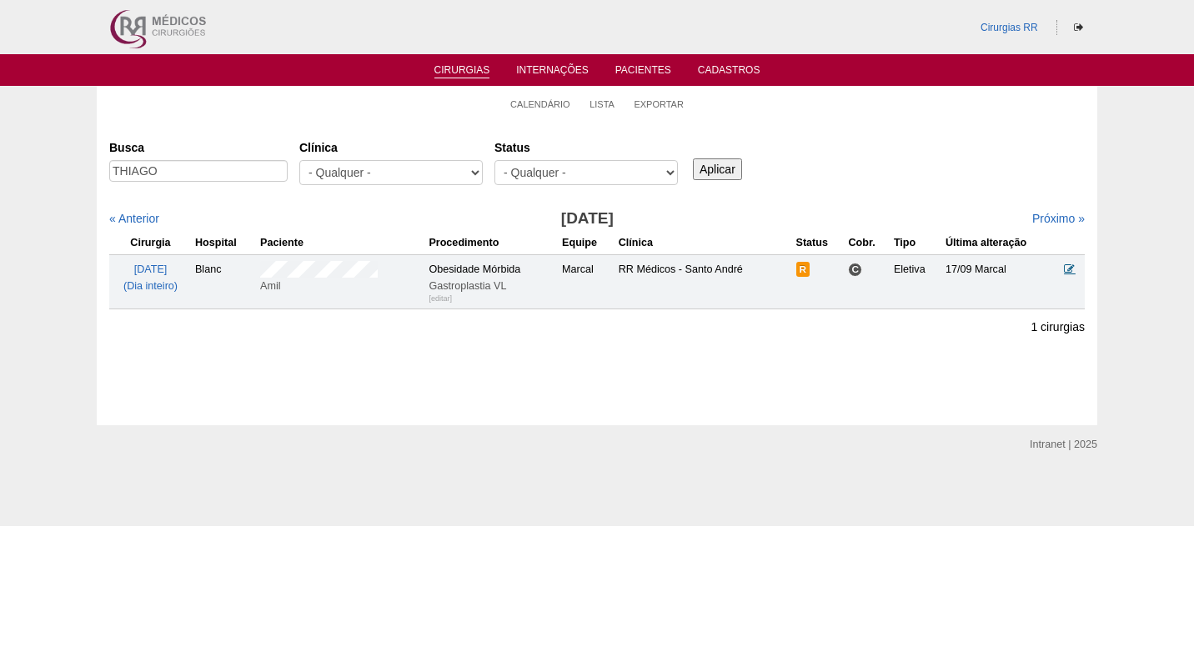
click at [1069, 267] on icon at bounding box center [1069, 268] width 11 height 11
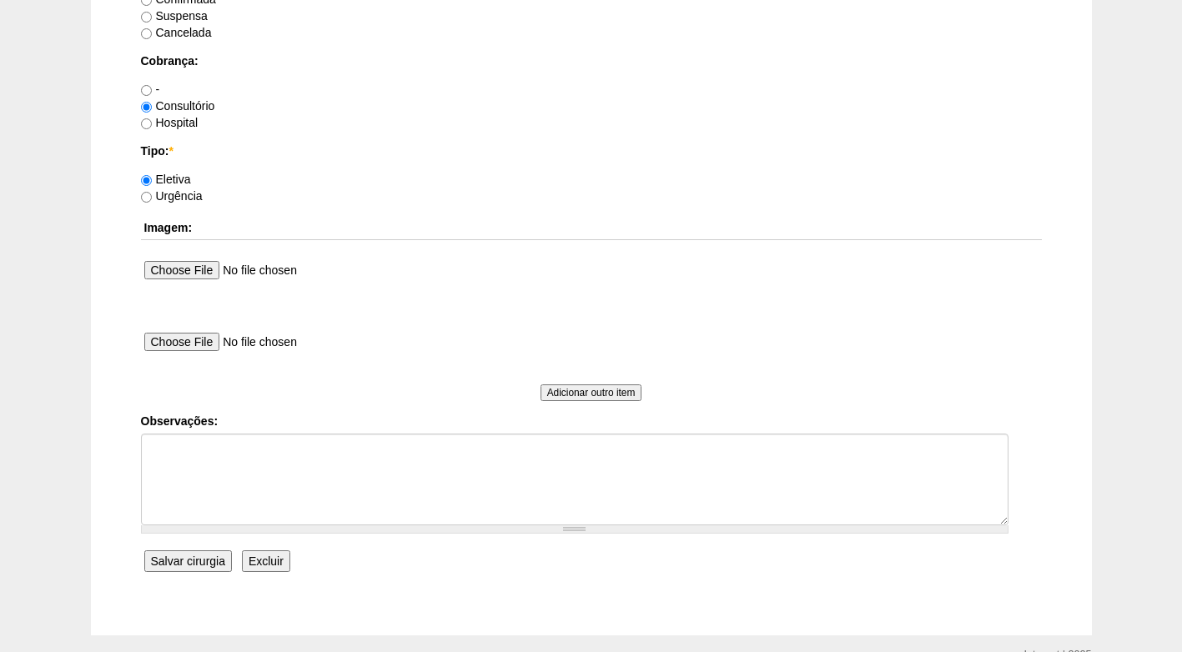
scroll to position [1418, 0]
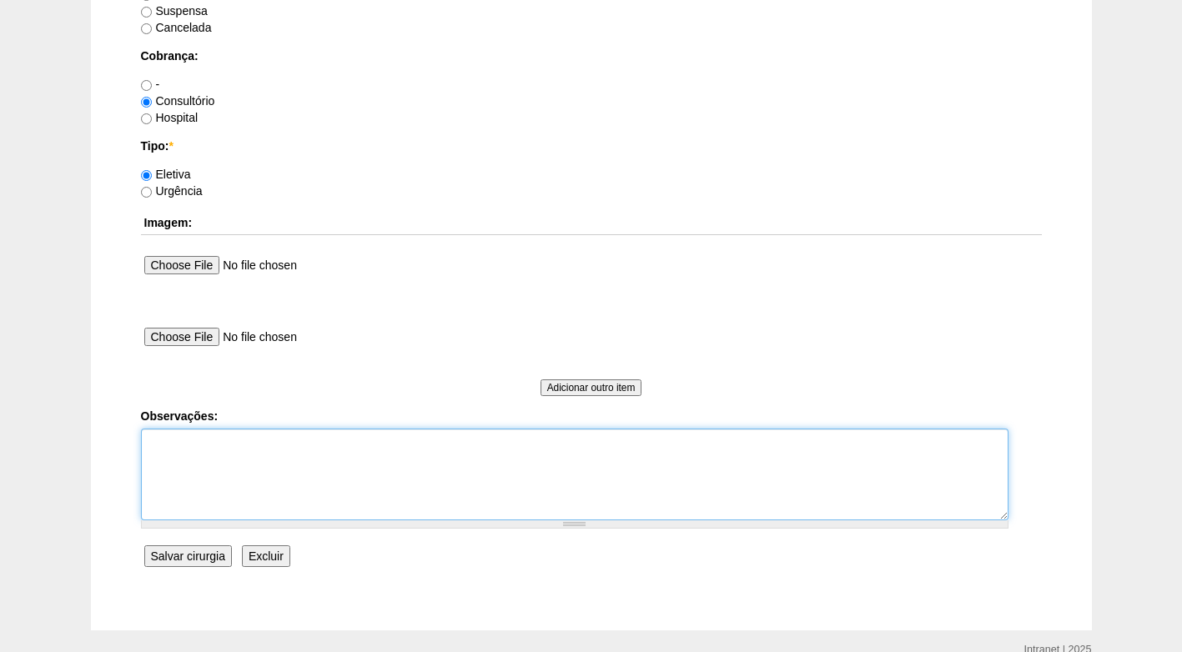
click at [314, 438] on textarea "Observações:" at bounding box center [574, 475] width 867 height 92
type textarea "A"
type textarea "FATURADO CONSULTÓRIO AUTORIZADO"
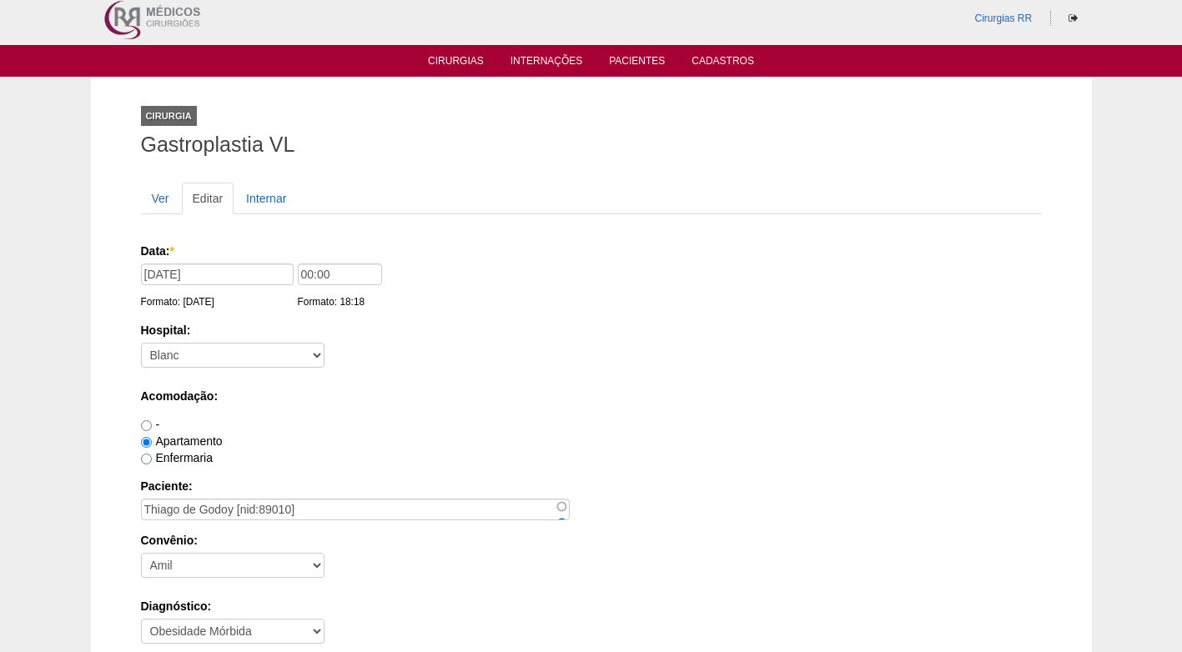
scroll to position [0, 0]
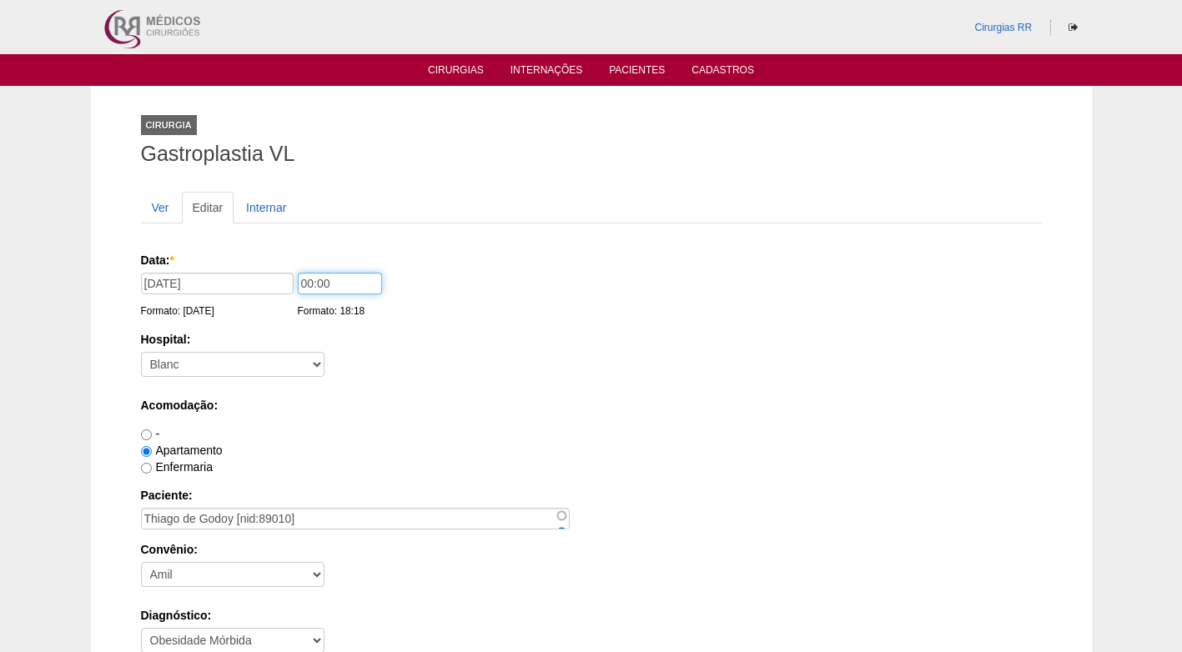
drag, startPoint x: 309, startPoint y: 282, endPoint x: 284, endPoint y: 284, distance: 25.1
click at [284, 268] on div "Data: * 03/10/2025 Formato: 17/09/2025 00:00 Formato: 18:18" at bounding box center [588, 260] width 895 height 17
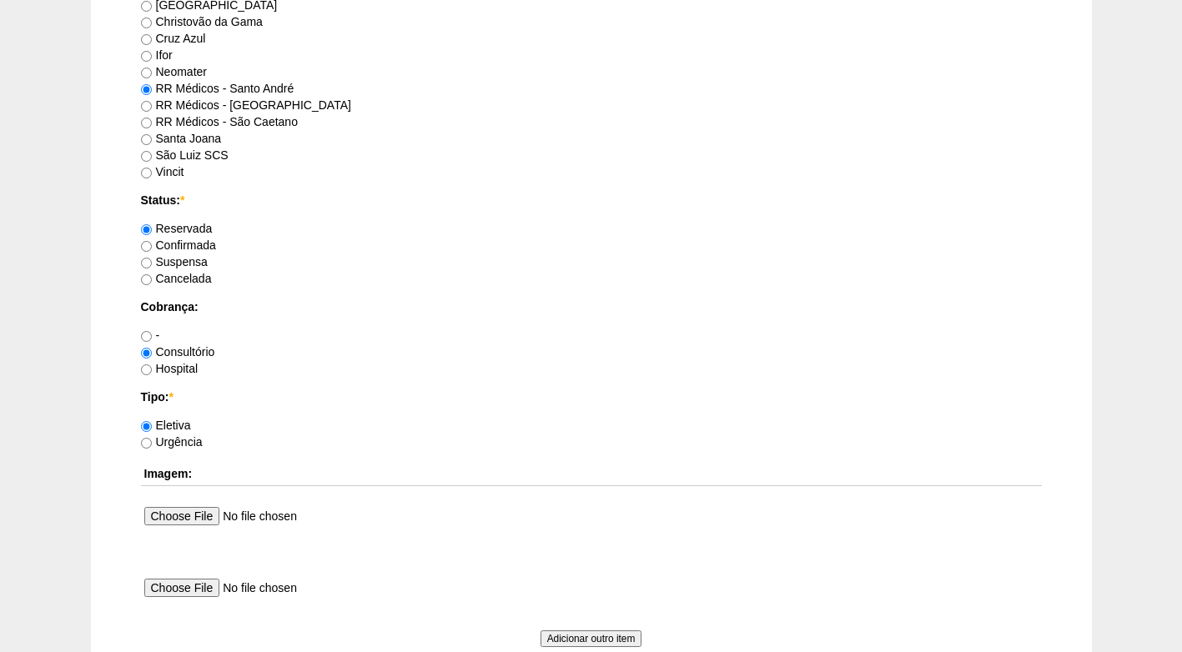
scroll to position [1167, 0]
type input "07:00"
click at [204, 245] on label "Confirmada" at bounding box center [178, 244] width 75 height 13
click at [152, 245] on input "Confirmada" at bounding box center [146, 245] width 11 height 11
radio input "true"
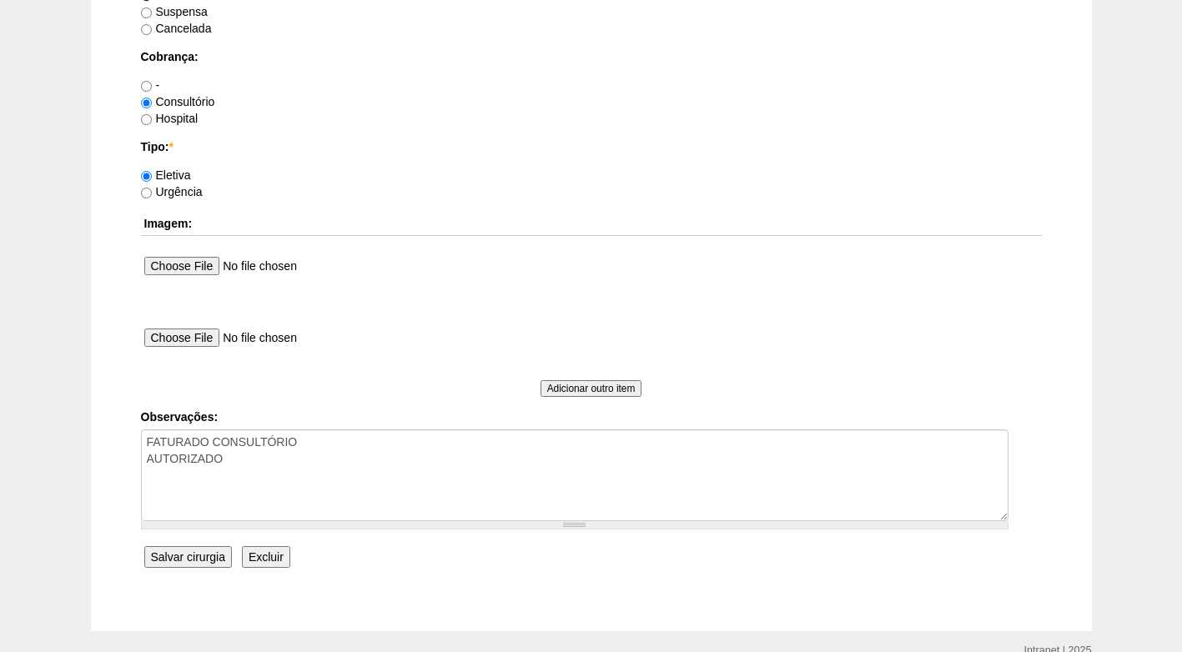
scroll to position [1497, 0]
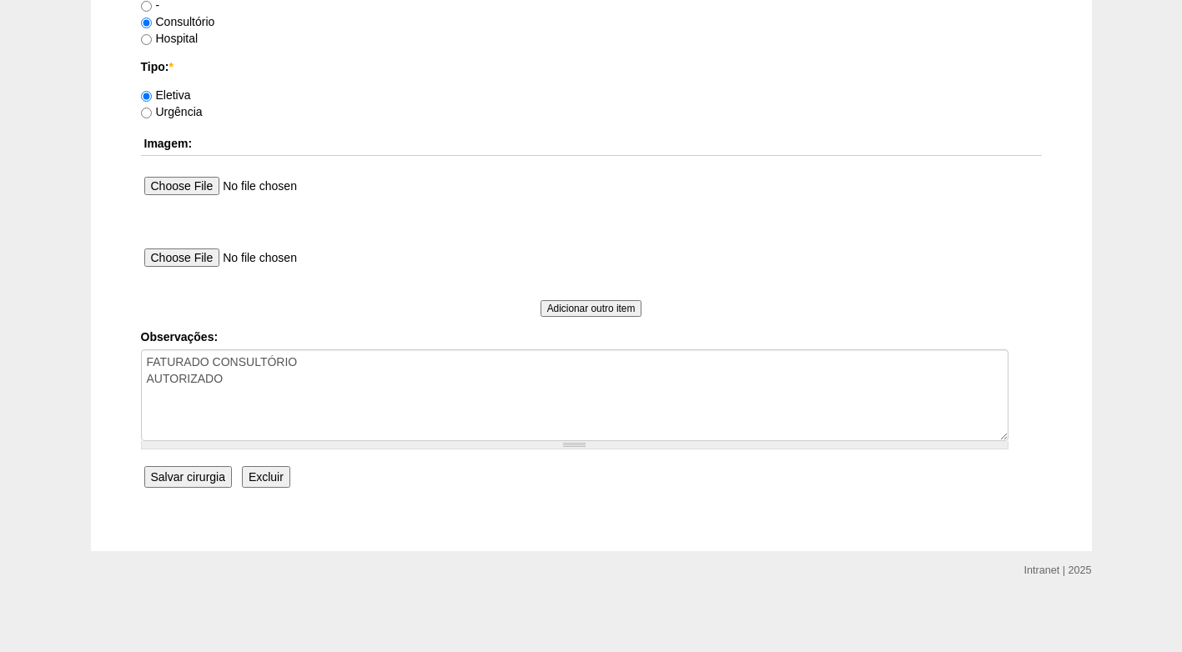
click at [204, 480] on input "Salvar cirurgia" at bounding box center [188, 477] width 88 height 22
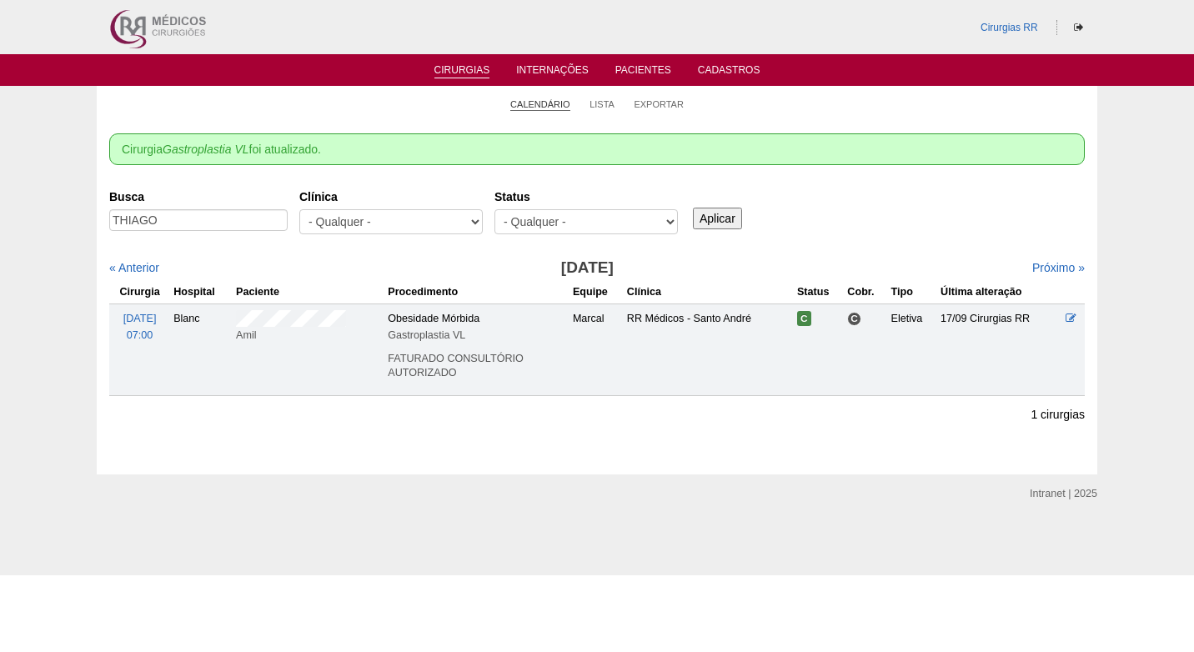
click at [567, 104] on link "Calendário" at bounding box center [540, 104] width 60 height 13
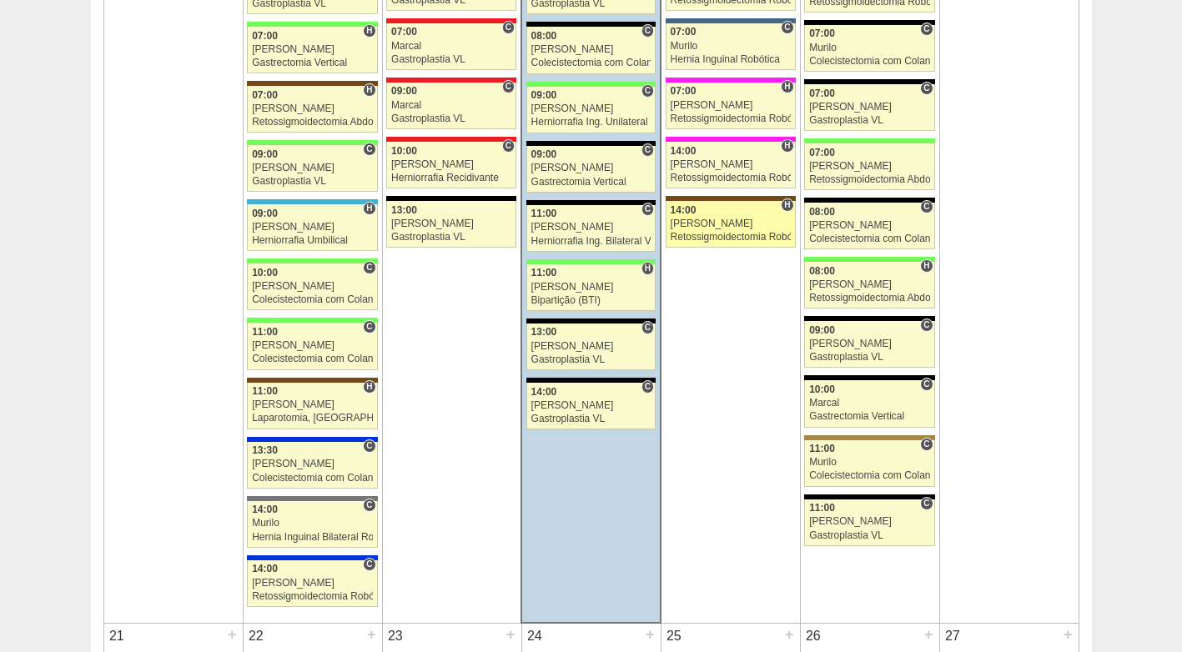
scroll to position [2001, 0]
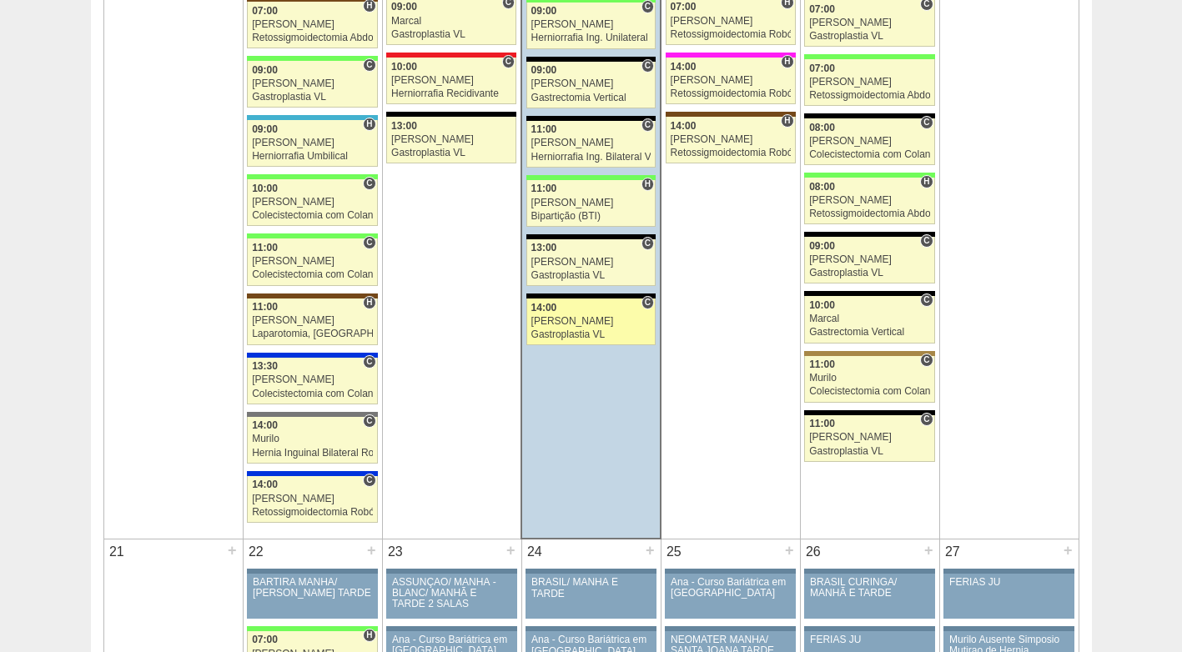
click at [563, 322] on div "[PERSON_NAME]" at bounding box center [591, 321] width 120 height 11
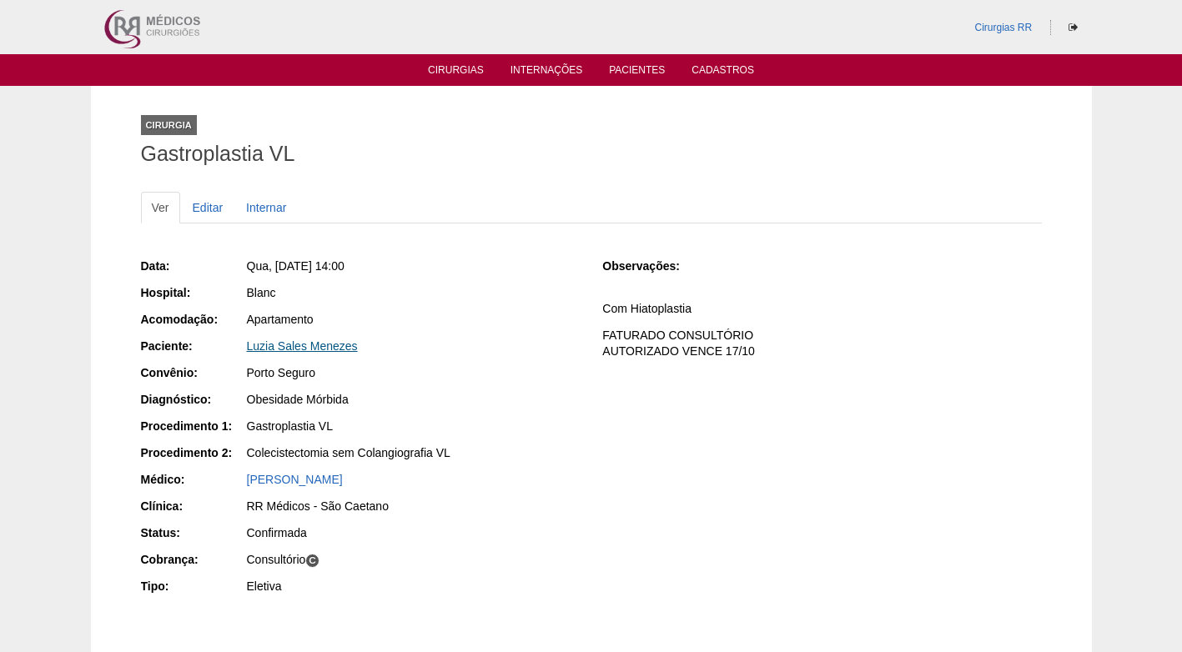
click at [309, 343] on link "Luzia Sales Menezes" at bounding box center [302, 345] width 111 height 13
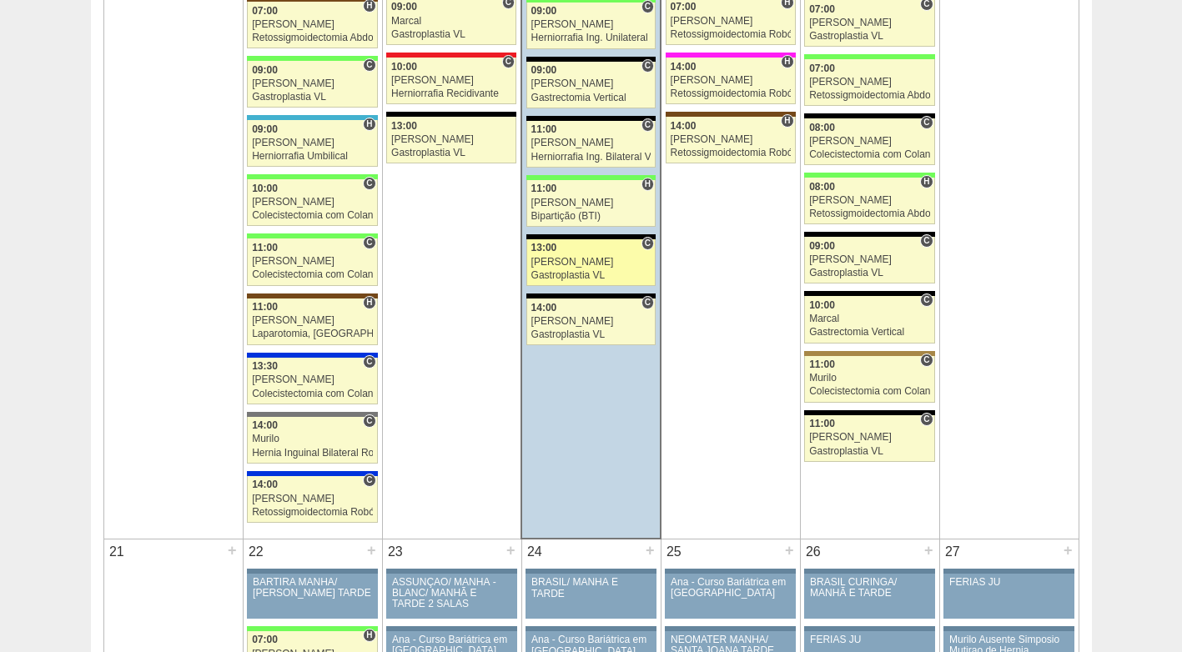
scroll to position [2001, 0]
click at [594, 258] on div "[PERSON_NAME]" at bounding box center [591, 262] width 120 height 11
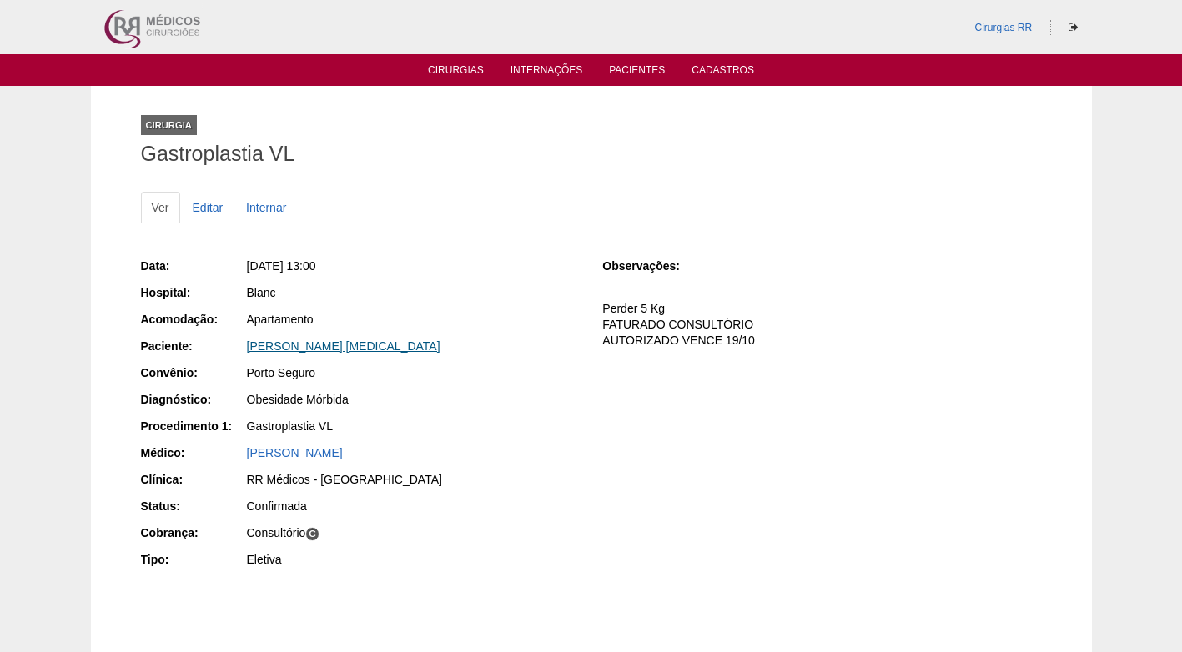
click at [324, 344] on link "[PERSON_NAME] [MEDICAL_DATA]" at bounding box center [343, 345] width 193 height 13
